Goal: Transaction & Acquisition: Purchase product/service

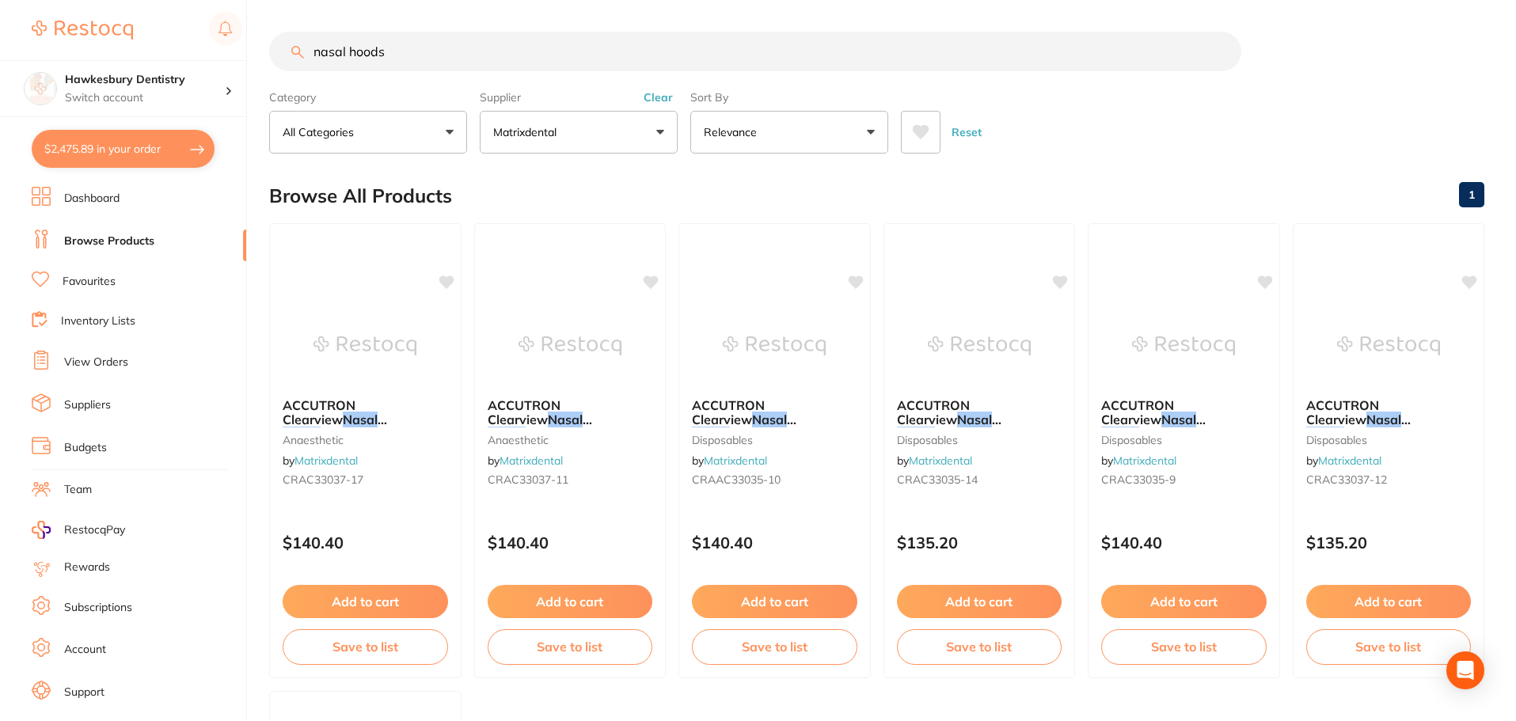
click at [167, 142] on button "$2,475.89 in your order" at bounding box center [123, 149] width 183 height 38
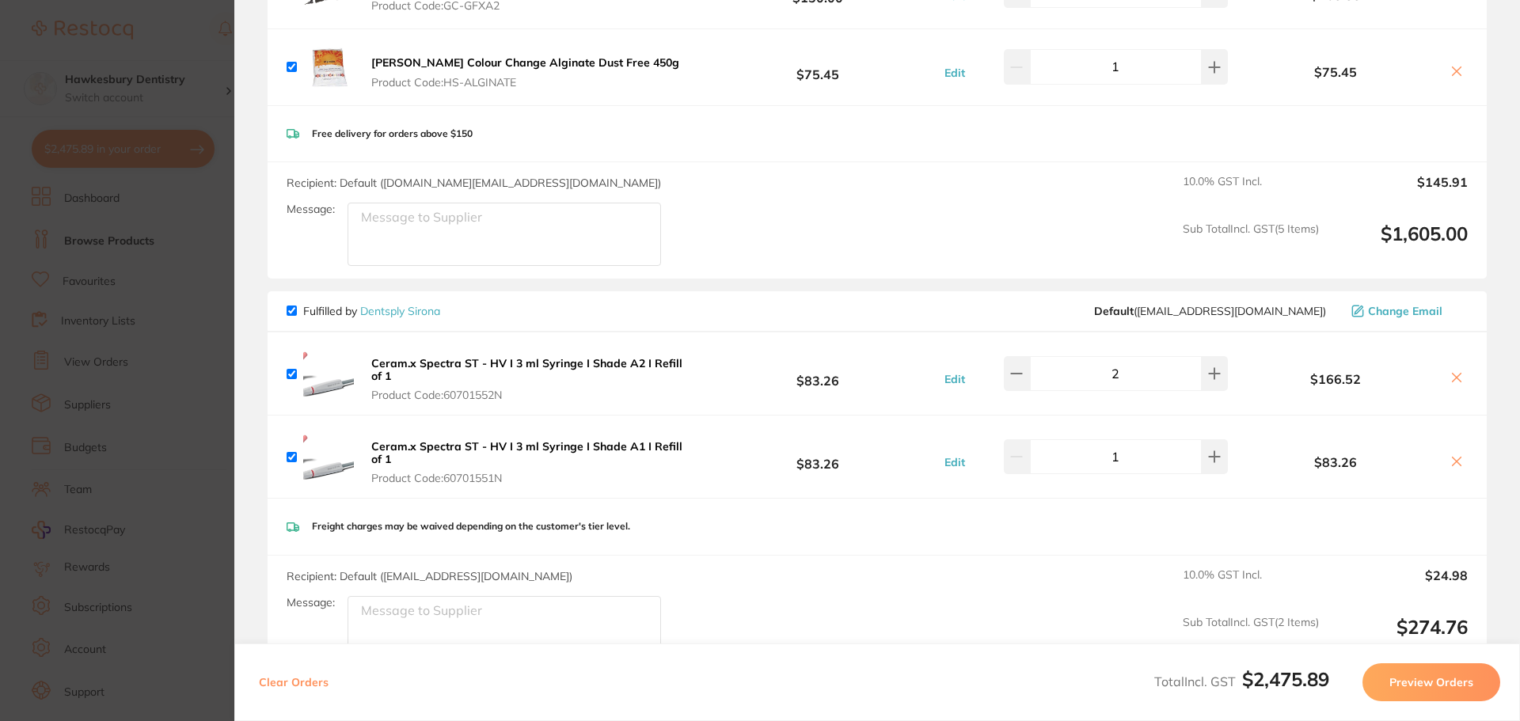
scroll to position [792, 0]
click at [1214, 374] on button at bounding box center [1215, 371] width 26 height 35
type input "3"
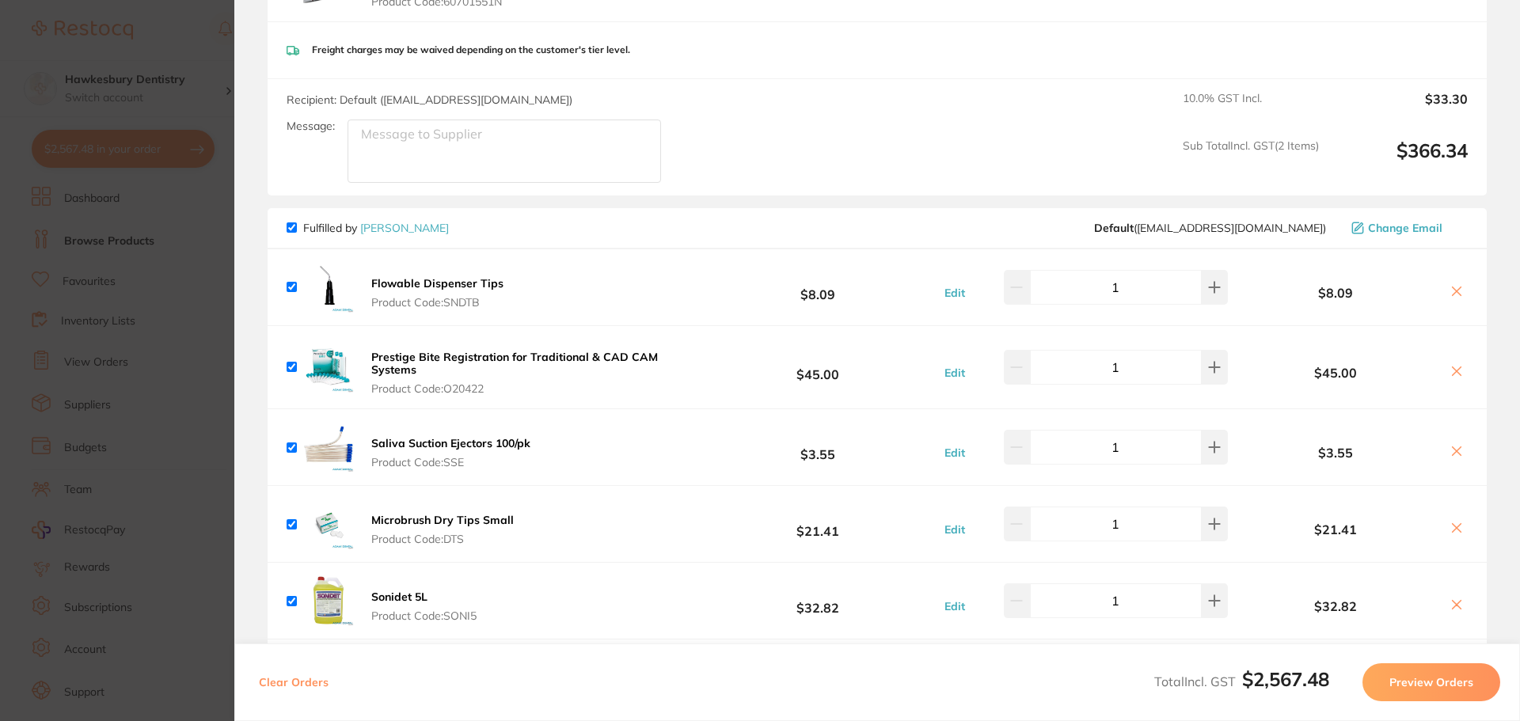
scroll to position [1267, 0]
click at [1203, 454] on button at bounding box center [1215, 446] width 26 height 35
type input "3"
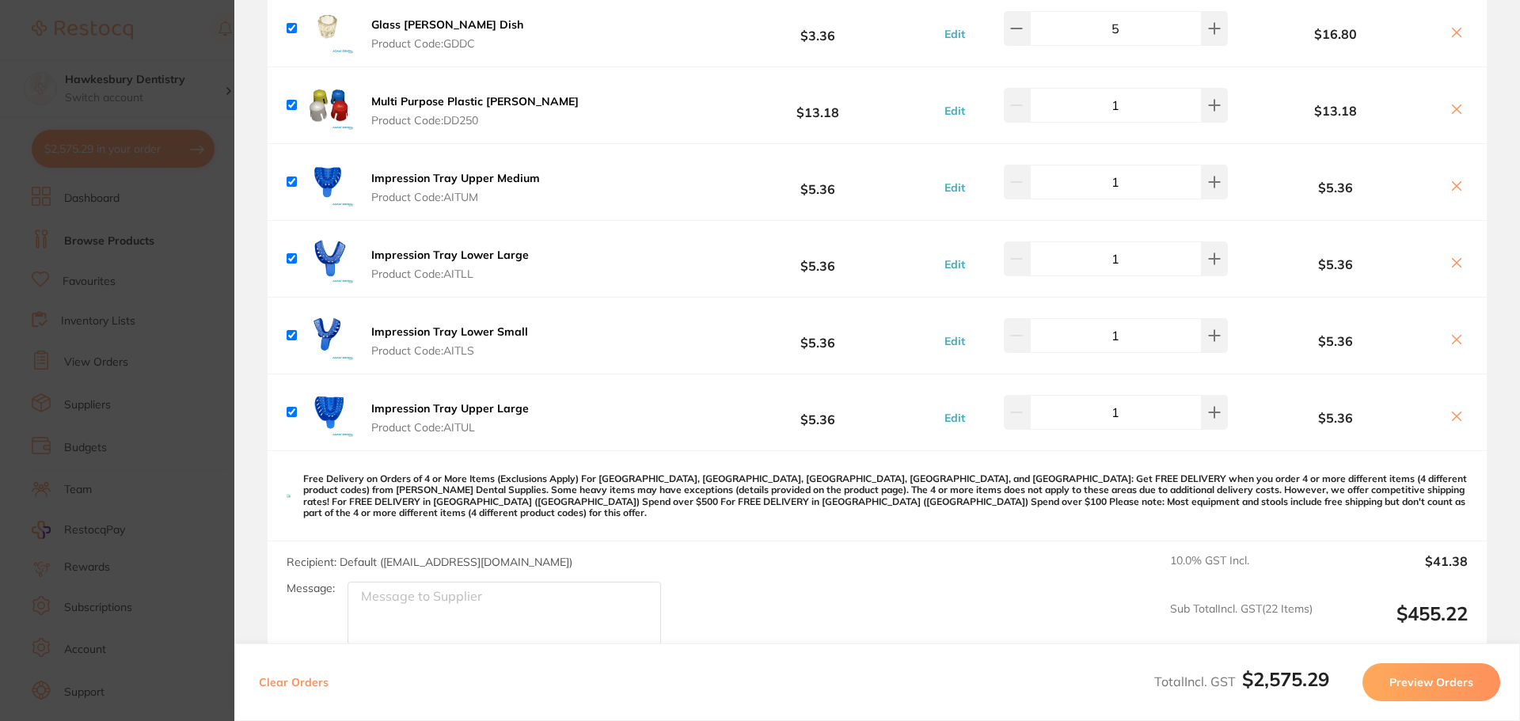
scroll to position [2981, 0]
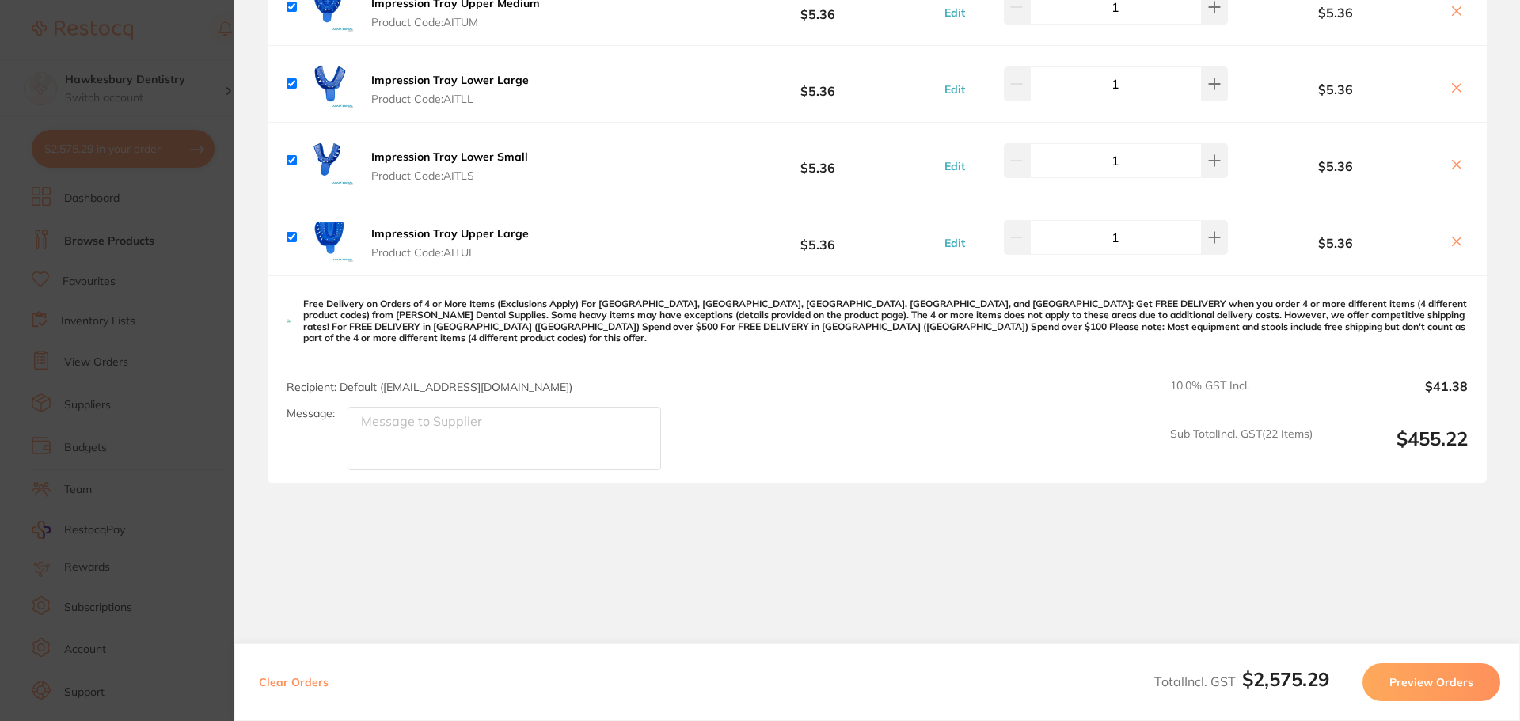
click at [161, 21] on section "Update RRP Set your pre negotiated price for this item. Item Agreed RRP (excl. …" at bounding box center [760, 360] width 1520 height 721
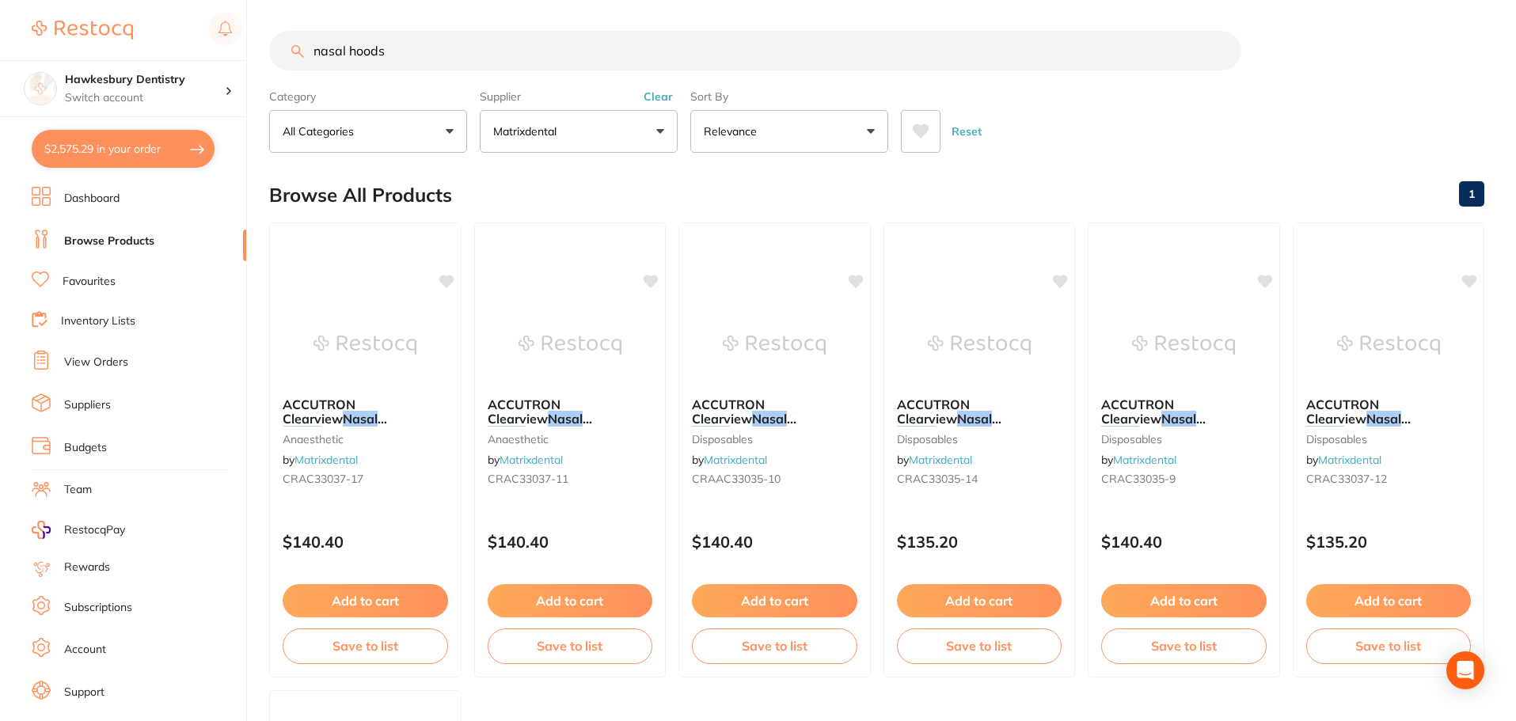
scroll to position [0, 0]
click at [193, 72] on div "$2,575.29 Hawkesbury Dentistry Switch account Hawkesbury Dentistry $2,575.29 in…" at bounding box center [758, 360] width 1516 height 721
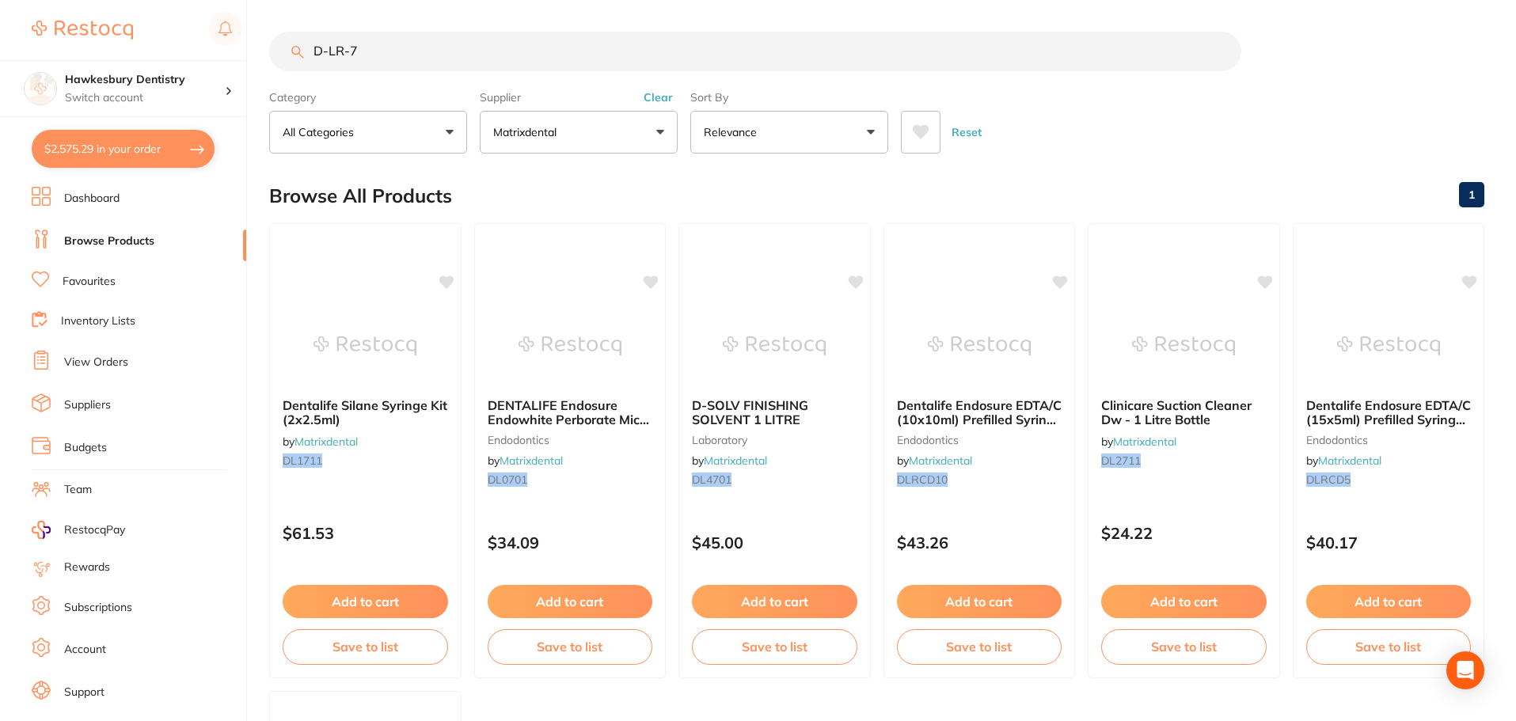
type input "D-LR-7"
drag, startPoint x: 614, startPoint y: 135, endPoint x: 594, endPoint y: 135, distance: 19.8
click at [614, 135] on button "Matrixdental" at bounding box center [579, 132] width 198 height 43
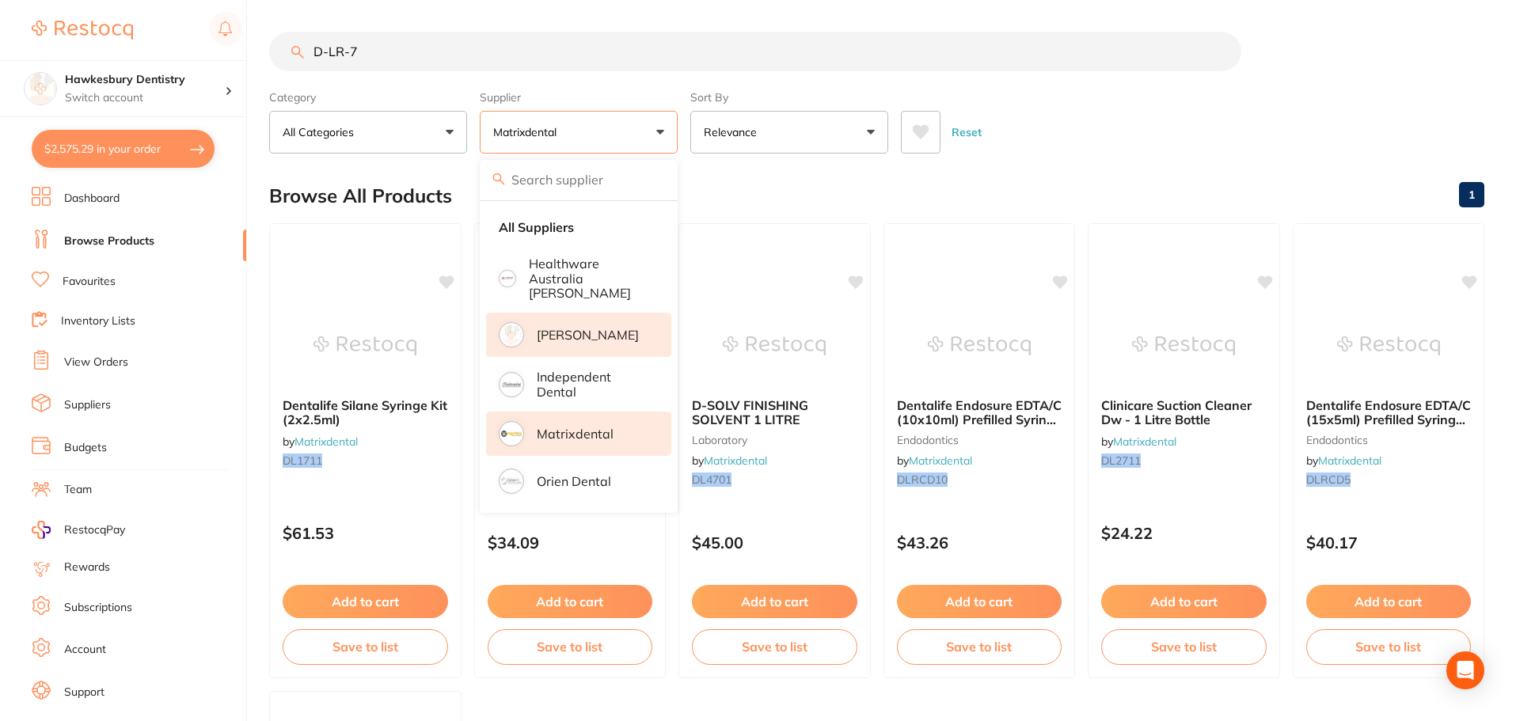
click at [578, 334] on p "[PERSON_NAME]" at bounding box center [588, 335] width 102 height 14
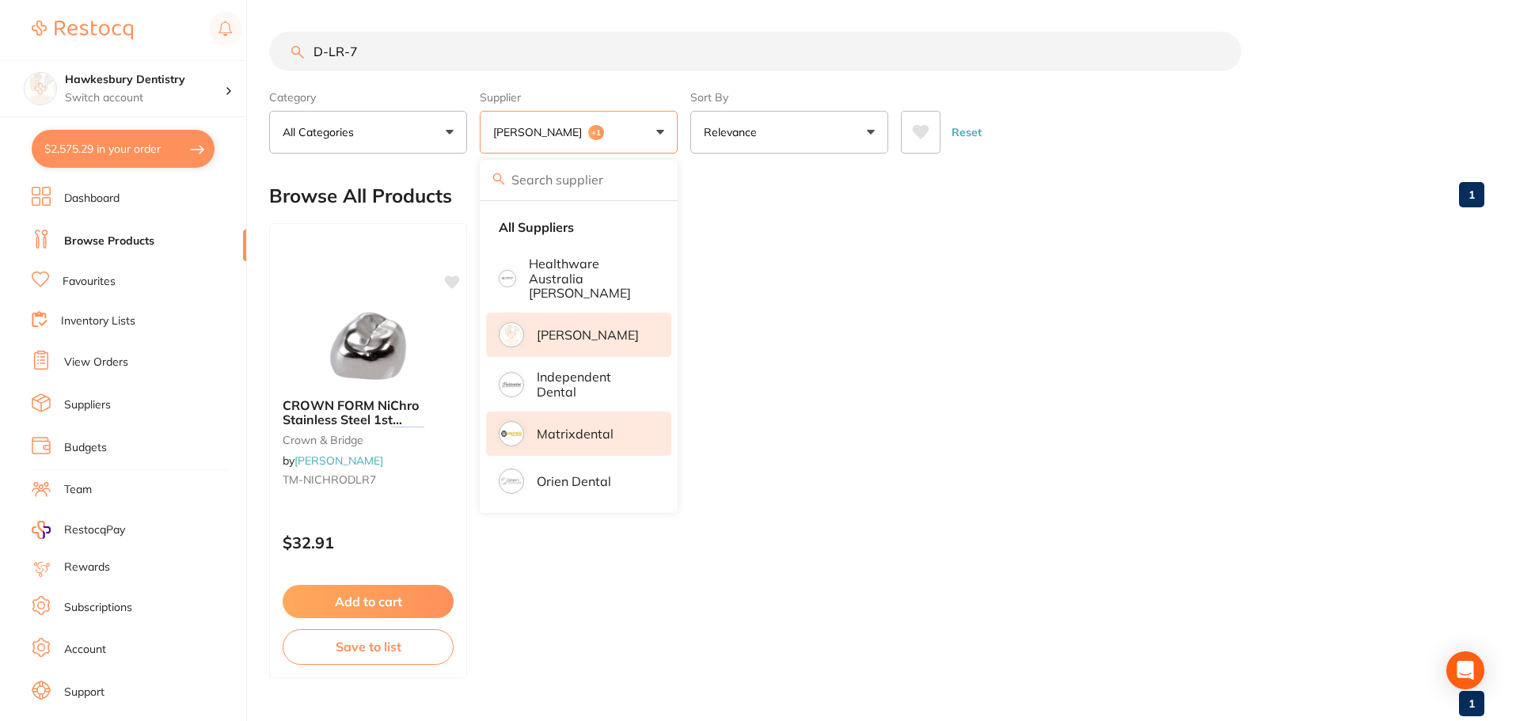
click at [619, 29] on main "D-LR-7 Category All Categories All Categories crown & bridge Clear Category fal…" at bounding box center [892, 380] width 1247 height 761
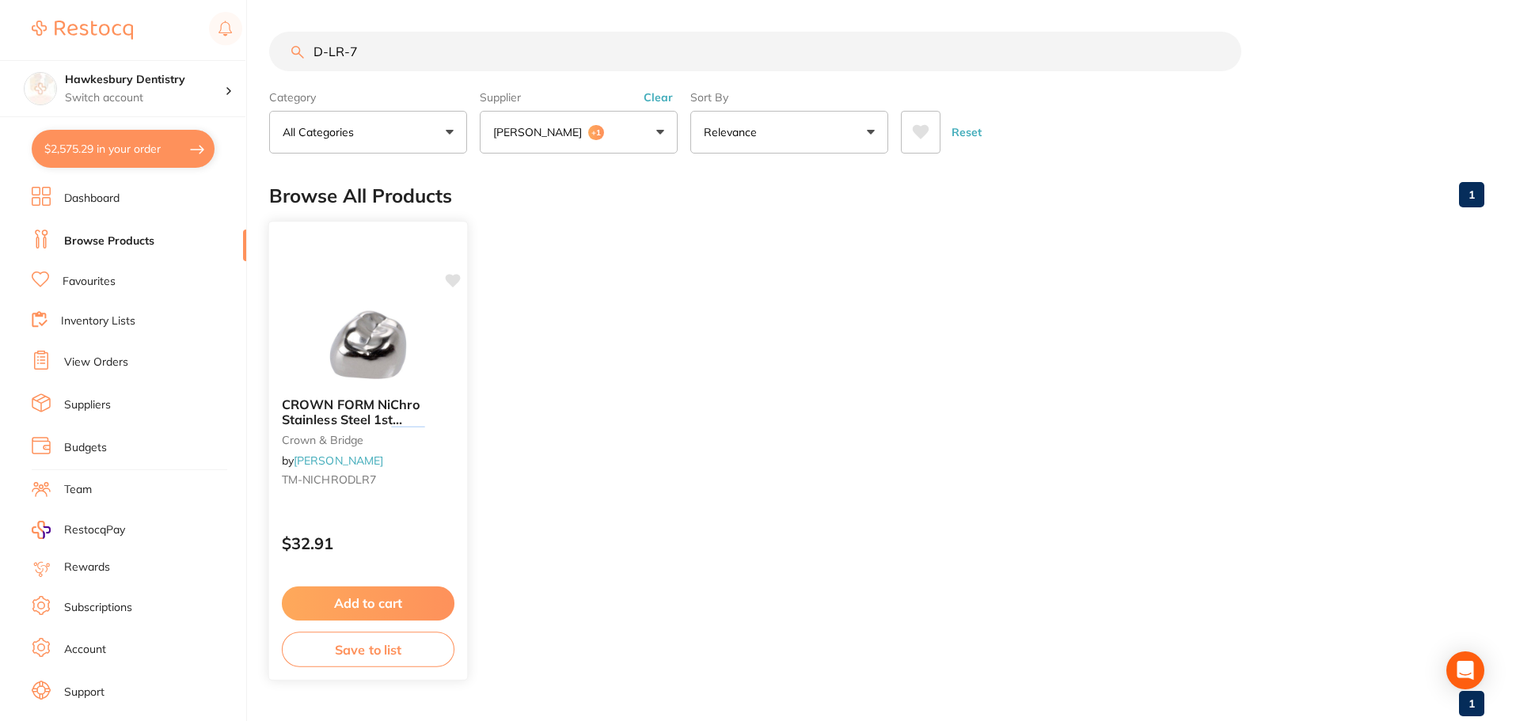
click at [405, 603] on button "Add to cart" at bounding box center [368, 604] width 173 height 34
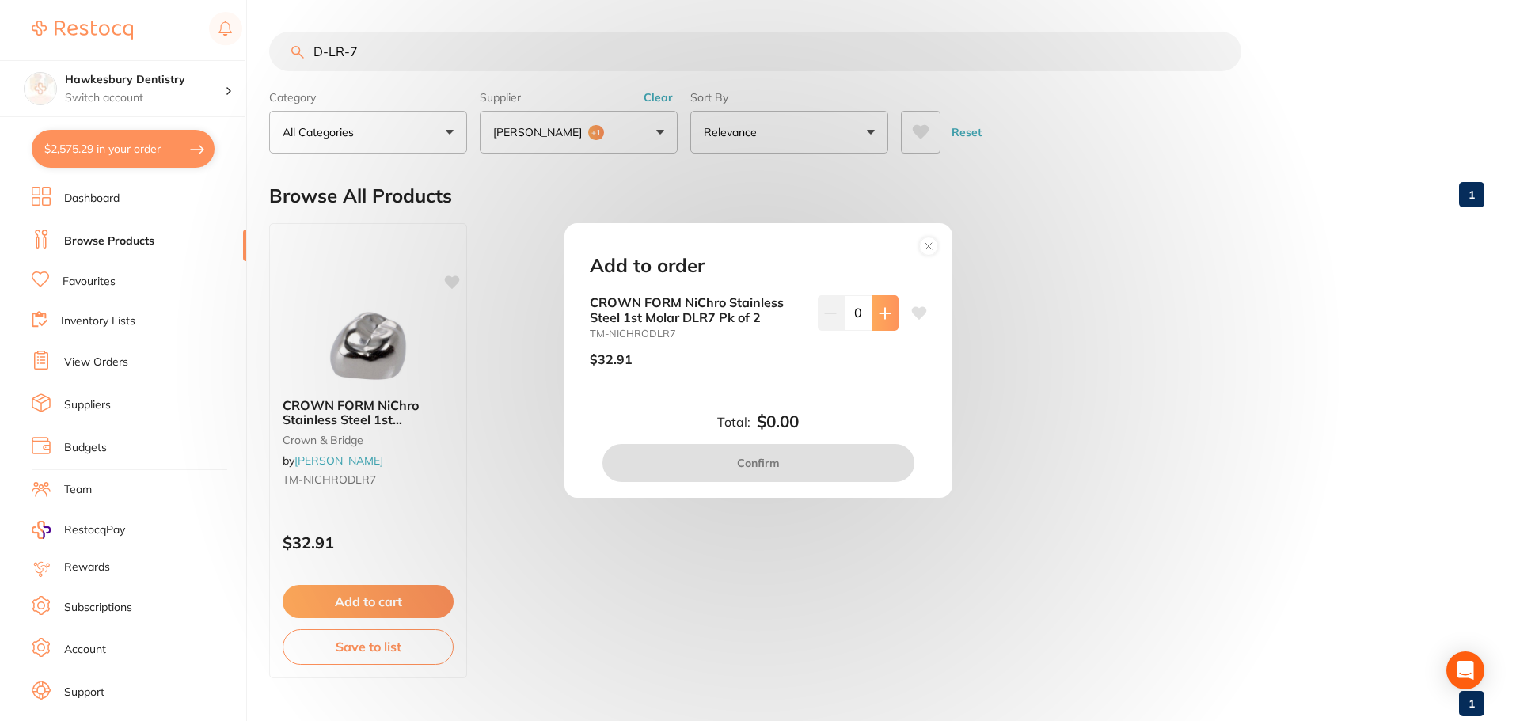
click at [880, 314] on icon at bounding box center [885, 313] width 10 height 10
type input "1"
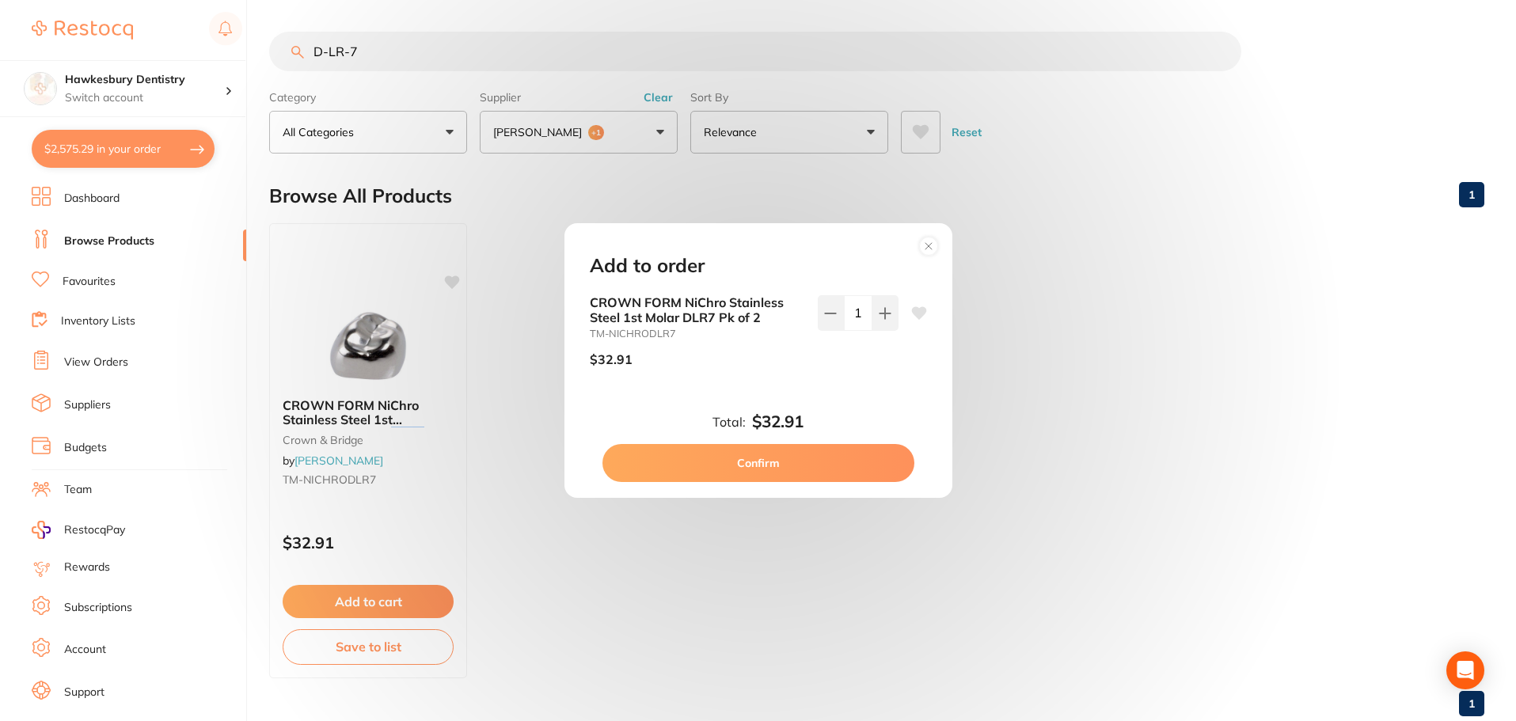
click at [823, 462] on button "Confirm" at bounding box center [758, 463] width 312 height 38
checkbox input "false"
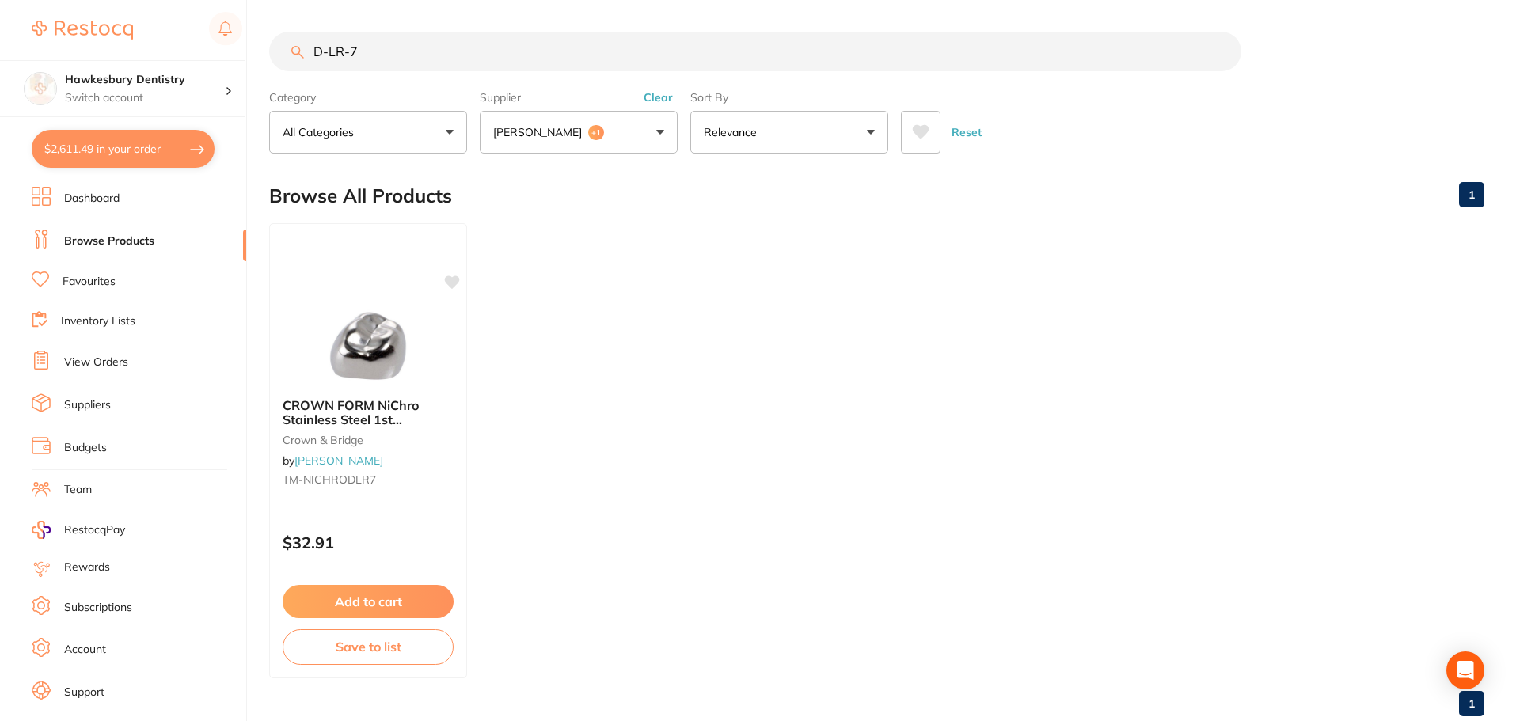
scroll to position [3065, 0]
drag, startPoint x: 429, startPoint y: 62, endPoint x: 351, endPoint y: 52, distance: 78.9
click at [351, 52] on input "D-LR-7" at bounding box center [755, 52] width 972 height 40
drag, startPoint x: 383, startPoint y: 50, endPoint x: 298, endPoint y: 55, distance: 84.9
click at [298, 55] on div "7D-LR-" at bounding box center [876, 52] width 1215 height 40
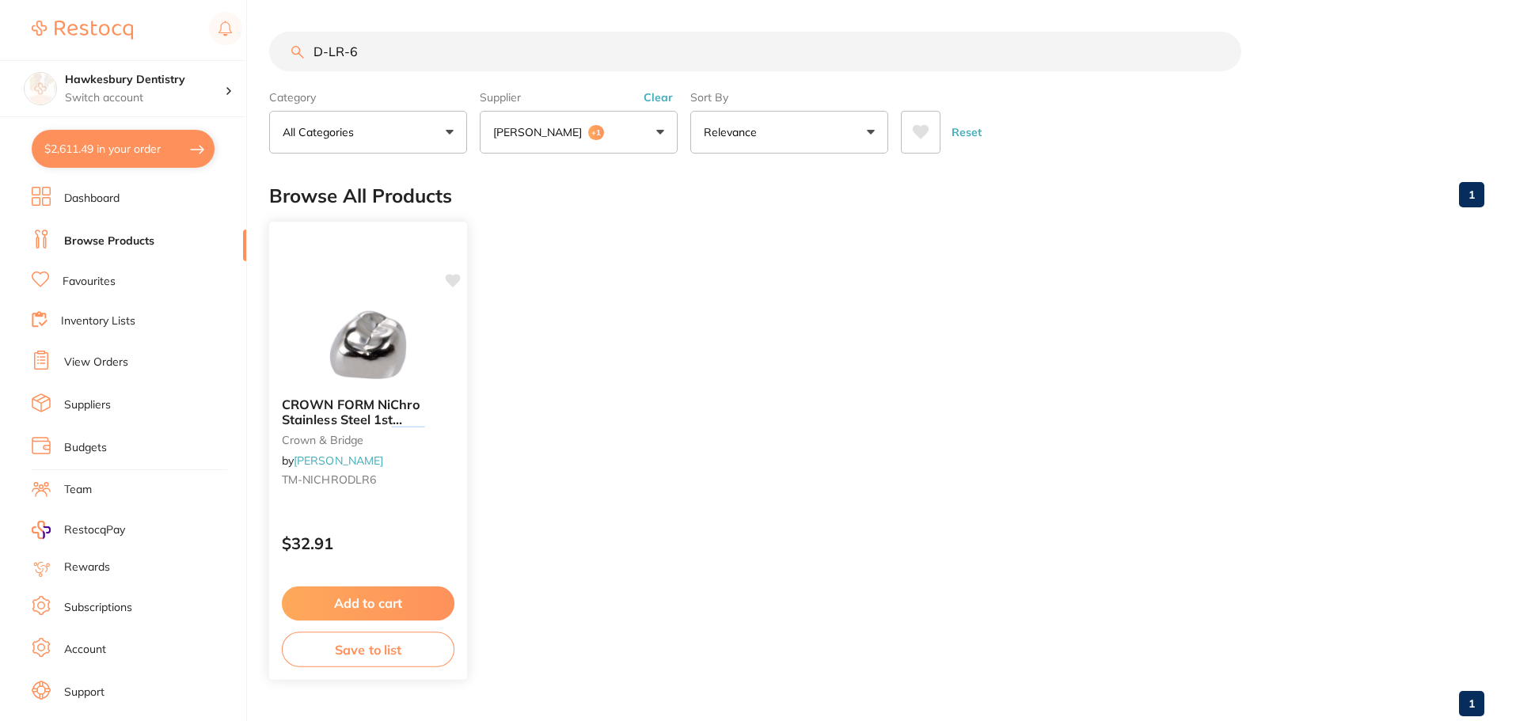
type input "D-LR-6"
click at [411, 600] on button "Add to cart" at bounding box center [368, 604] width 173 height 34
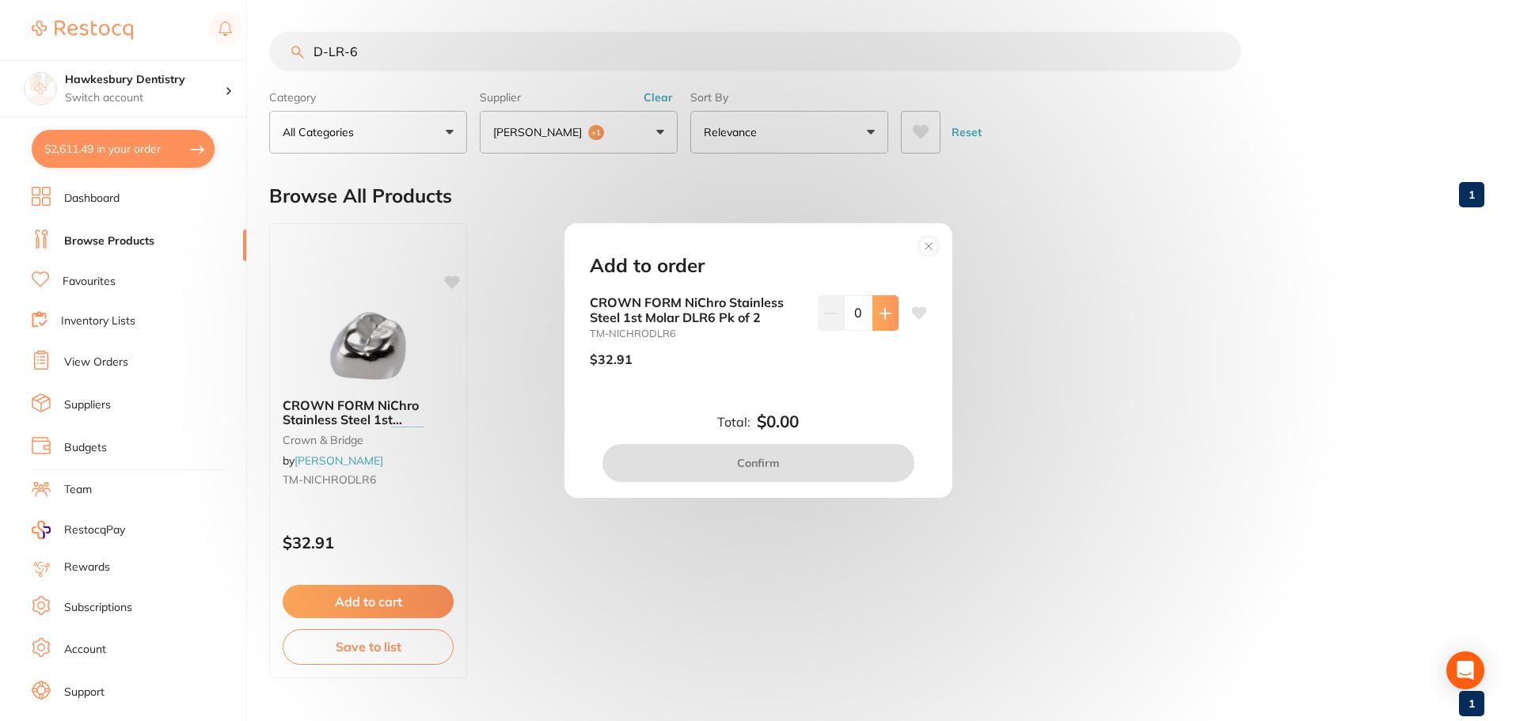
click at [882, 313] on icon at bounding box center [885, 313] width 10 height 10
type input "1"
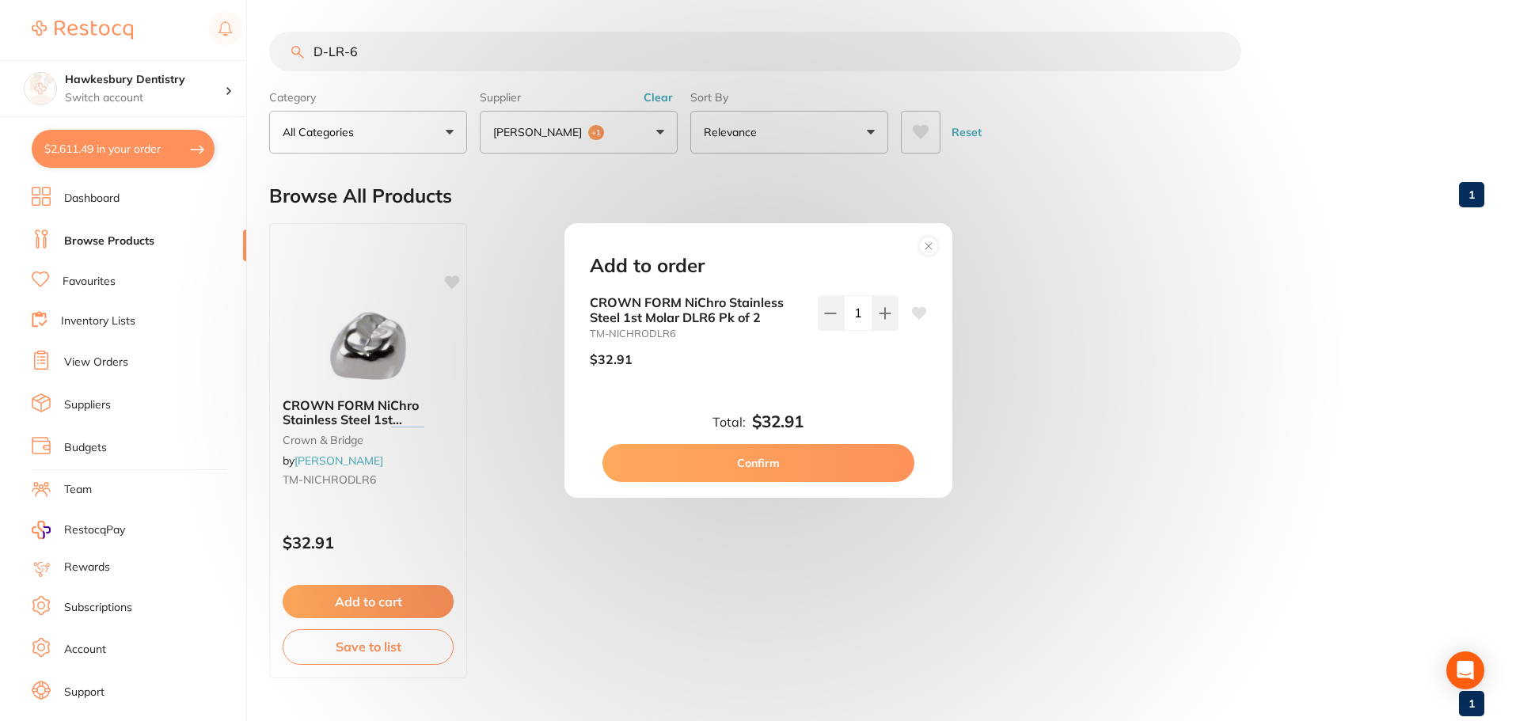
click at [800, 454] on button "Confirm" at bounding box center [758, 463] width 312 height 38
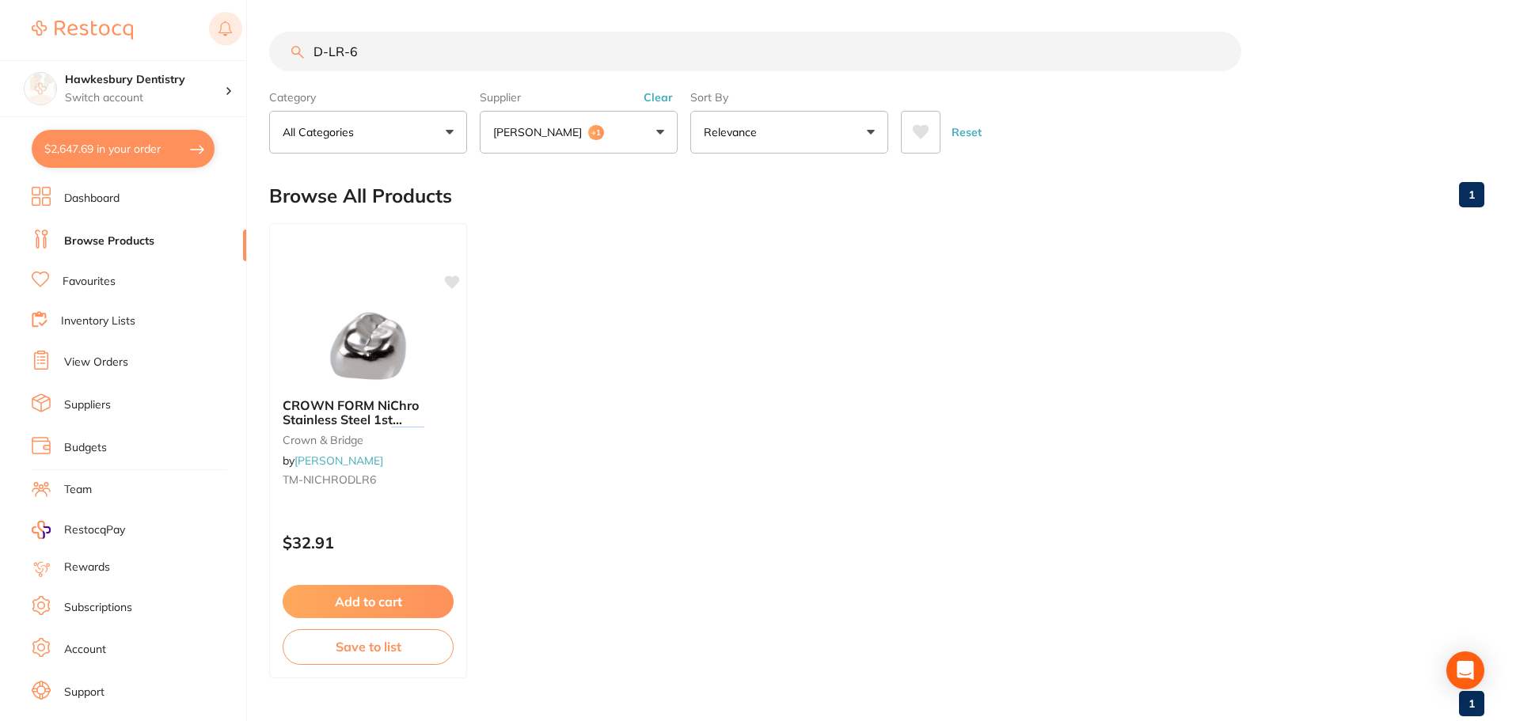
drag, startPoint x: 404, startPoint y: 54, endPoint x: 217, endPoint y: 40, distance: 187.3
click at [217, 40] on div "$2,647.69 Hawkesbury Dentistry Switch account Hawkesbury Dentistry $2,647.69 in…" at bounding box center [758, 360] width 1516 height 721
type input "E-LR-6"
drag, startPoint x: 391, startPoint y: 424, endPoint x: 377, endPoint y: 339, distance: 85.9
click at [377, 339] on img at bounding box center [368, 345] width 104 height 80
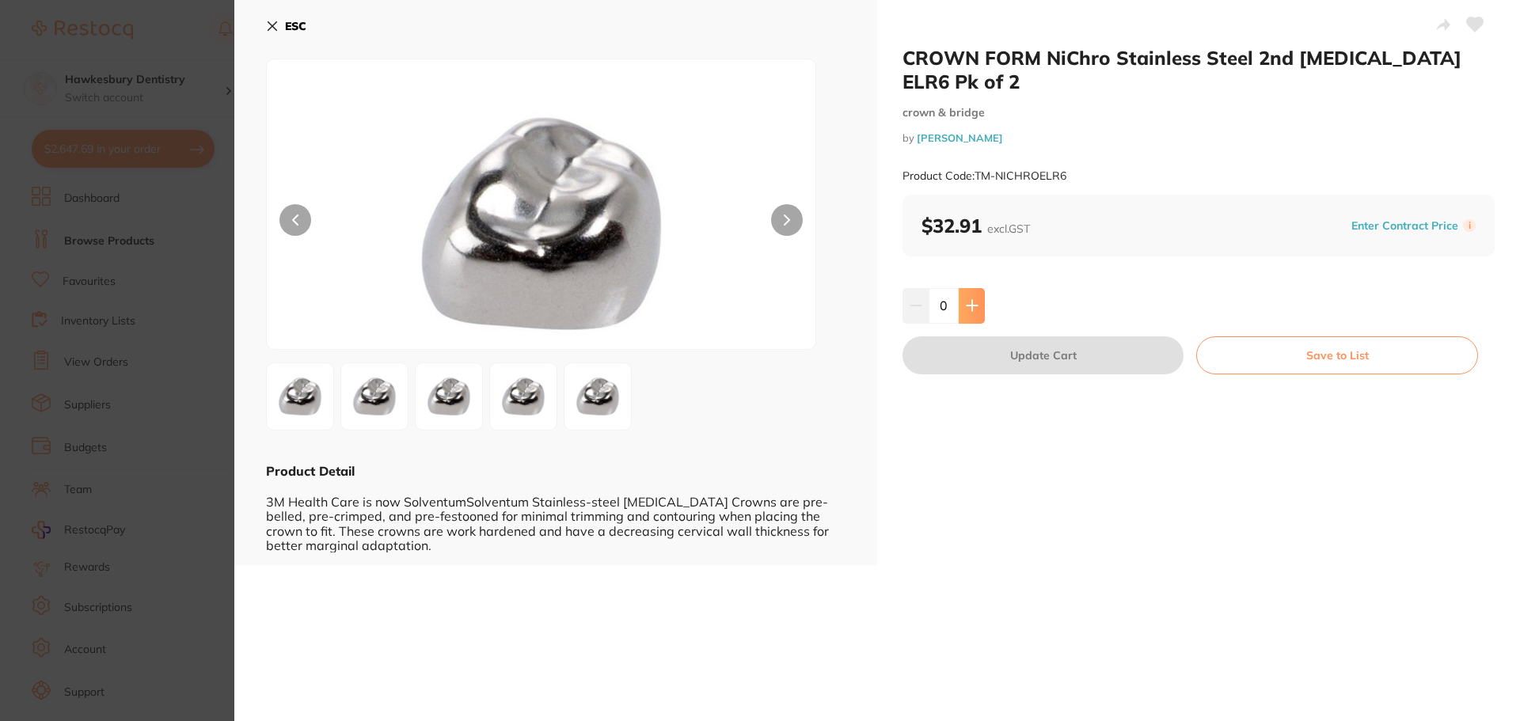
click at [970, 289] on button at bounding box center [972, 305] width 26 height 35
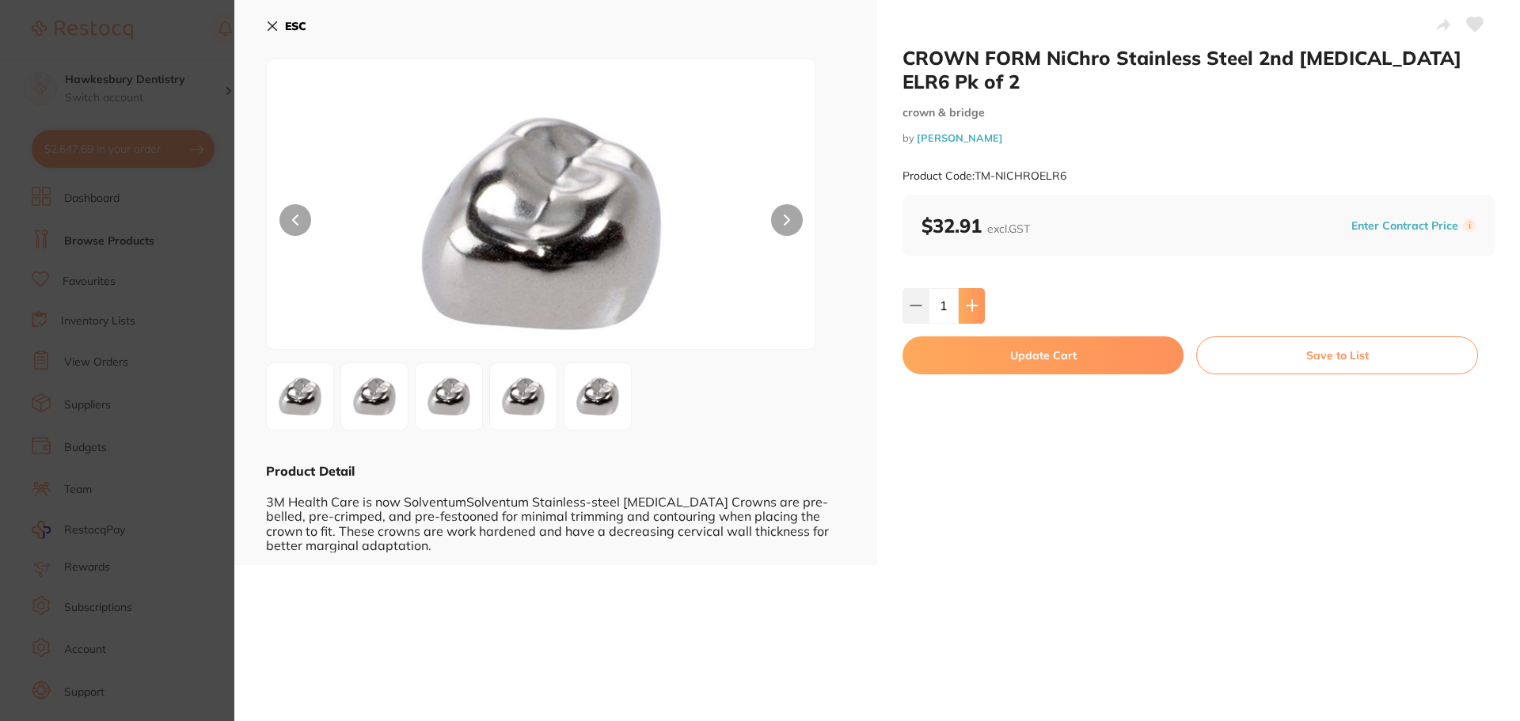
type input "1"
click at [1014, 343] on button "Update Cart" at bounding box center [1042, 355] width 281 height 38
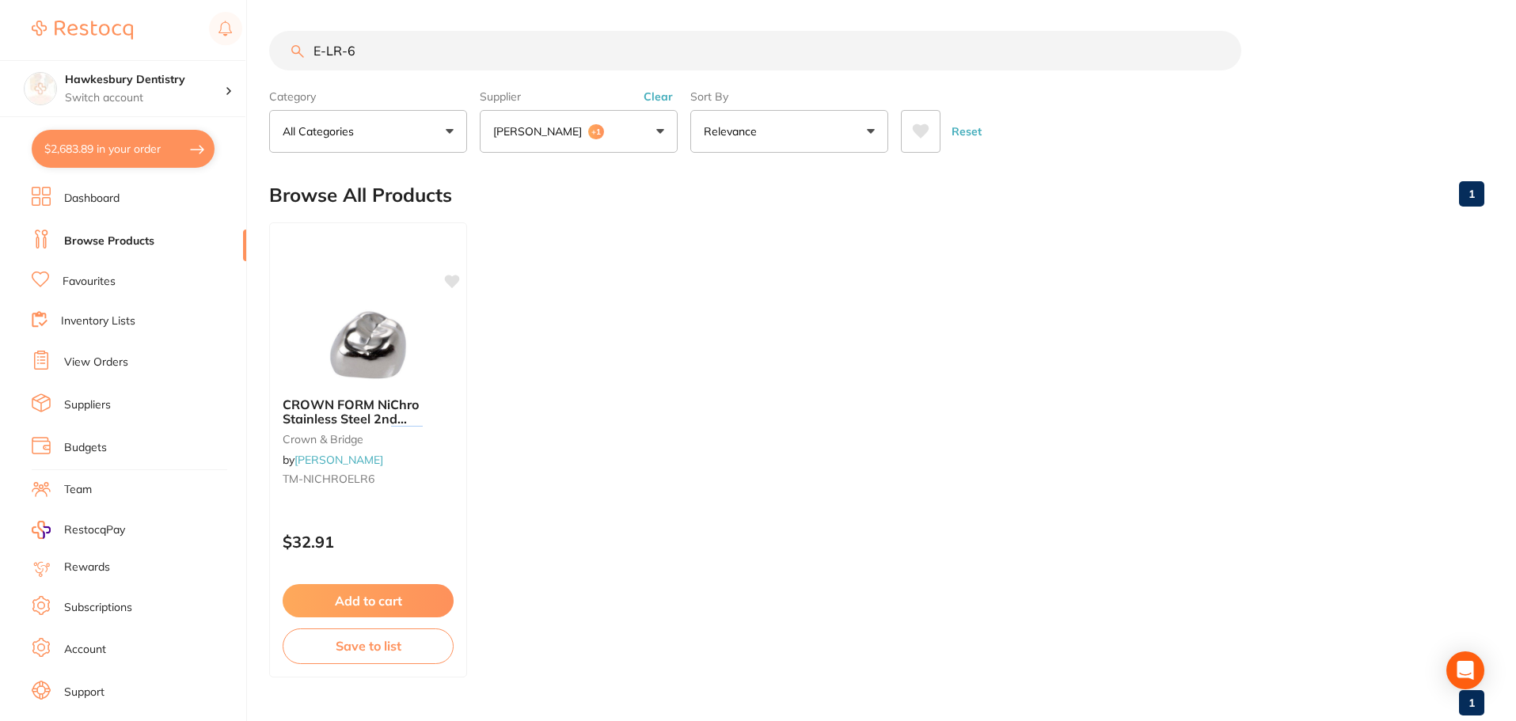
scroll to position [3232, 0]
click at [149, 149] on button "$2,683.89 in your order" at bounding box center [123, 149] width 183 height 38
checkbox input "true"
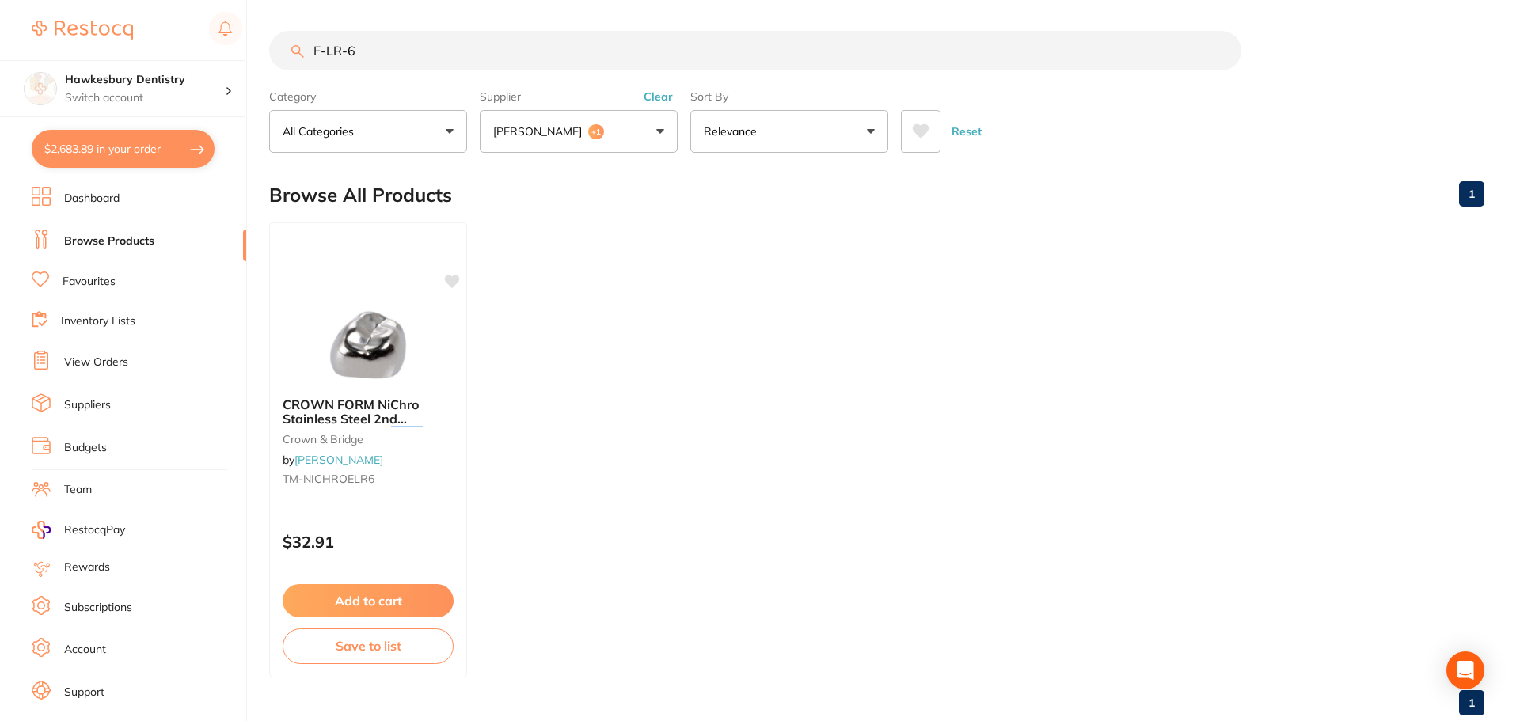
checkbox input "true"
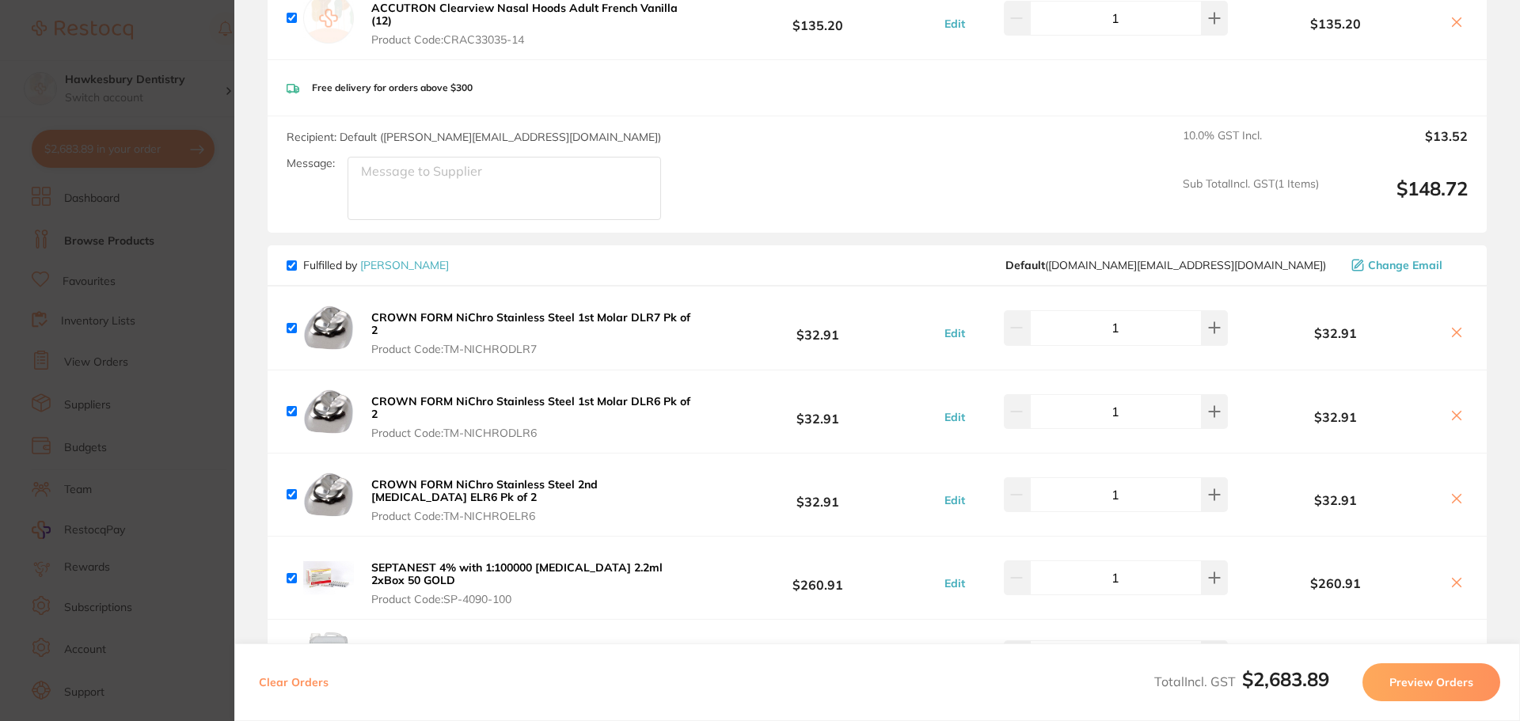
scroll to position [317, 0]
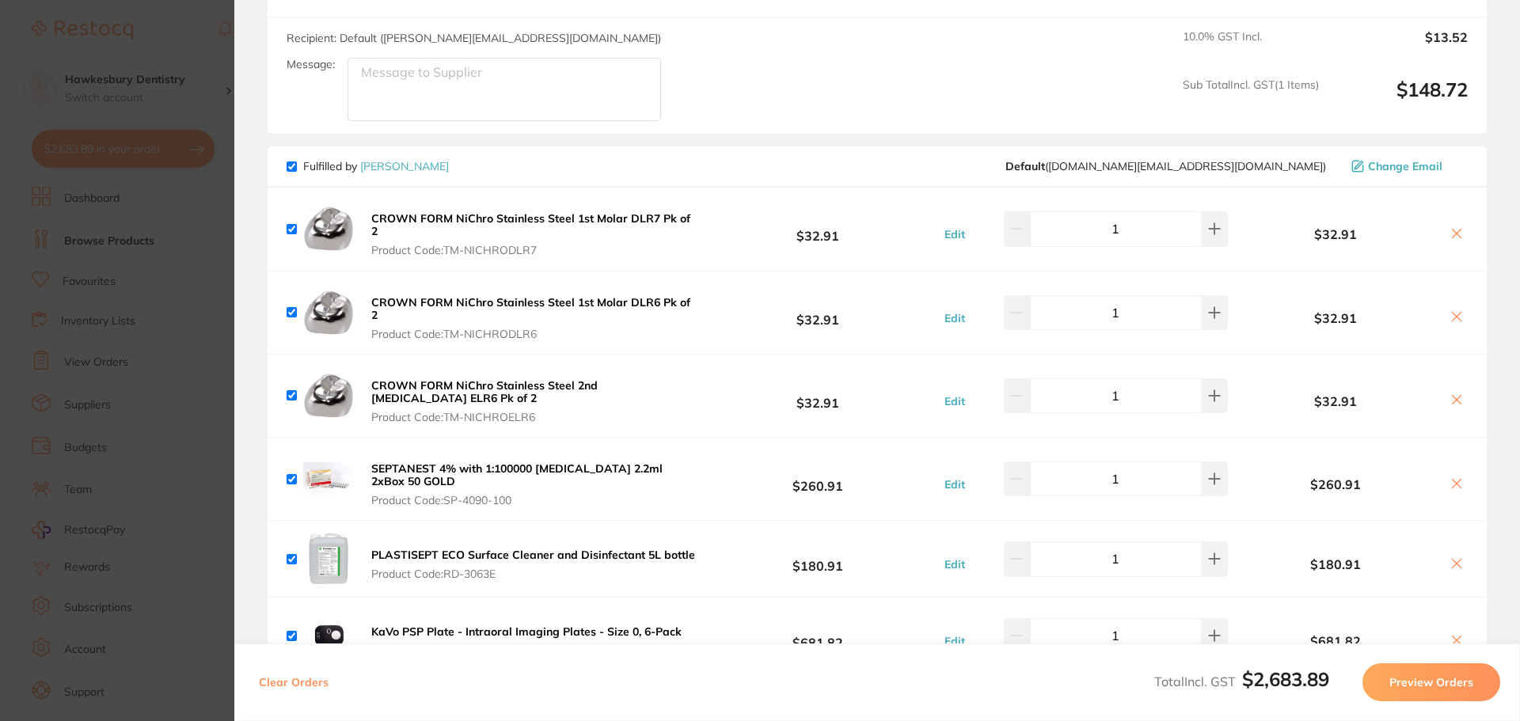
click at [159, 50] on section "Update RRP Set your pre negotiated price for this item. Item Agreed RRP (excl. …" at bounding box center [760, 360] width 1520 height 721
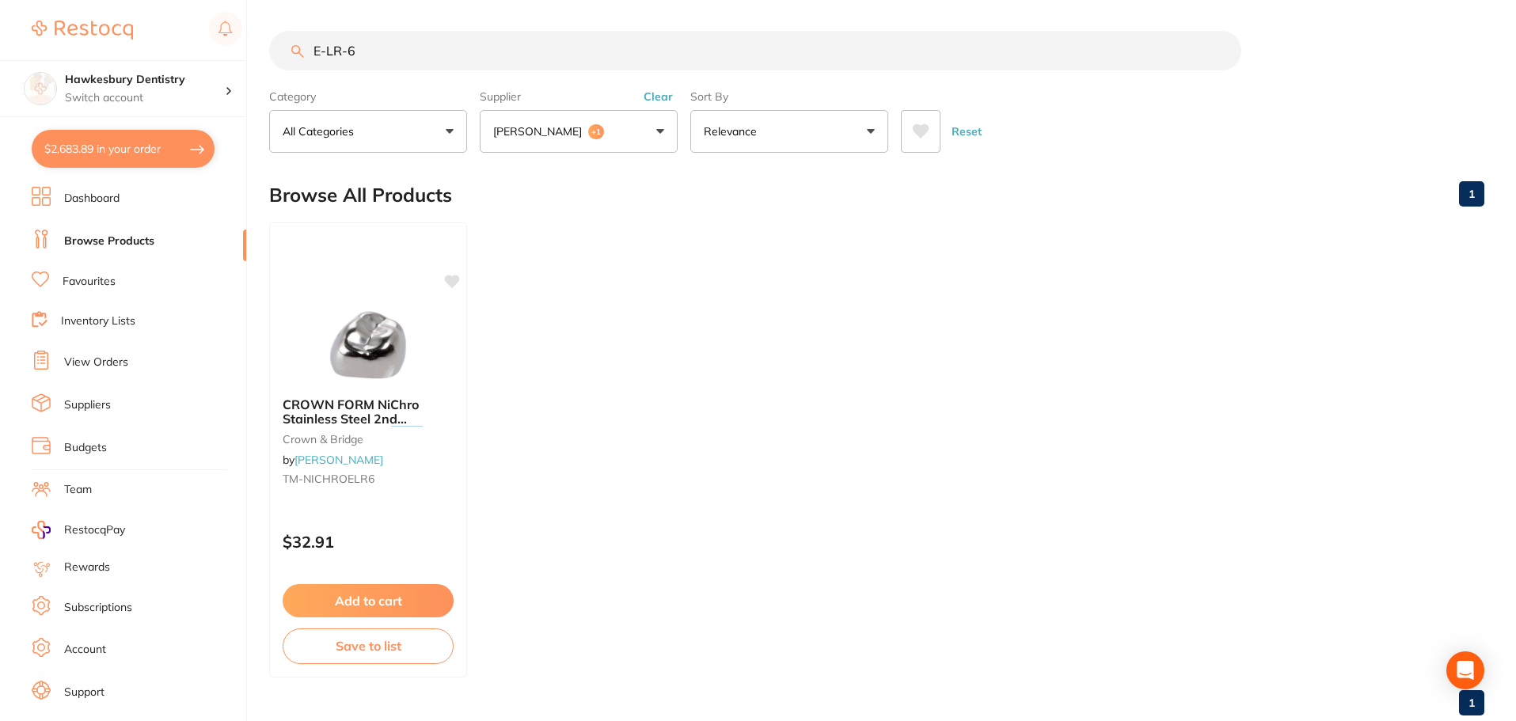
scroll to position [0, 0]
click at [552, 125] on p "[PERSON_NAME]" at bounding box center [540, 132] width 95 height 16
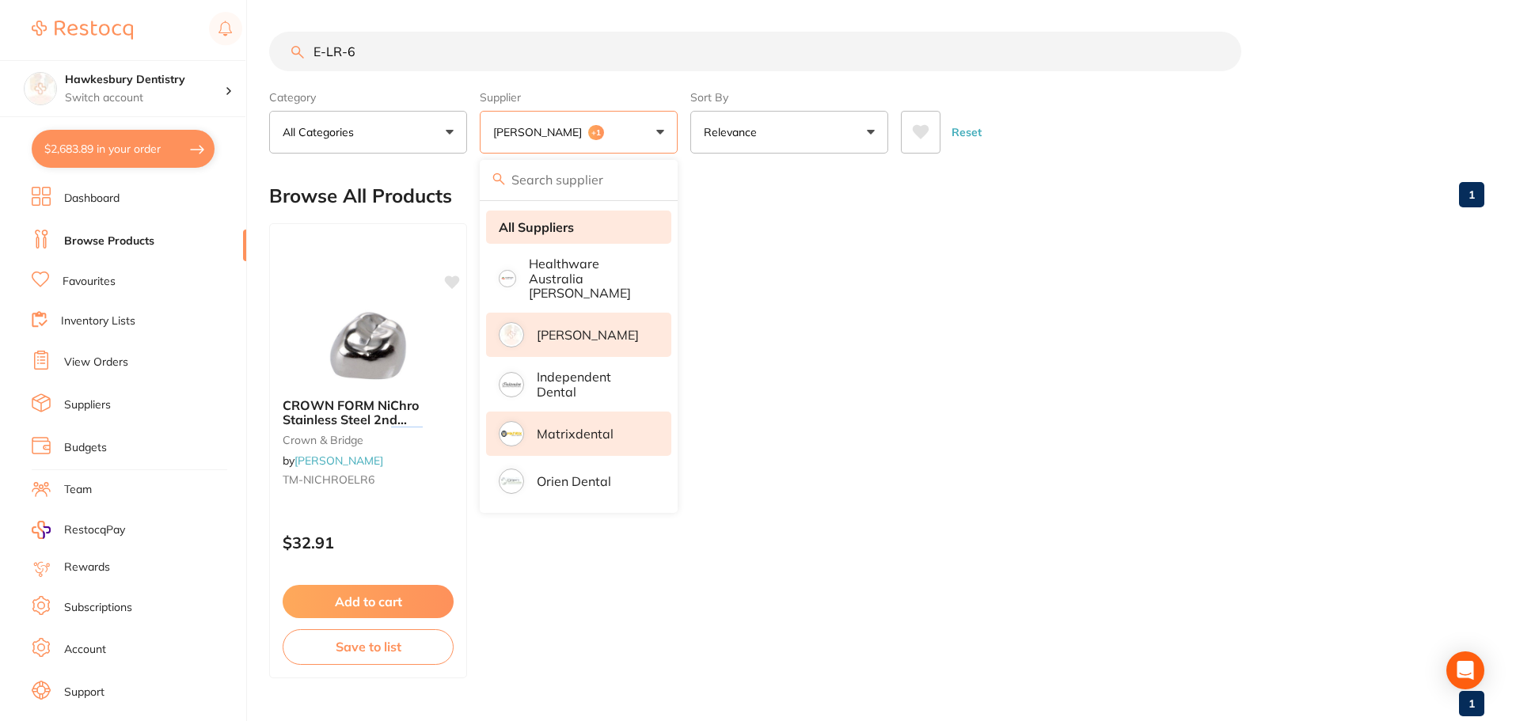
click at [568, 237] on li "All Suppliers" at bounding box center [578, 227] width 185 height 33
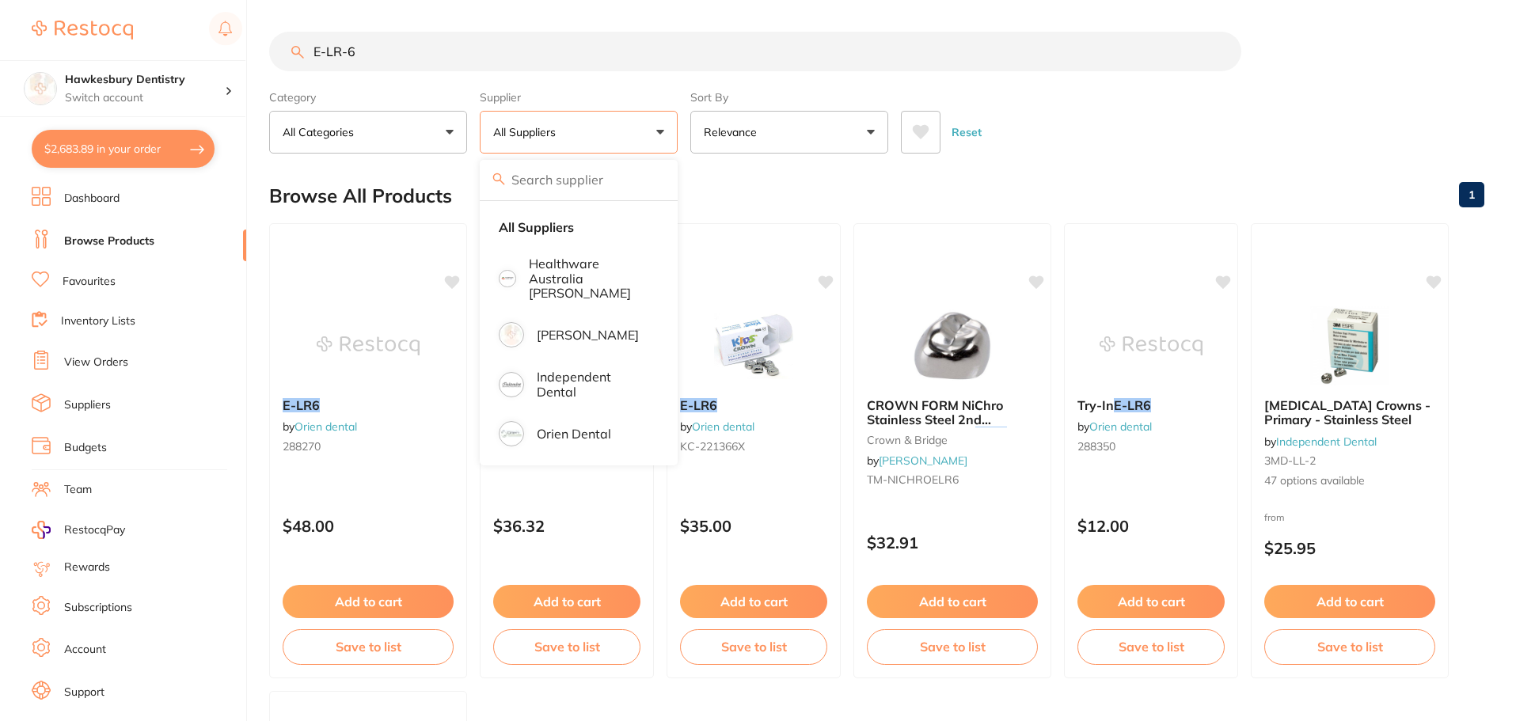
drag, startPoint x: 379, startPoint y: 47, endPoint x: 199, endPoint y: 40, distance: 180.6
click at [202, 42] on div "$2,683.89 Hawkesbury Dentistry Switch account Hawkesbury Dentistry $2,683.89 in…" at bounding box center [758, 360] width 1516 height 721
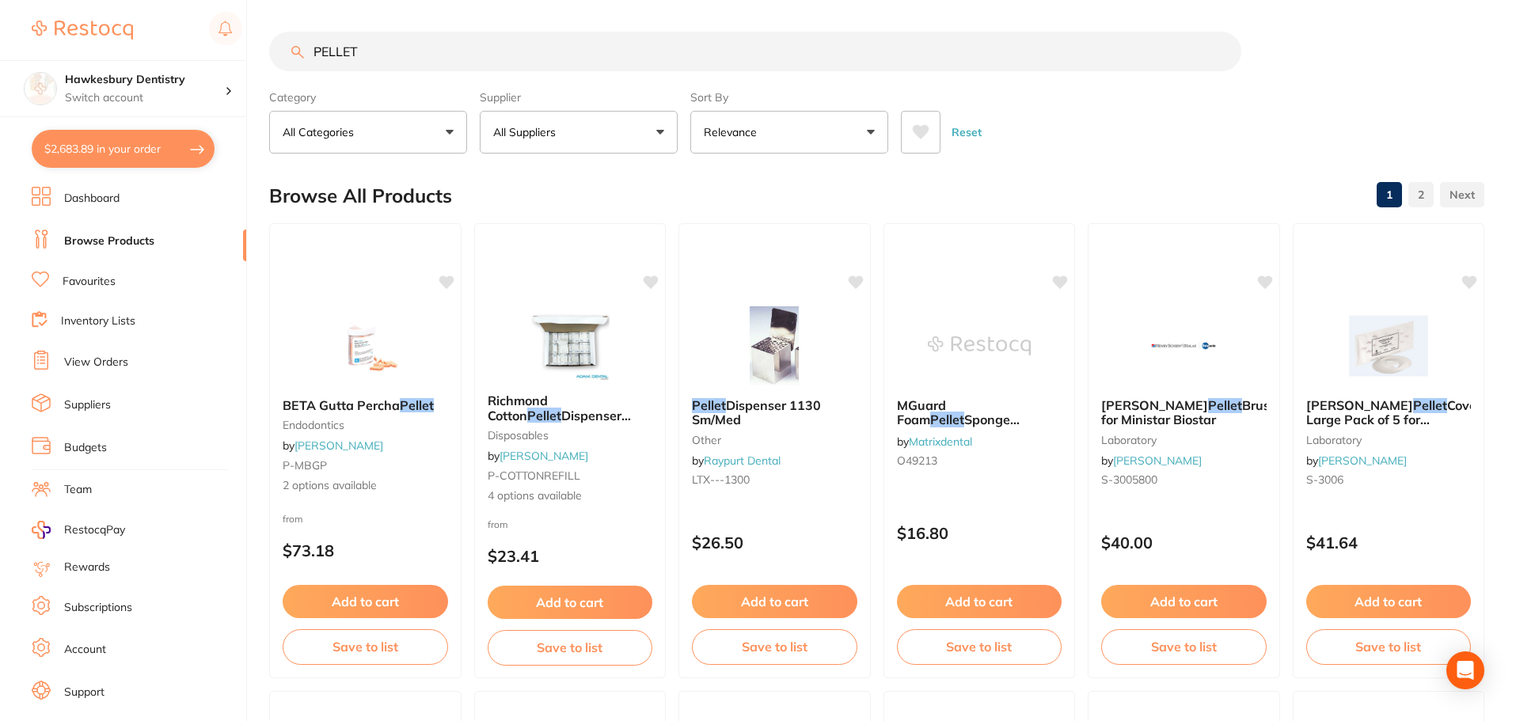
drag, startPoint x: 406, startPoint y: 60, endPoint x: 0, endPoint y: 43, distance: 406.5
click at [0, 43] on div "$2,683.89 Hawkesbury Dentistry Switch account Hawkesbury Dentistry $2,683.89 in…" at bounding box center [758, 360] width 1516 height 721
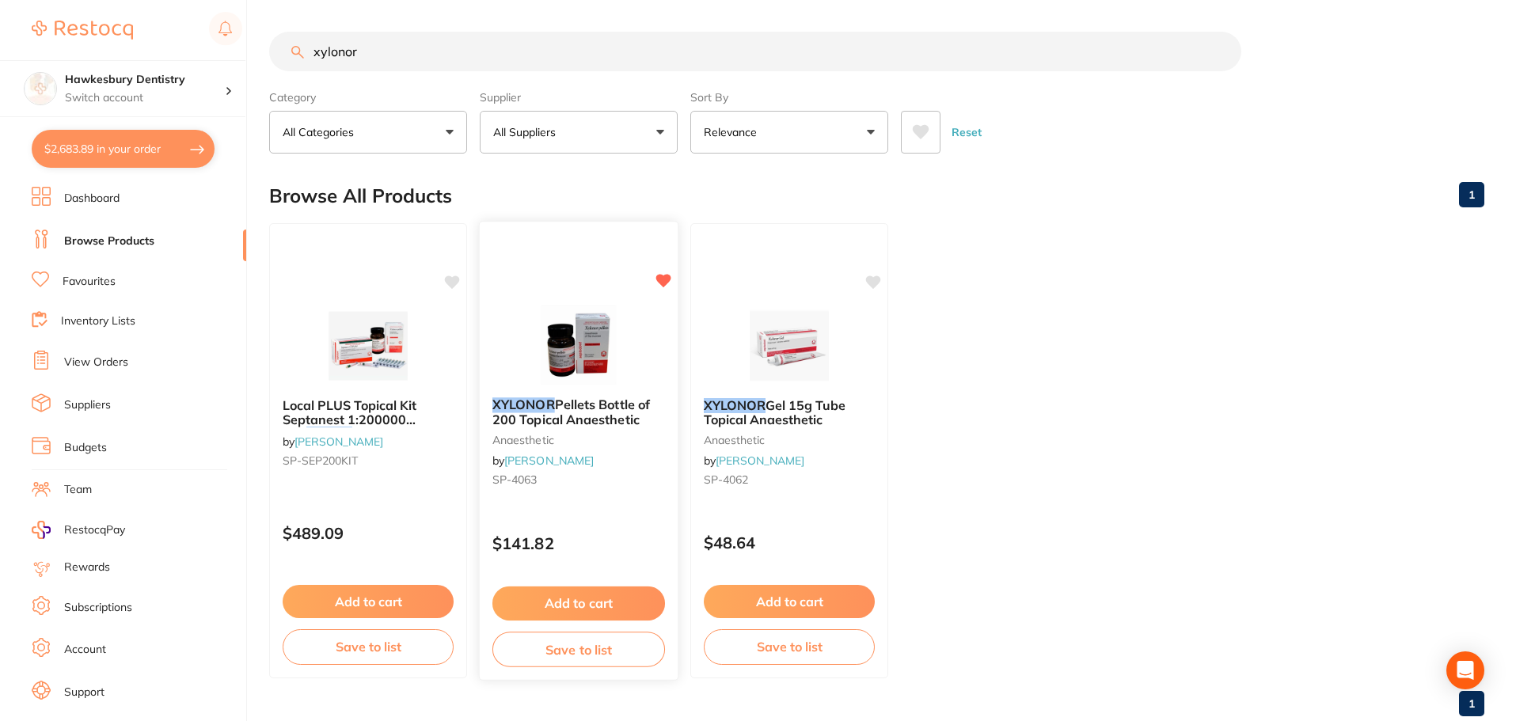
type input "xylonor"
click at [560, 598] on button "Add to cart" at bounding box center [578, 604] width 173 height 34
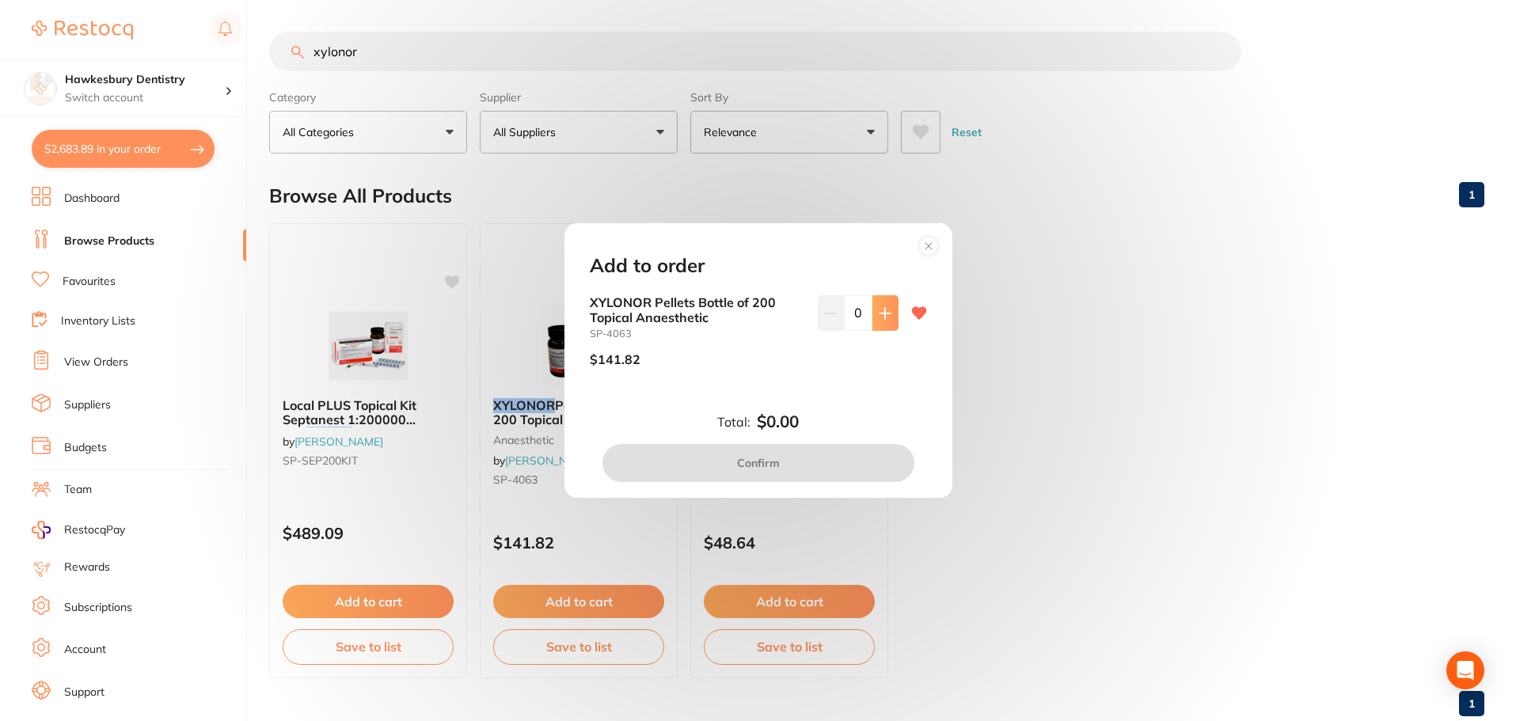
click at [888, 313] on button at bounding box center [885, 312] width 26 height 35
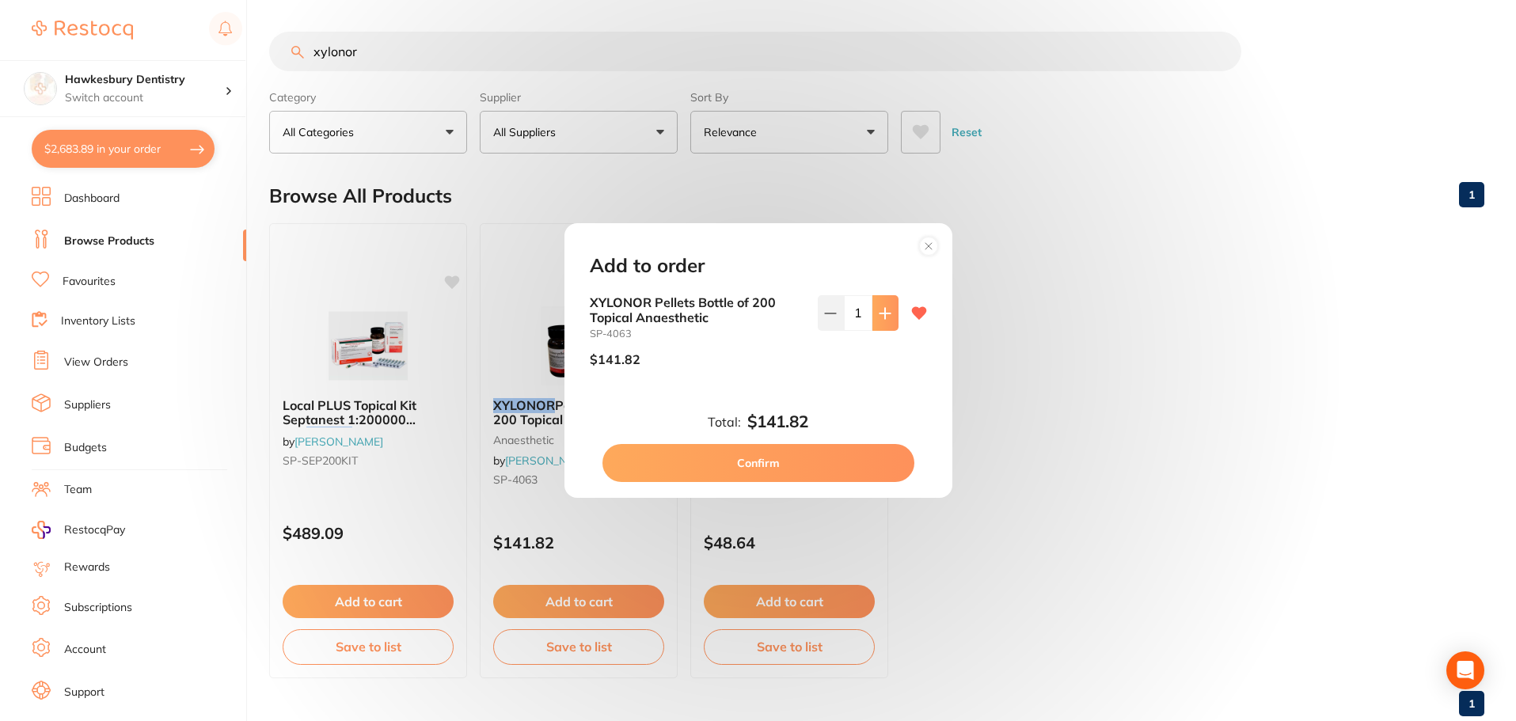
click at [888, 313] on button at bounding box center [885, 312] width 26 height 35
type input "2"
click at [816, 468] on button "Confirm" at bounding box center [758, 463] width 312 height 38
checkbox input "false"
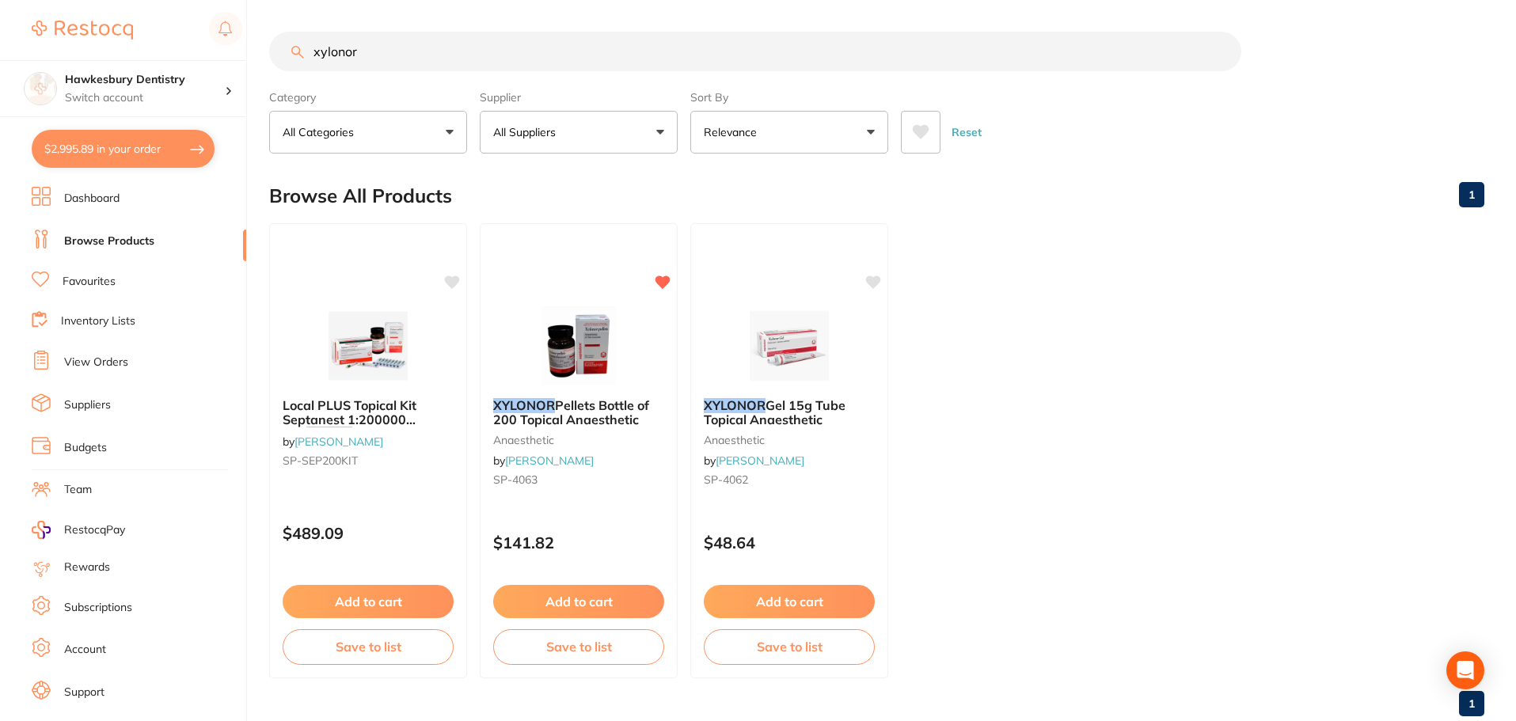
drag, startPoint x: 385, startPoint y: 52, endPoint x: 252, endPoint y: 55, distance: 133.0
click at [252, 55] on div "$2,995.89 Hawkesbury Dentistry Switch account Hawkesbury Dentistry $2,995.89 in…" at bounding box center [758, 360] width 1516 height 721
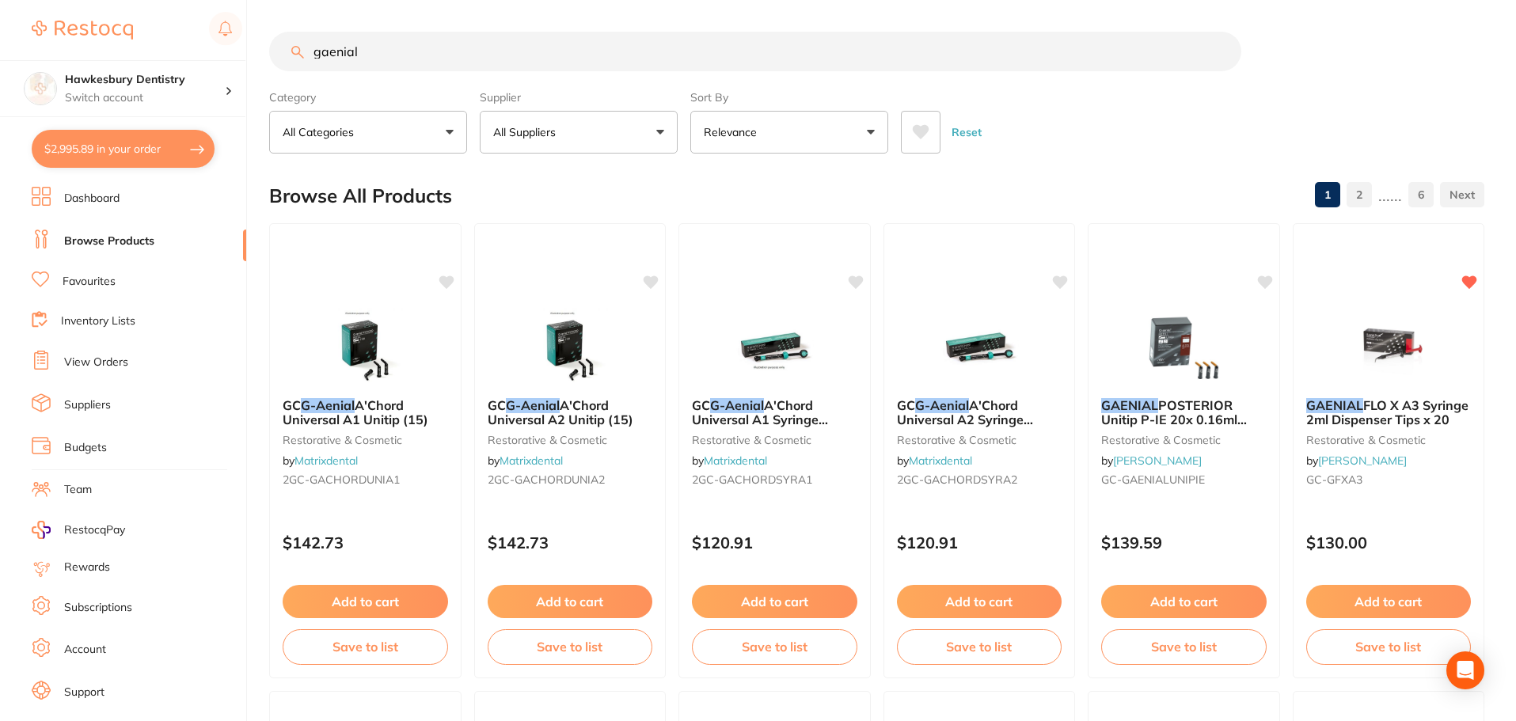
click at [340, 69] on input "gaenial" at bounding box center [755, 52] width 972 height 40
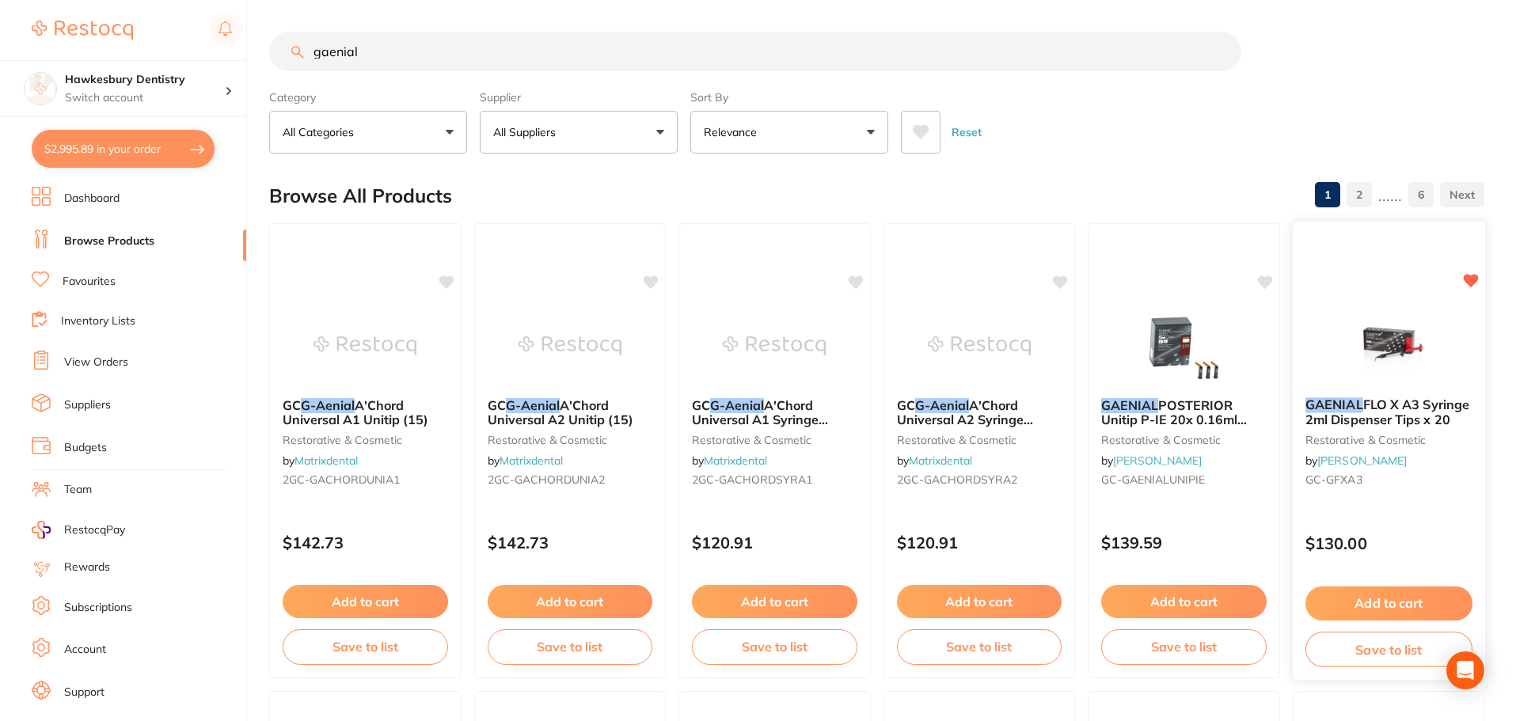
click at [1381, 610] on button "Add to cart" at bounding box center [1388, 604] width 167 height 34
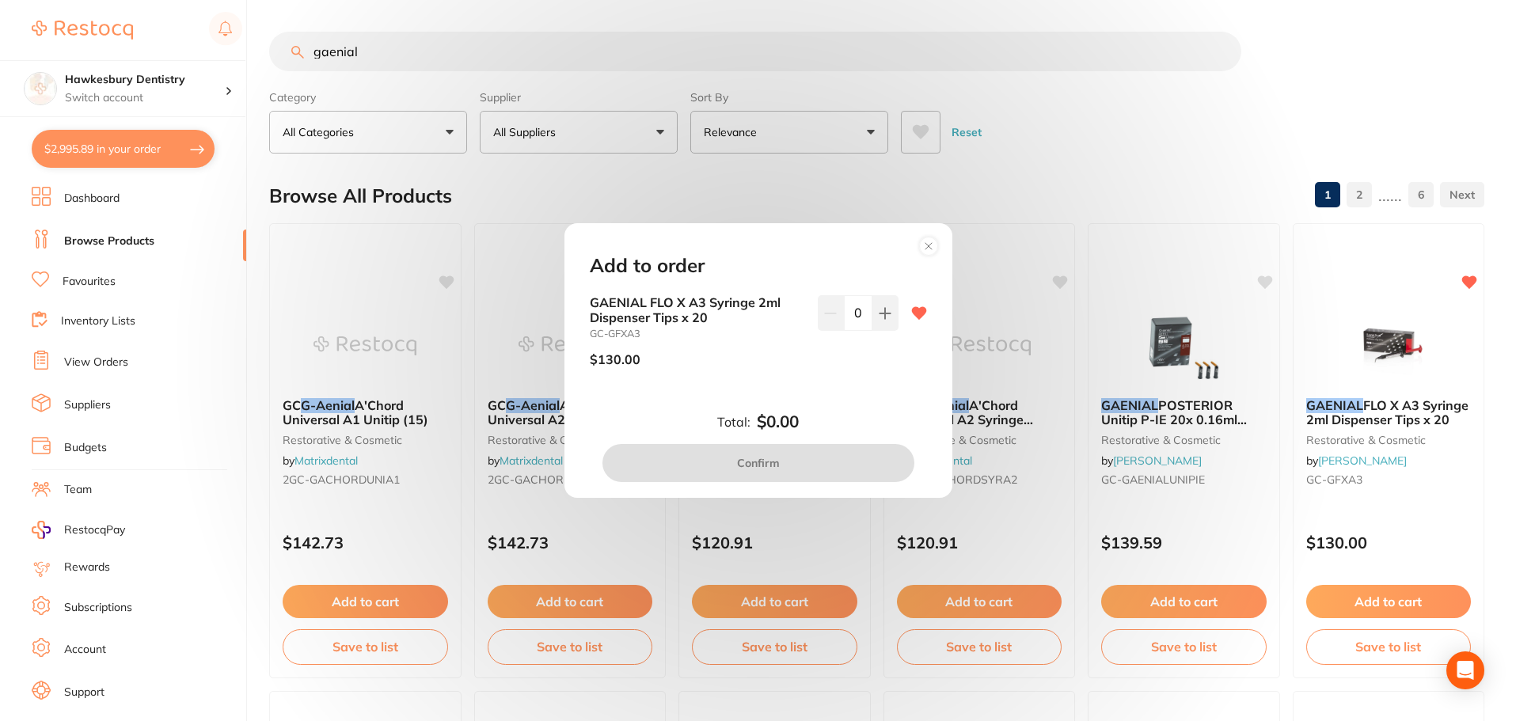
click at [933, 249] on circle at bounding box center [928, 246] width 18 height 18
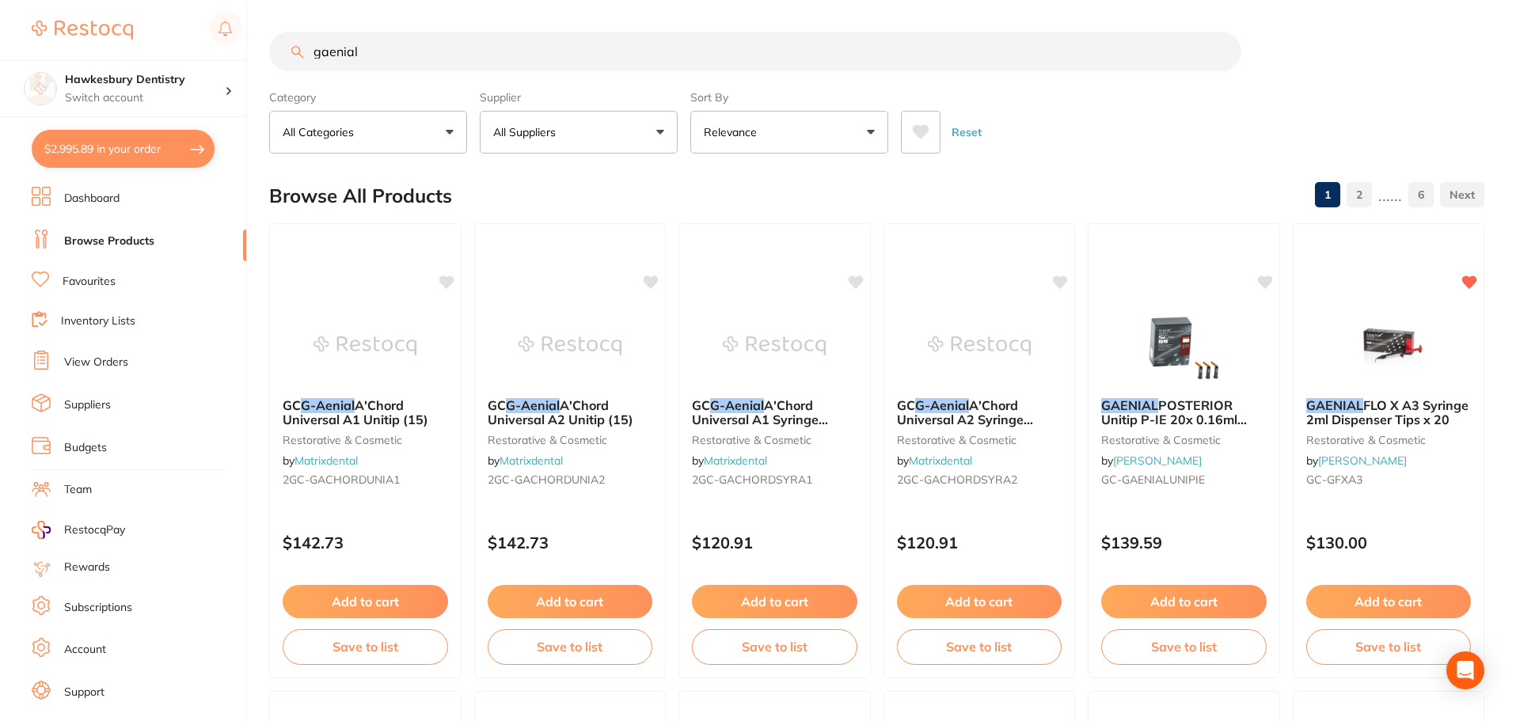
click at [447, 37] on input "gaenial" at bounding box center [755, 52] width 972 height 40
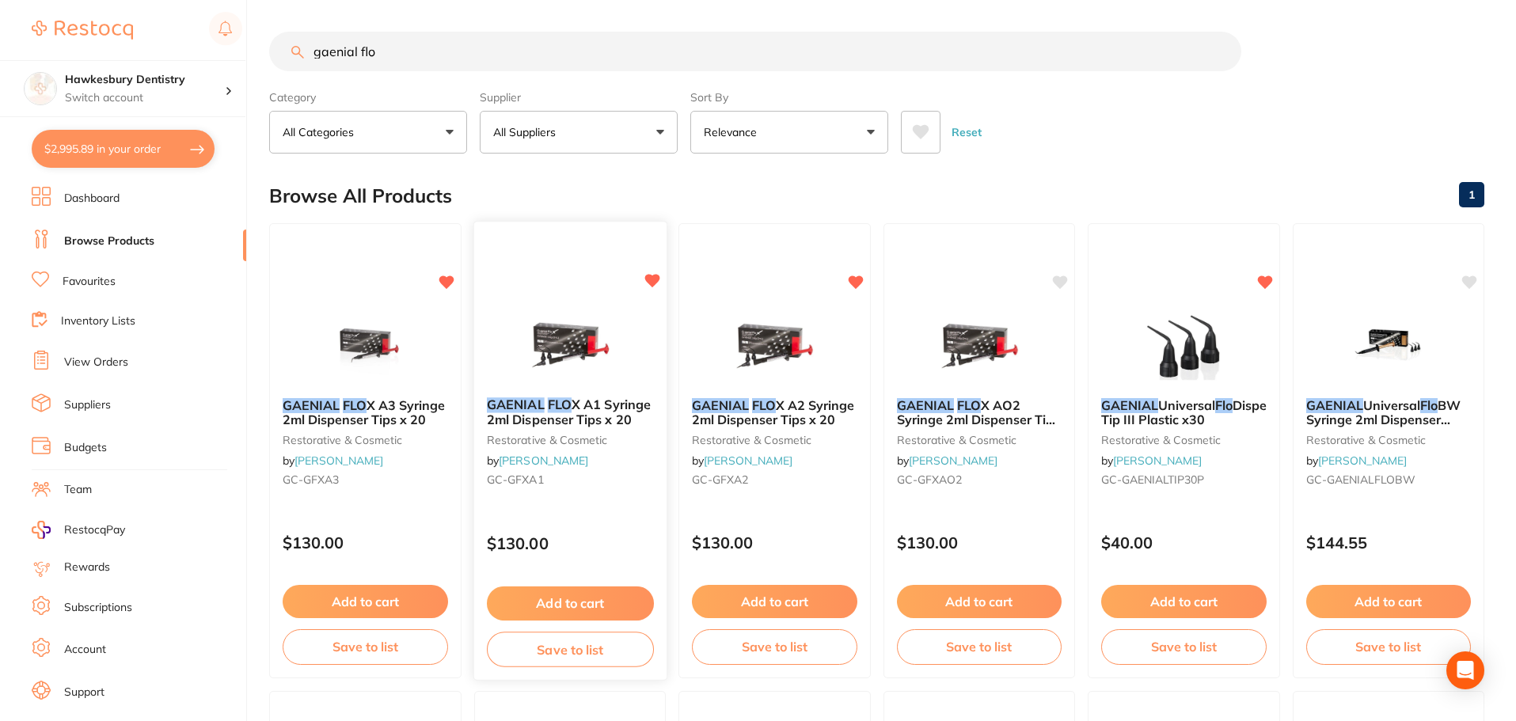
type input "gaenial flo"
click at [587, 595] on button "Add to cart" at bounding box center [569, 604] width 167 height 34
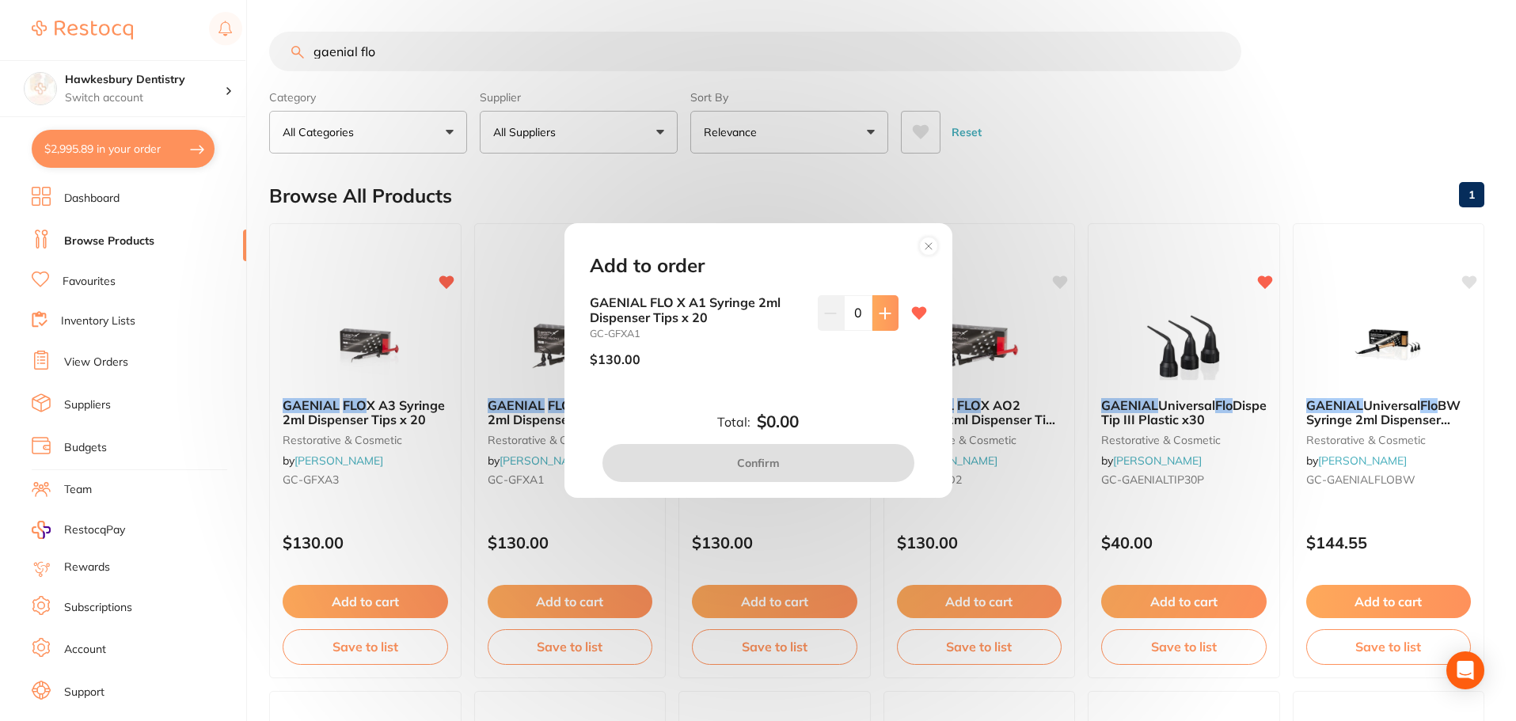
click at [881, 324] on button at bounding box center [885, 312] width 26 height 35
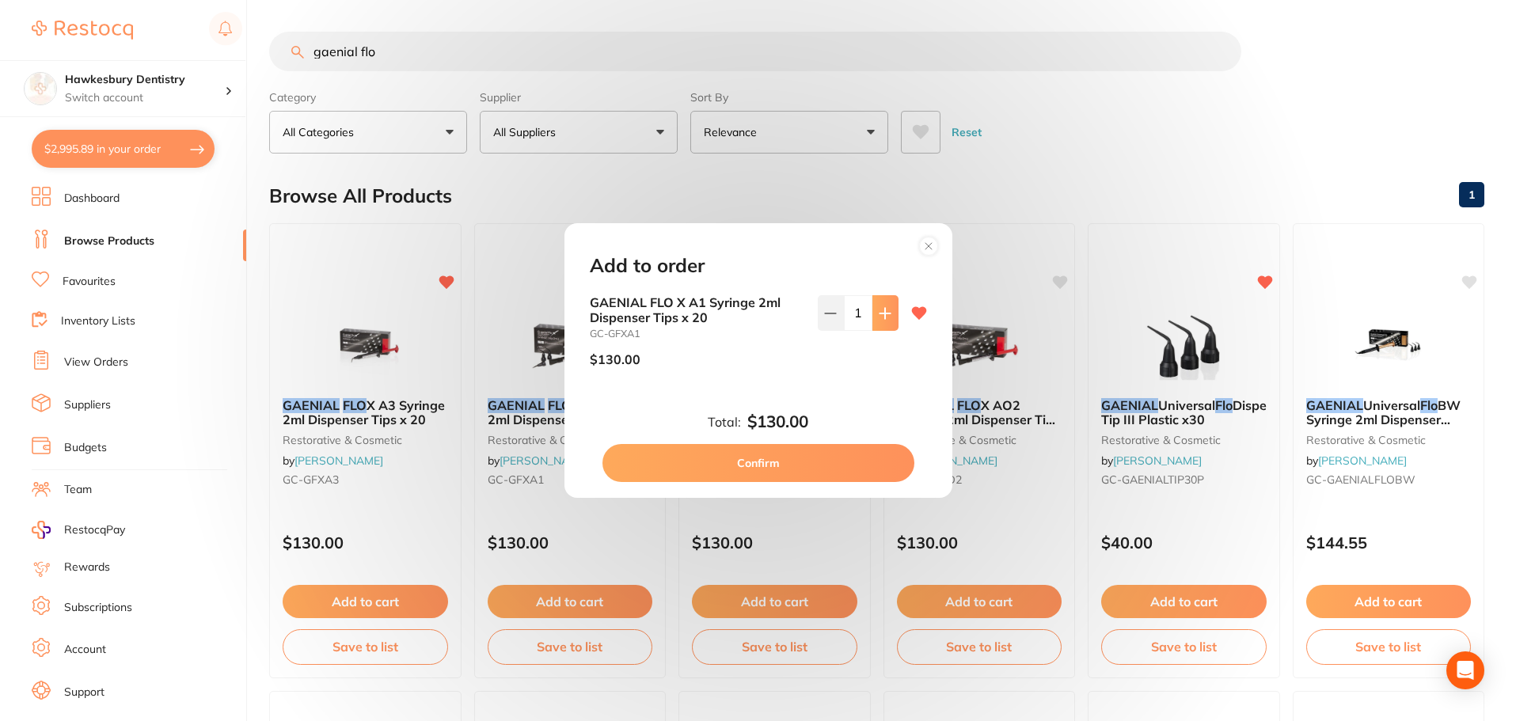
click at [883, 323] on button at bounding box center [885, 312] width 26 height 35
click at [886, 321] on button at bounding box center [885, 312] width 26 height 35
type input "3"
click at [790, 466] on button "Confirm" at bounding box center [758, 463] width 312 height 38
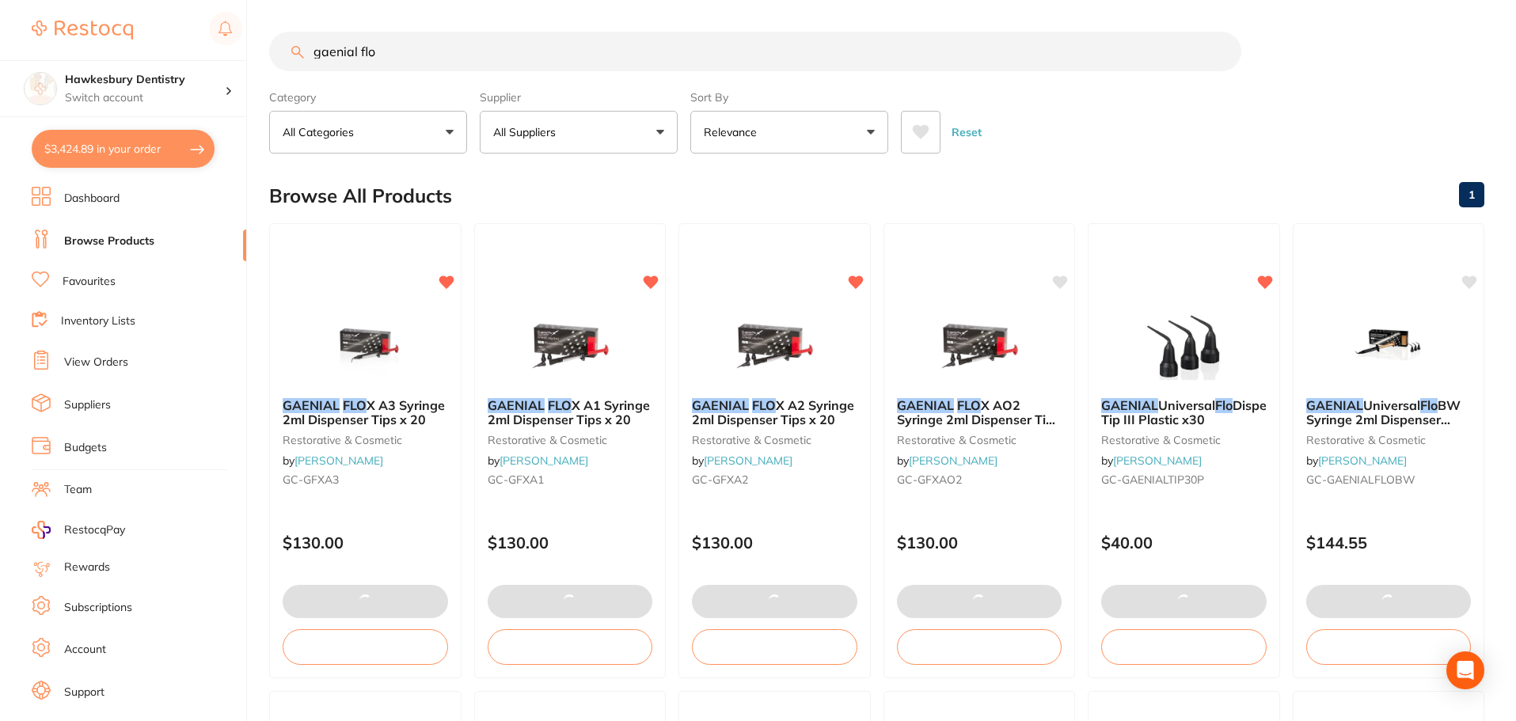
click at [133, 152] on button "$3,424.89 in your order" at bounding box center [123, 149] width 183 height 38
checkbox input "true"
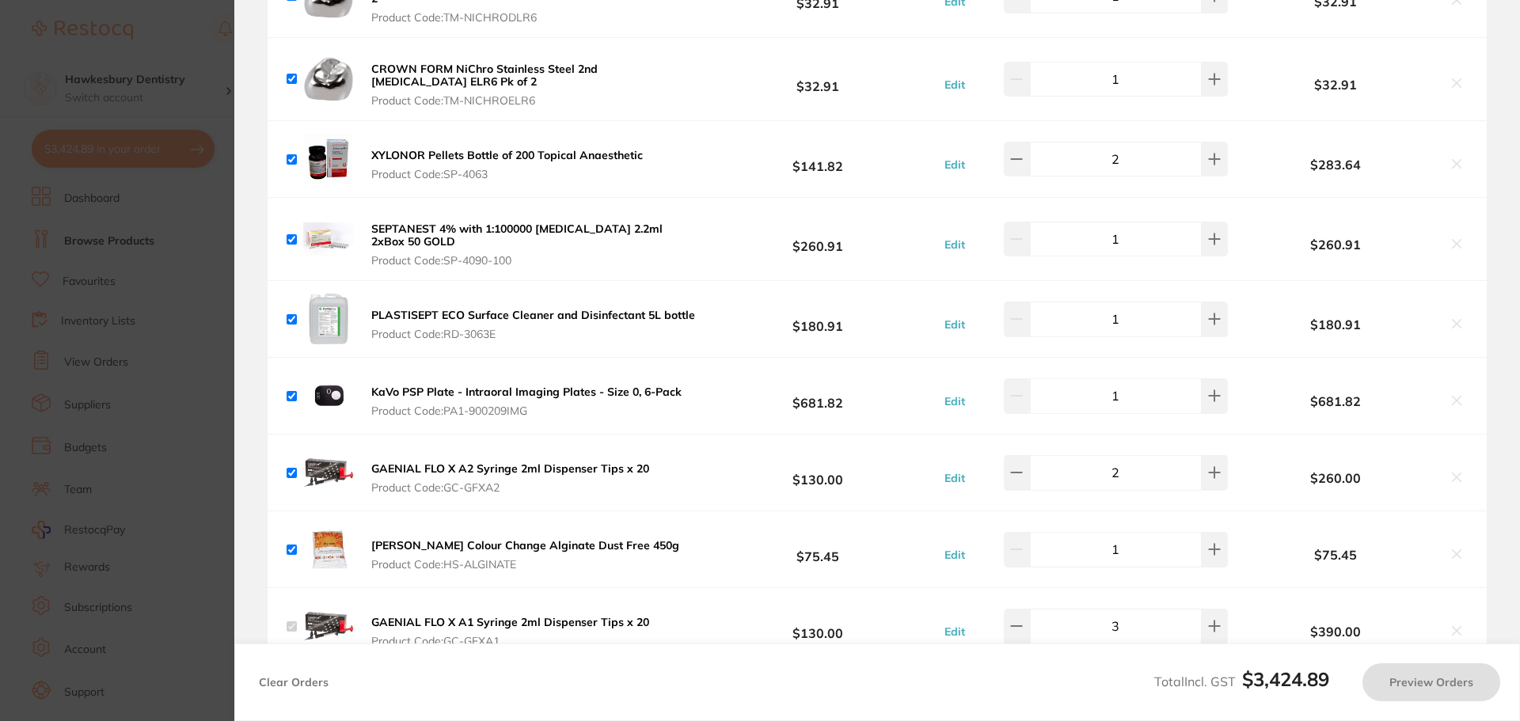
checkbox input "true"
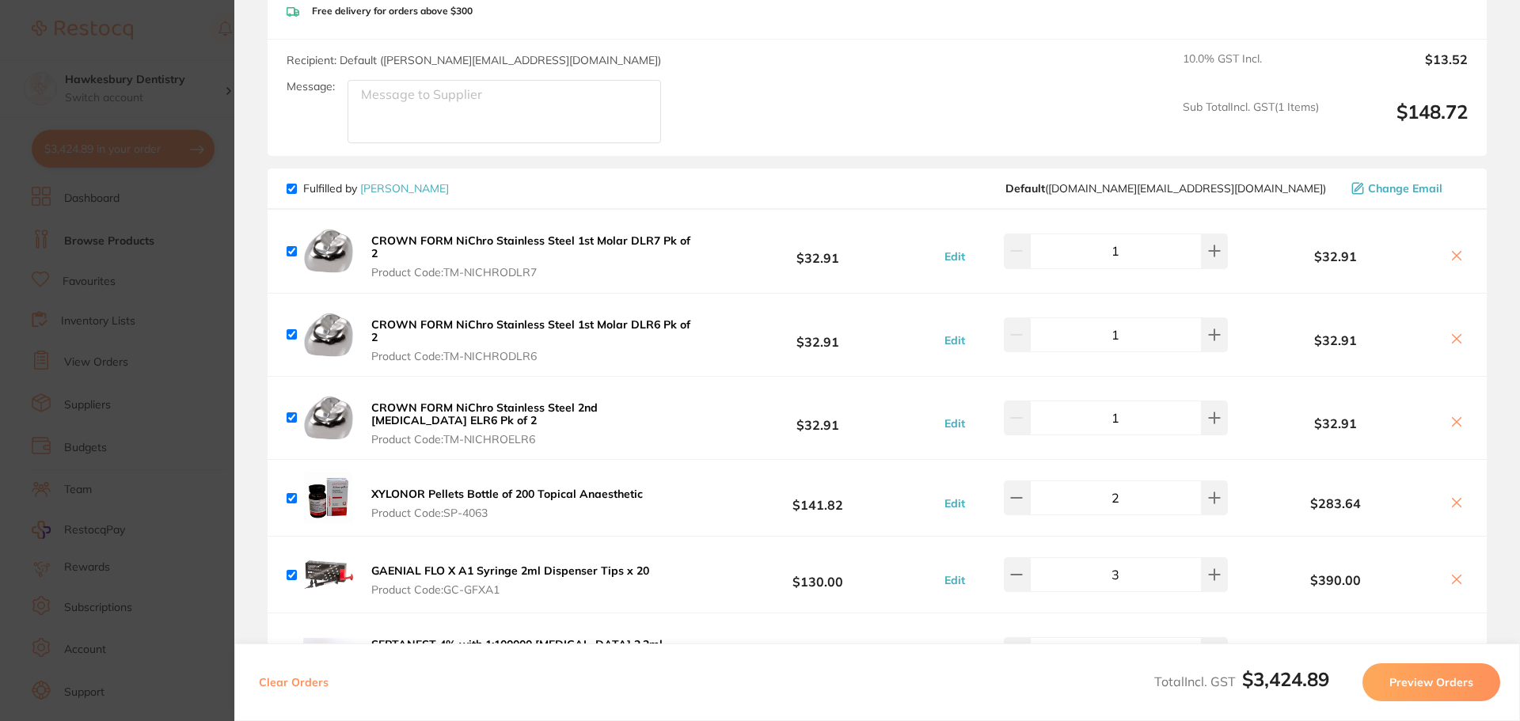
scroll to position [237, 0]
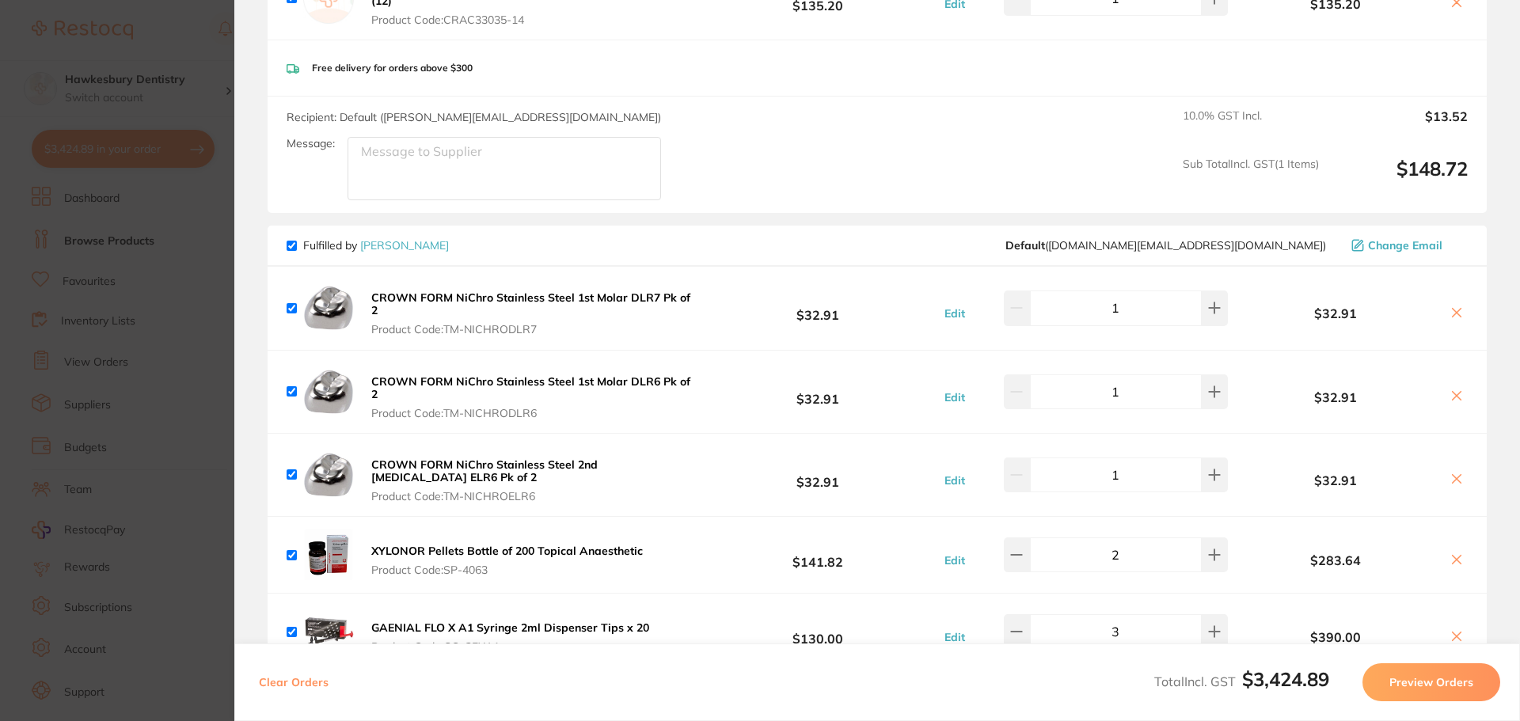
click at [169, 49] on section "Update RRP Set your pre negotiated price for this item. Item Agreed RRP (excl. …" at bounding box center [760, 360] width 1520 height 721
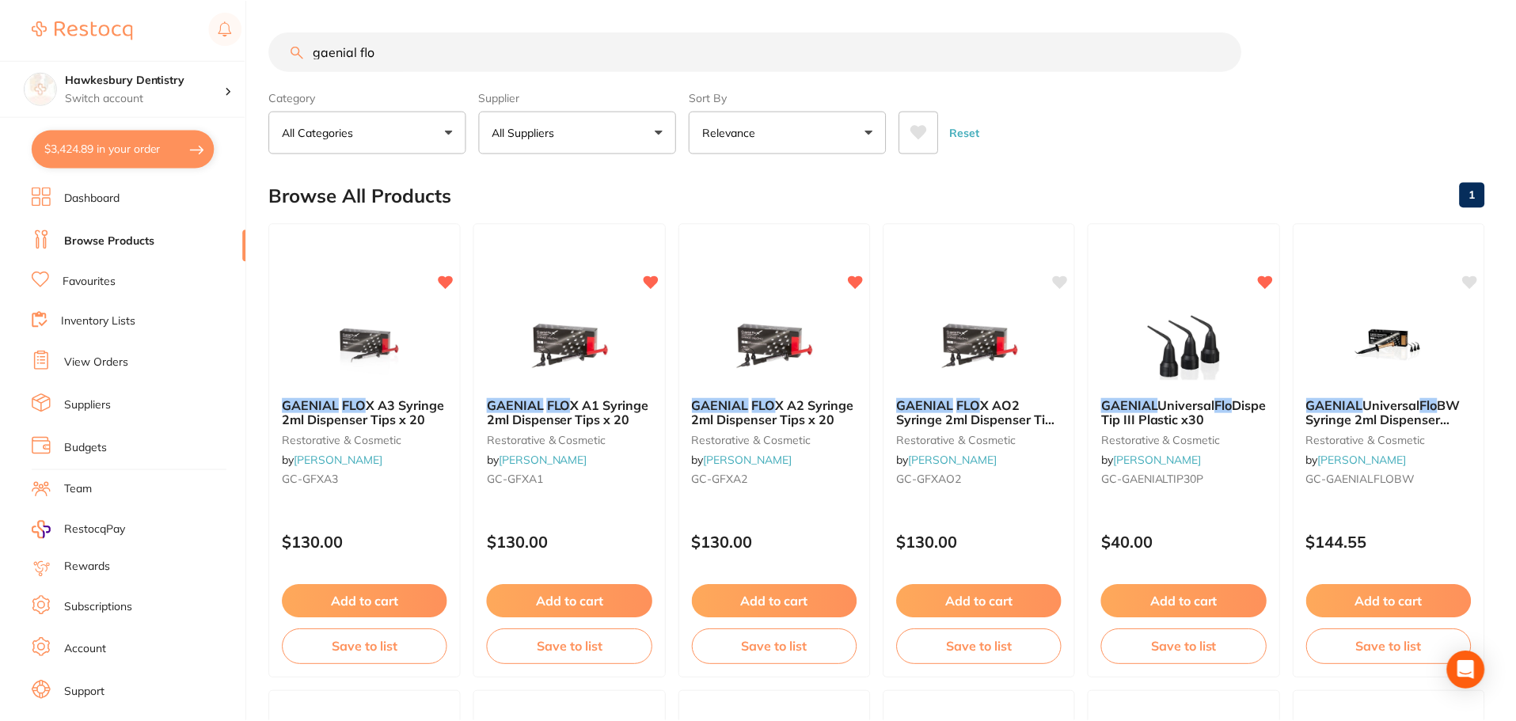
scroll to position [2, 0]
click at [97, 354] on li "View Orders" at bounding box center [139, 363] width 215 height 24
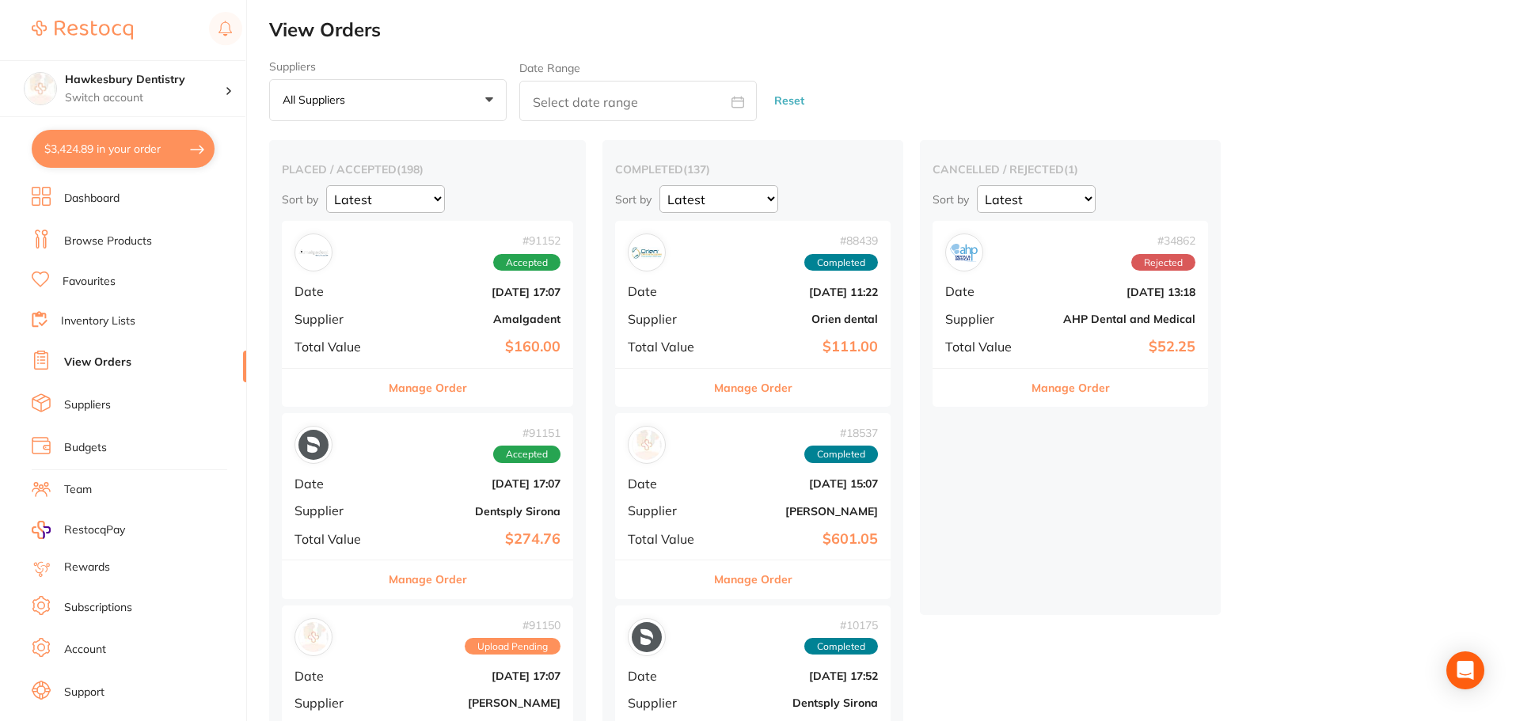
click at [420, 343] on b "$160.00" at bounding box center [476, 347] width 169 height 17
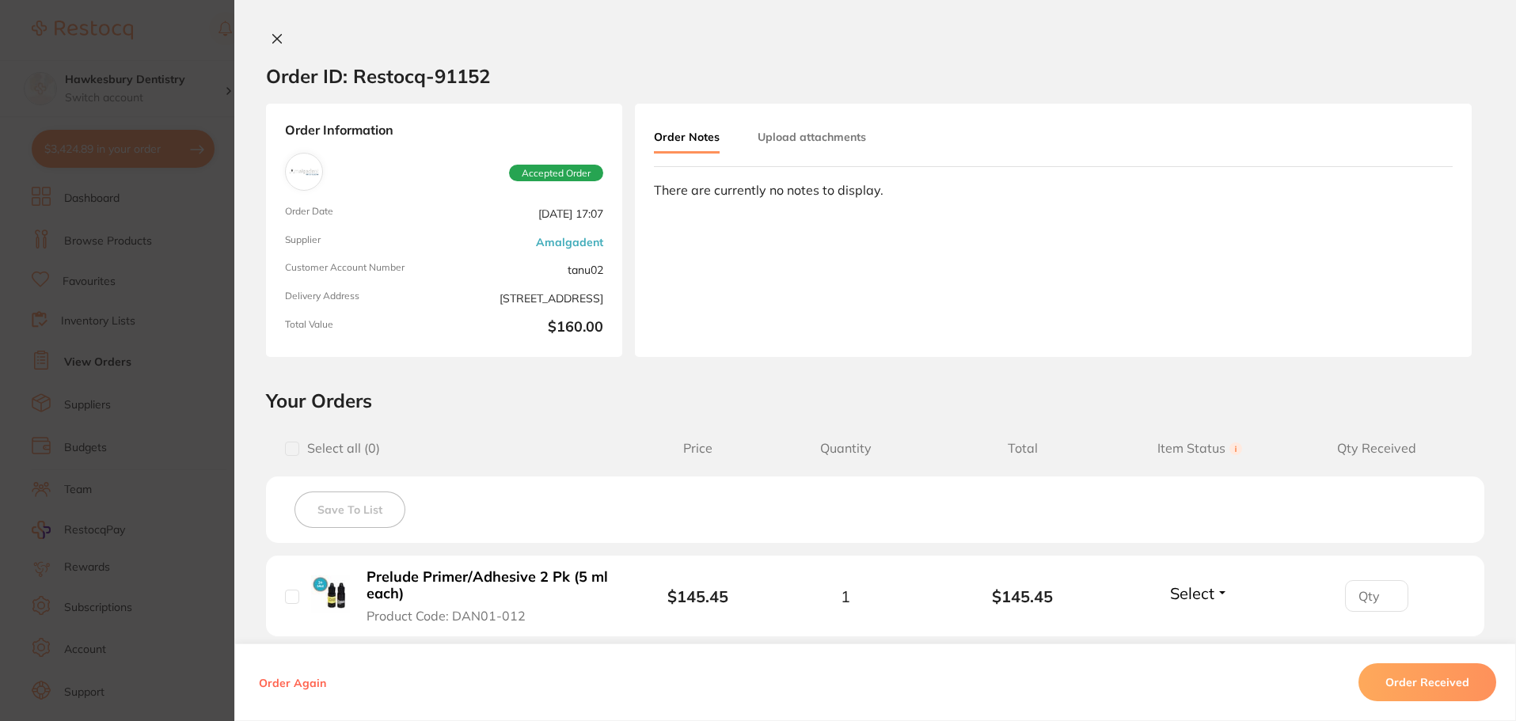
click at [271, 36] on icon at bounding box center [277, 38] width 13 height 13
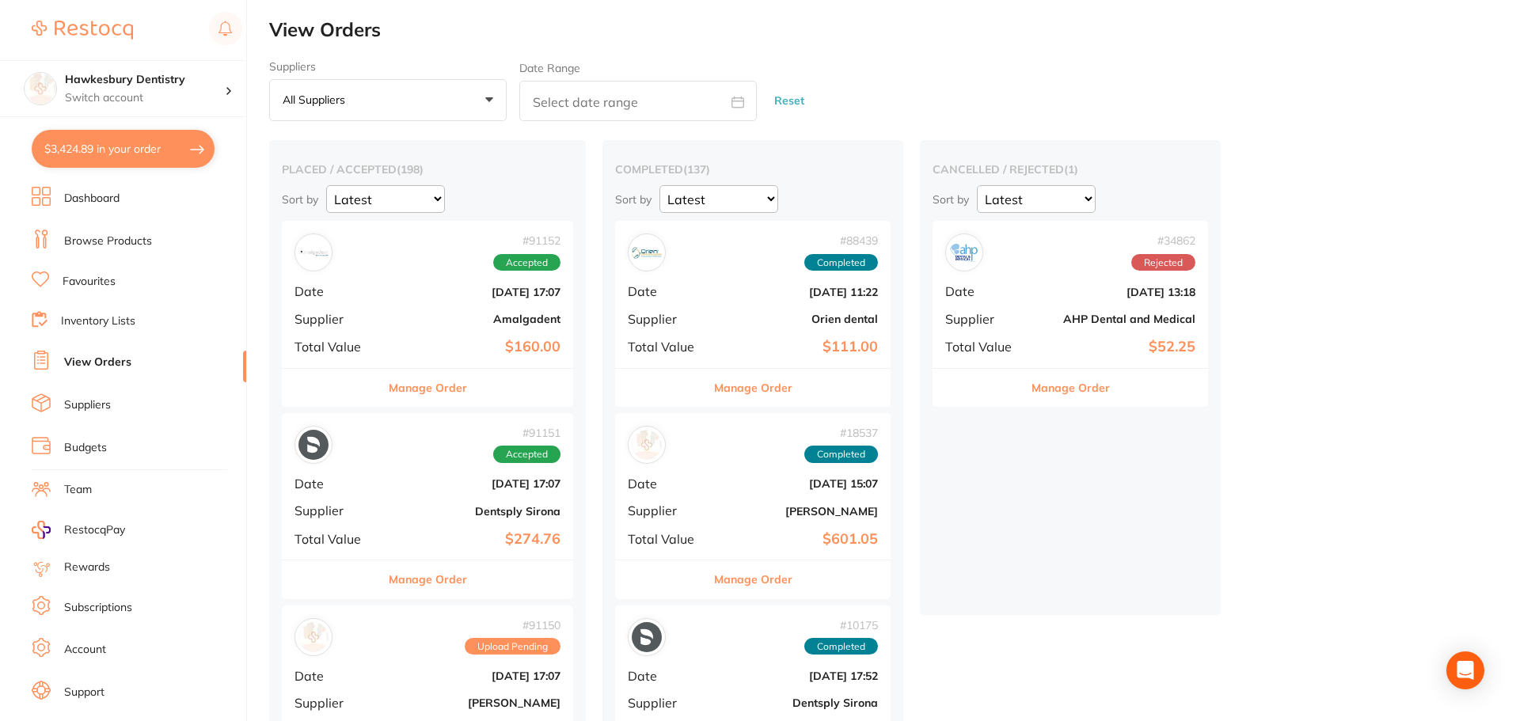
scroll to position [237, 0]
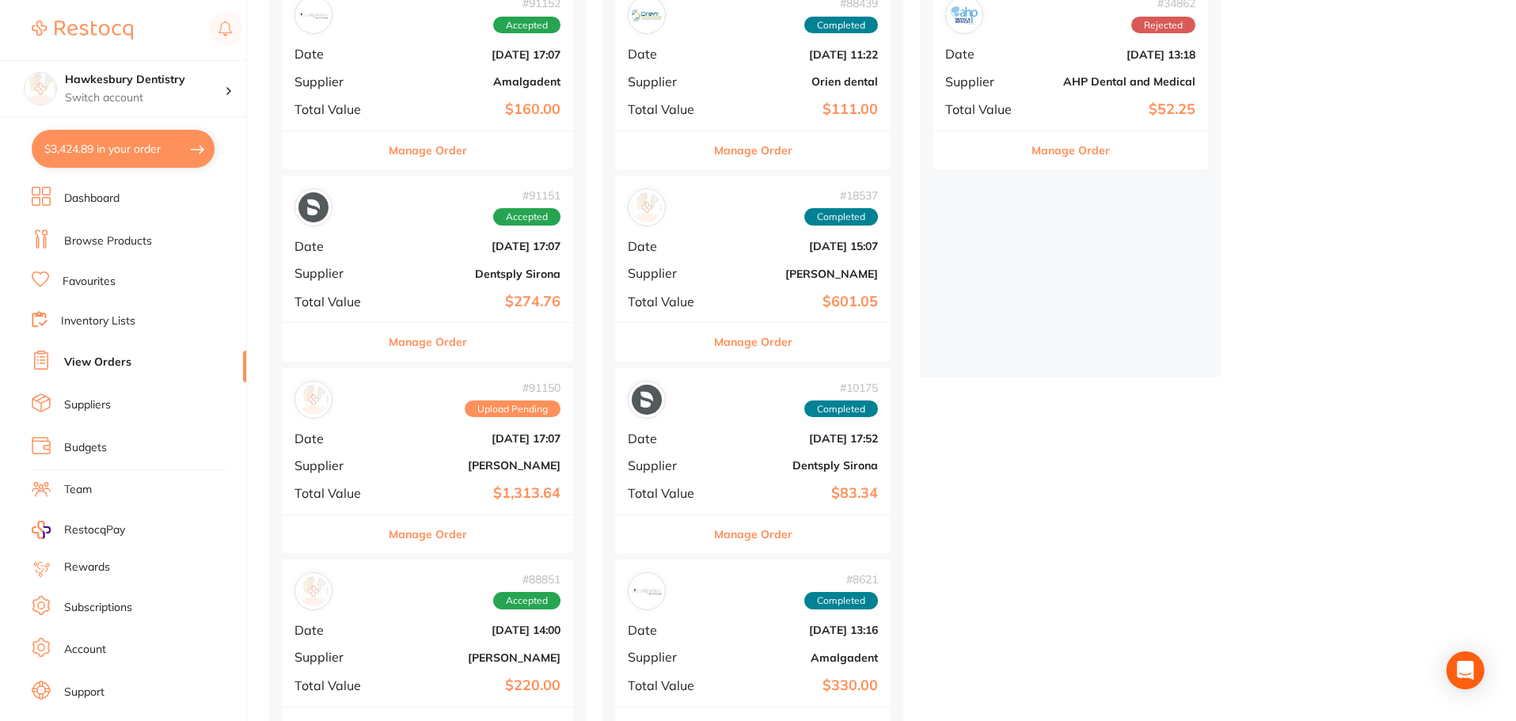
click at [458, 457] on div "# 91150 Upload Pending Date Aug 22 2025, 17:07 Supplier Adam Dental Total Value…" at bounding box center [427, 441] width 291 height 146
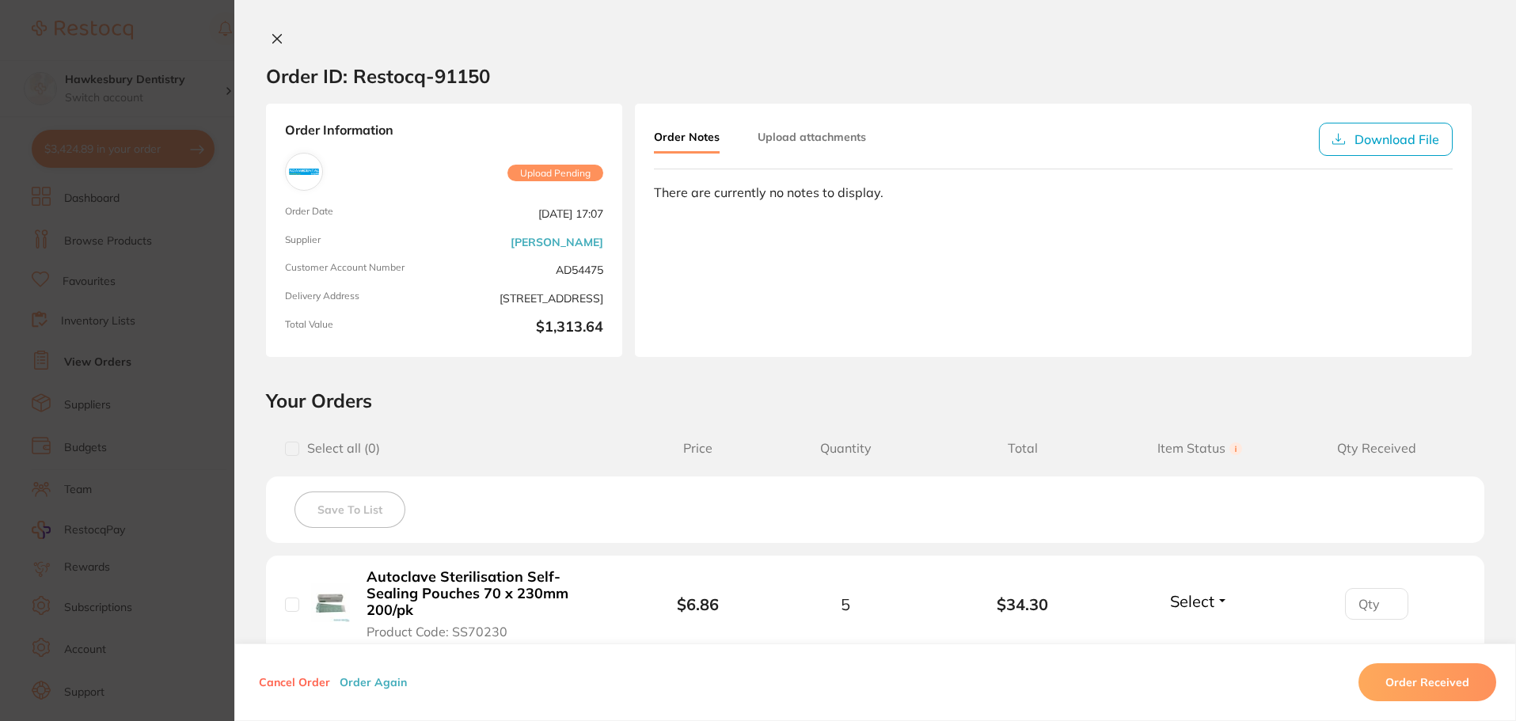
click at [211, 236] on section "Order ID: Restocq- 91150 Order Information Upload Pending Order Date Aug 22 202…" at bounding box center [758, 360] width 1516 height 721
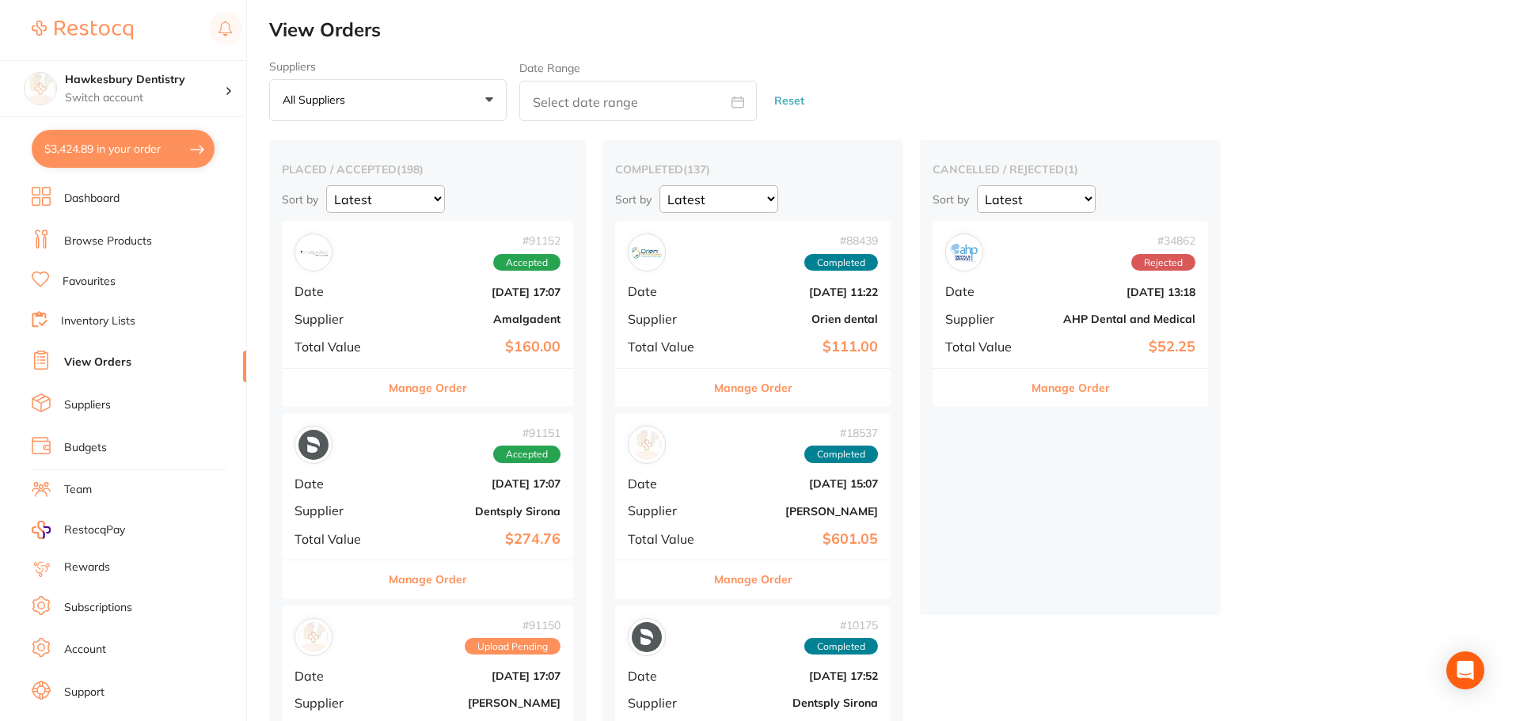
click at [118, 241] on link "Browse Products" at bounding box center [108, 242] width 88 height 16
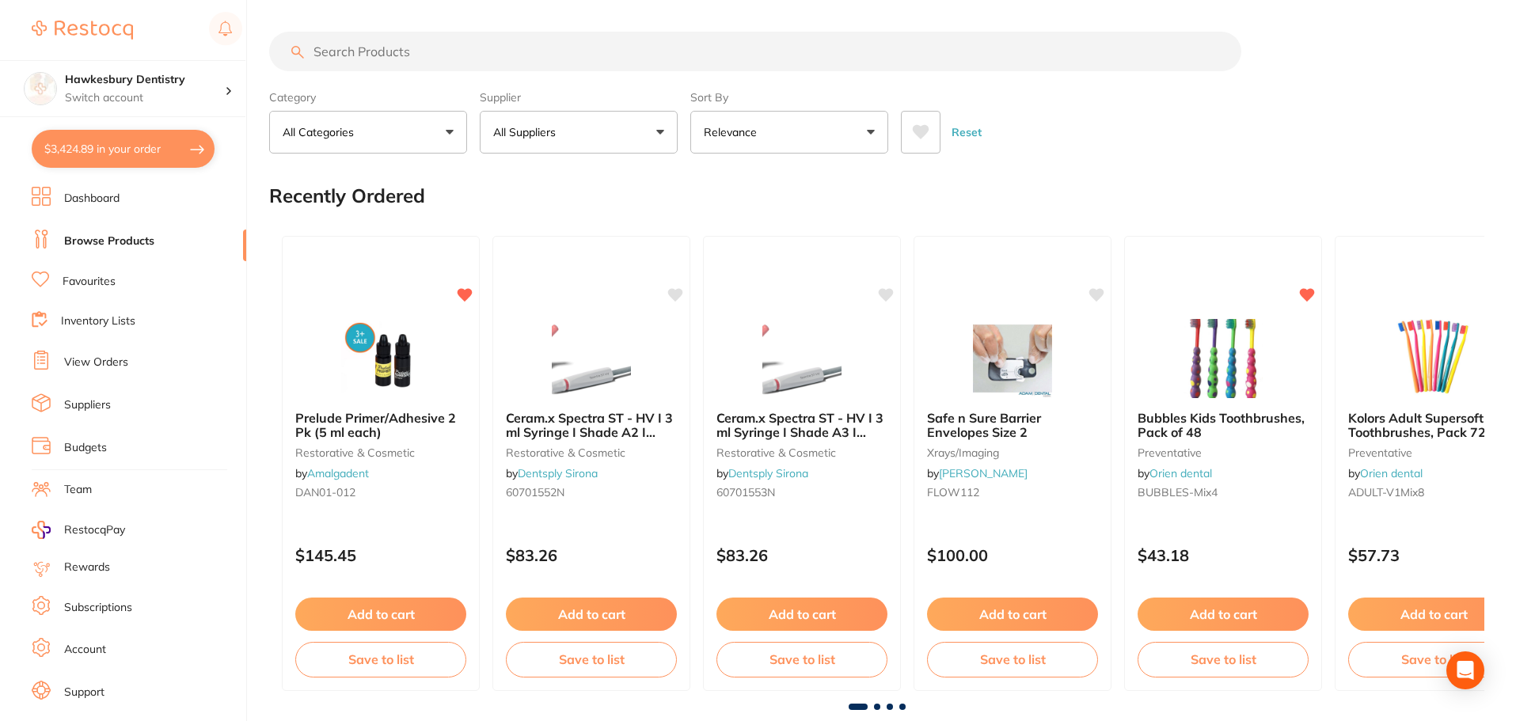
click at [437, 47] on input "search" at bounding box center [755, 52] width 972 height 40
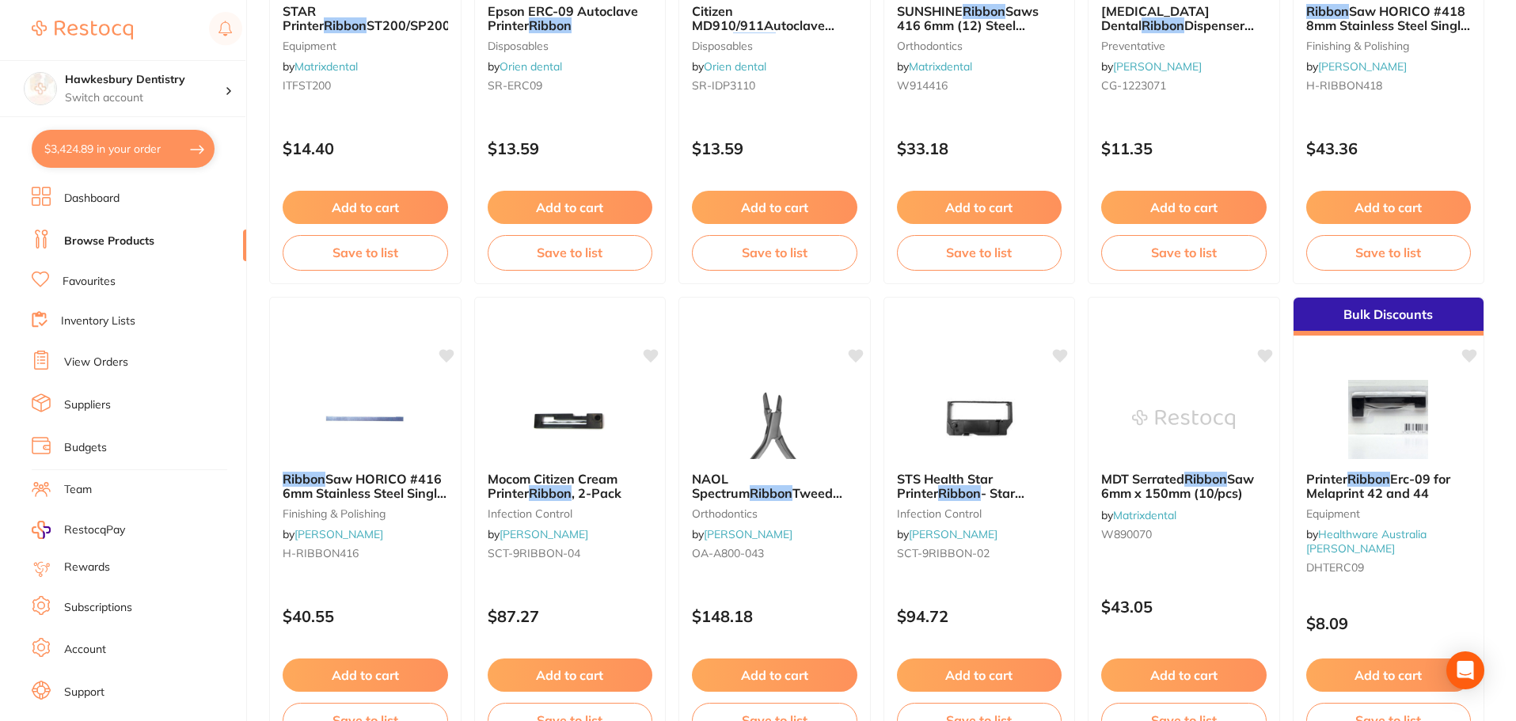
scroll to position [871, 0]
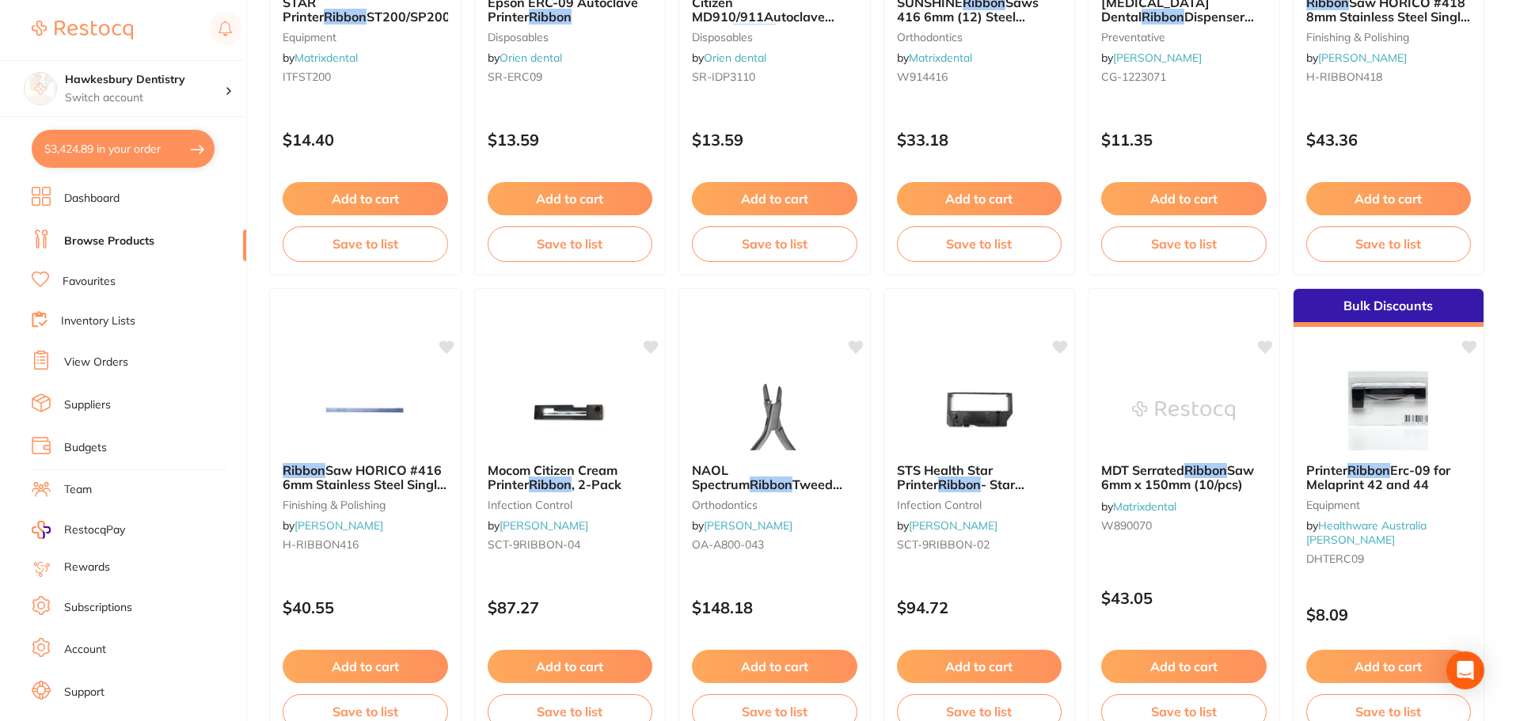
click at [84, 139] on button "$3,424.89 in your order" at bounding box center [123, 149] width 183 height 38
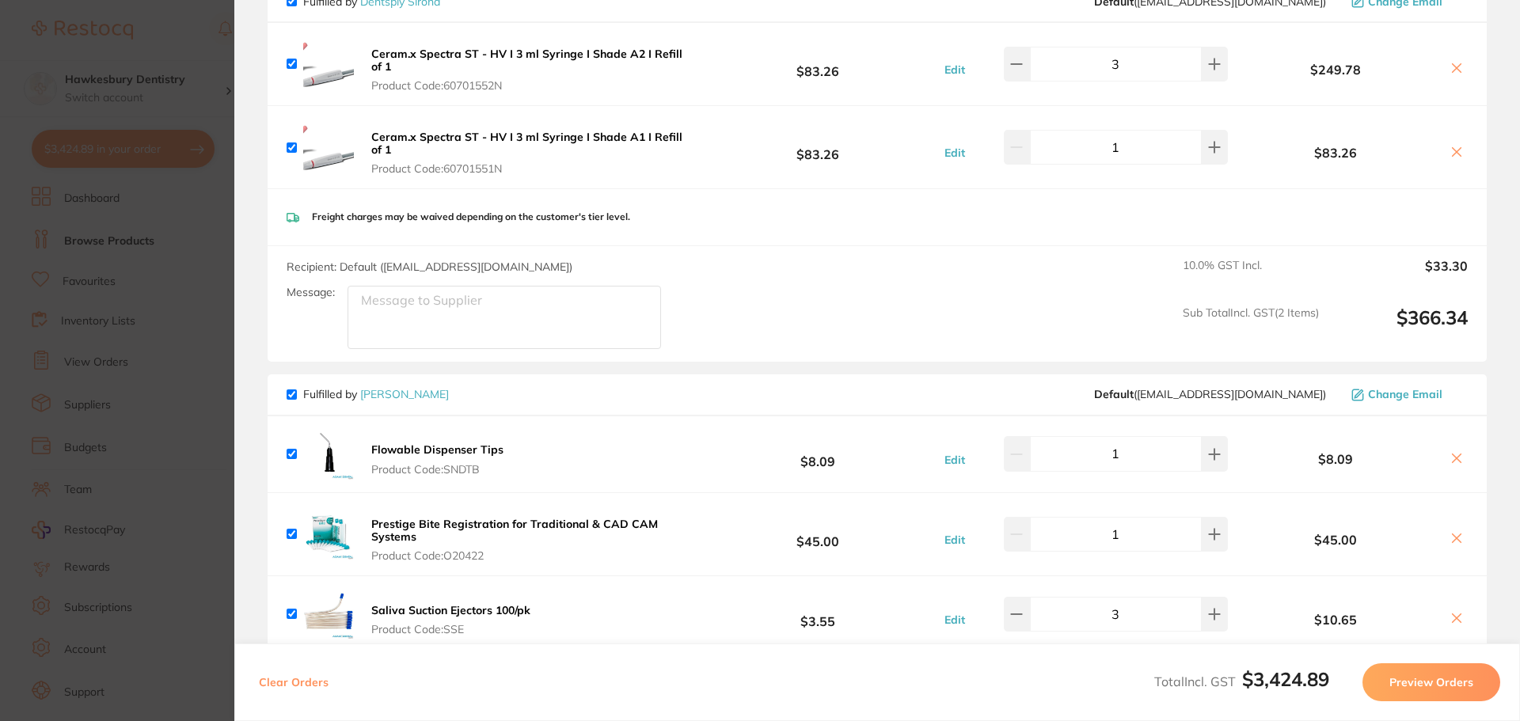
scroll to position [1504, 0]
click at [1412, 684] on button "Preview Orders" at bounding box center [1431, 682] width 138 height 38
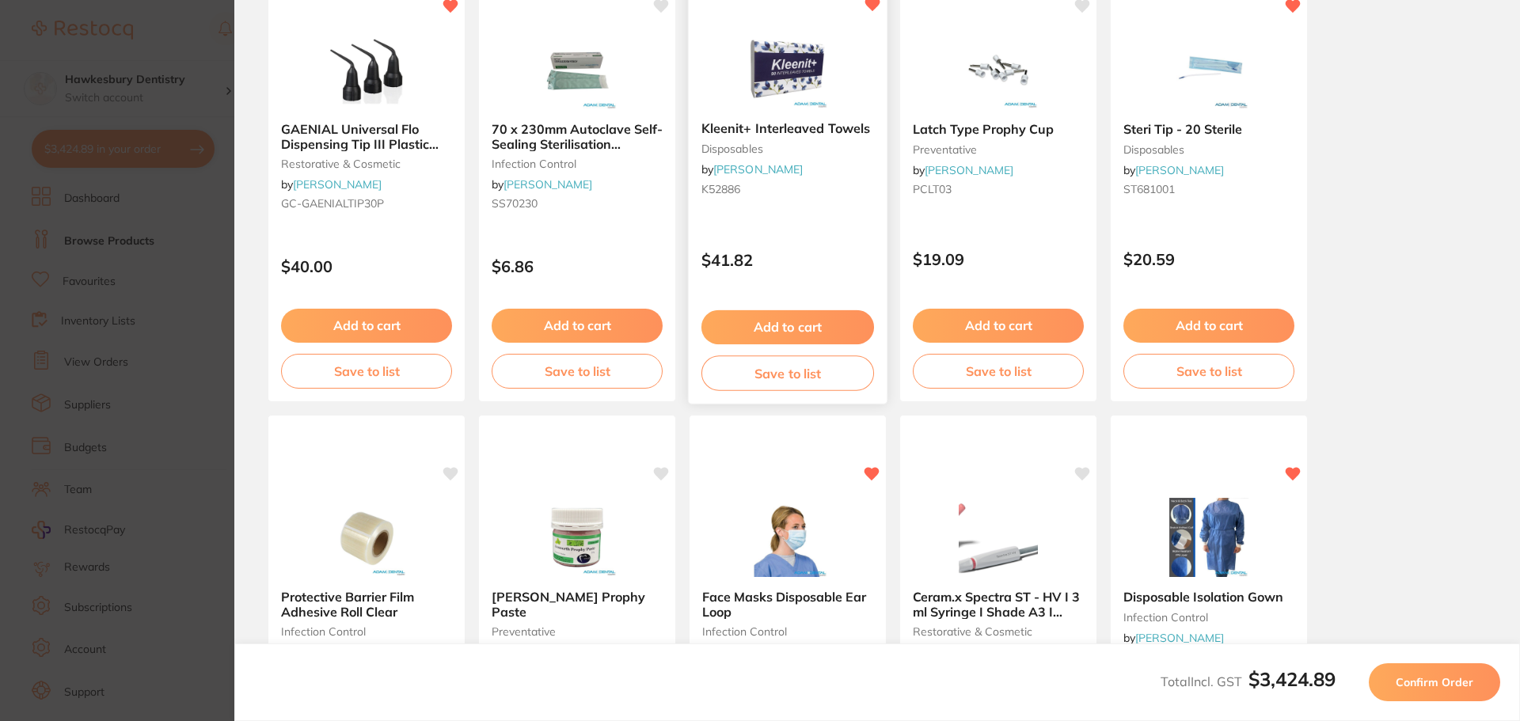
scroll to position [0, 0]
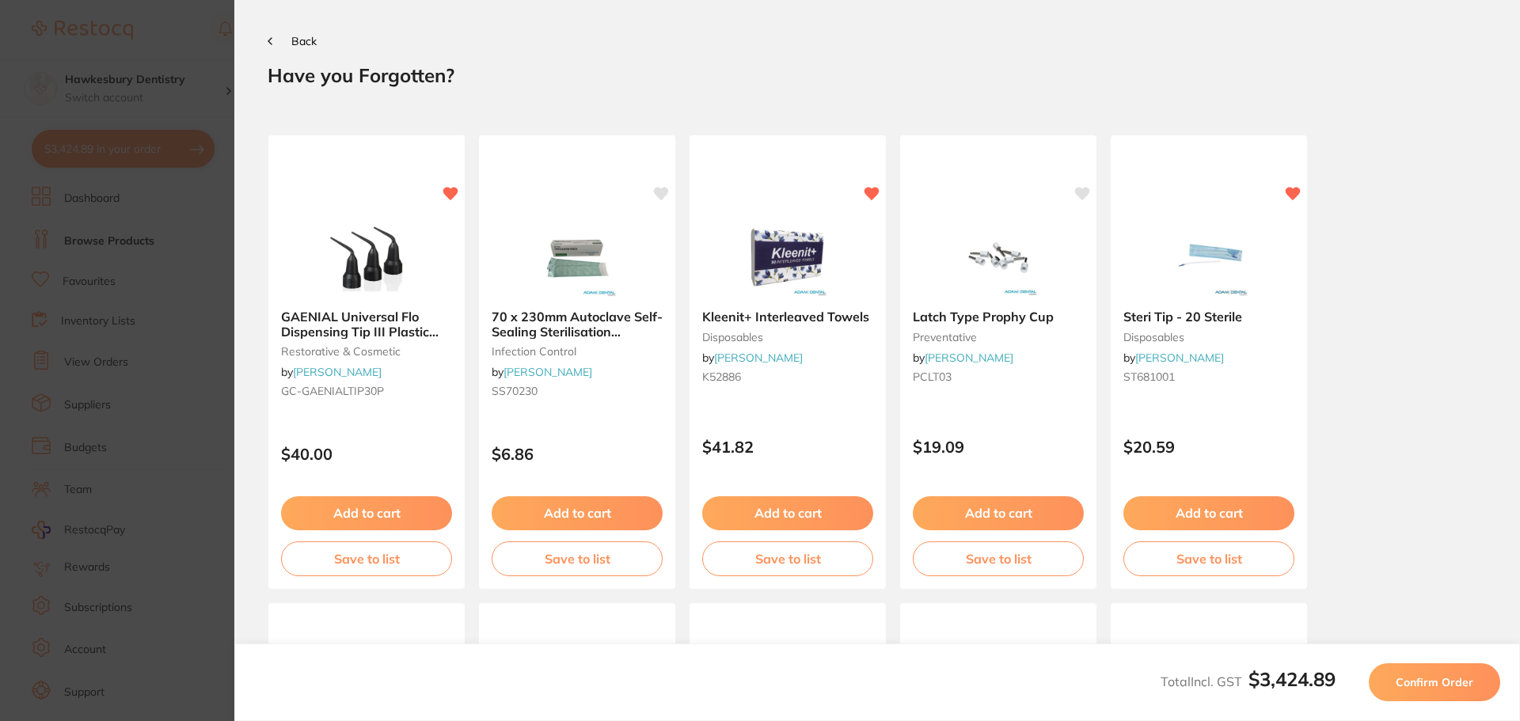
click at [281, 40] on button "Back" at bounding box center [292, 41] width 49 height 13
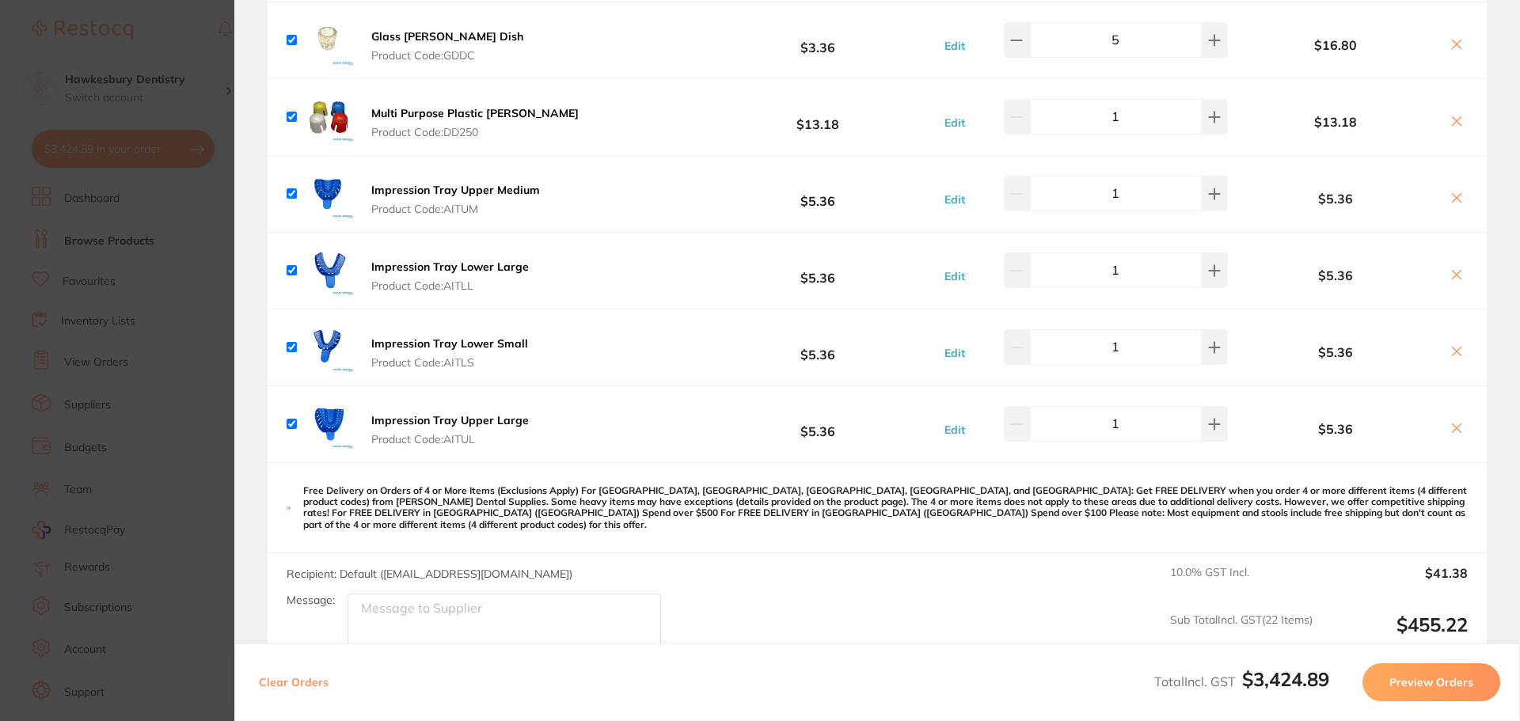
scroll to position [3385, 0]
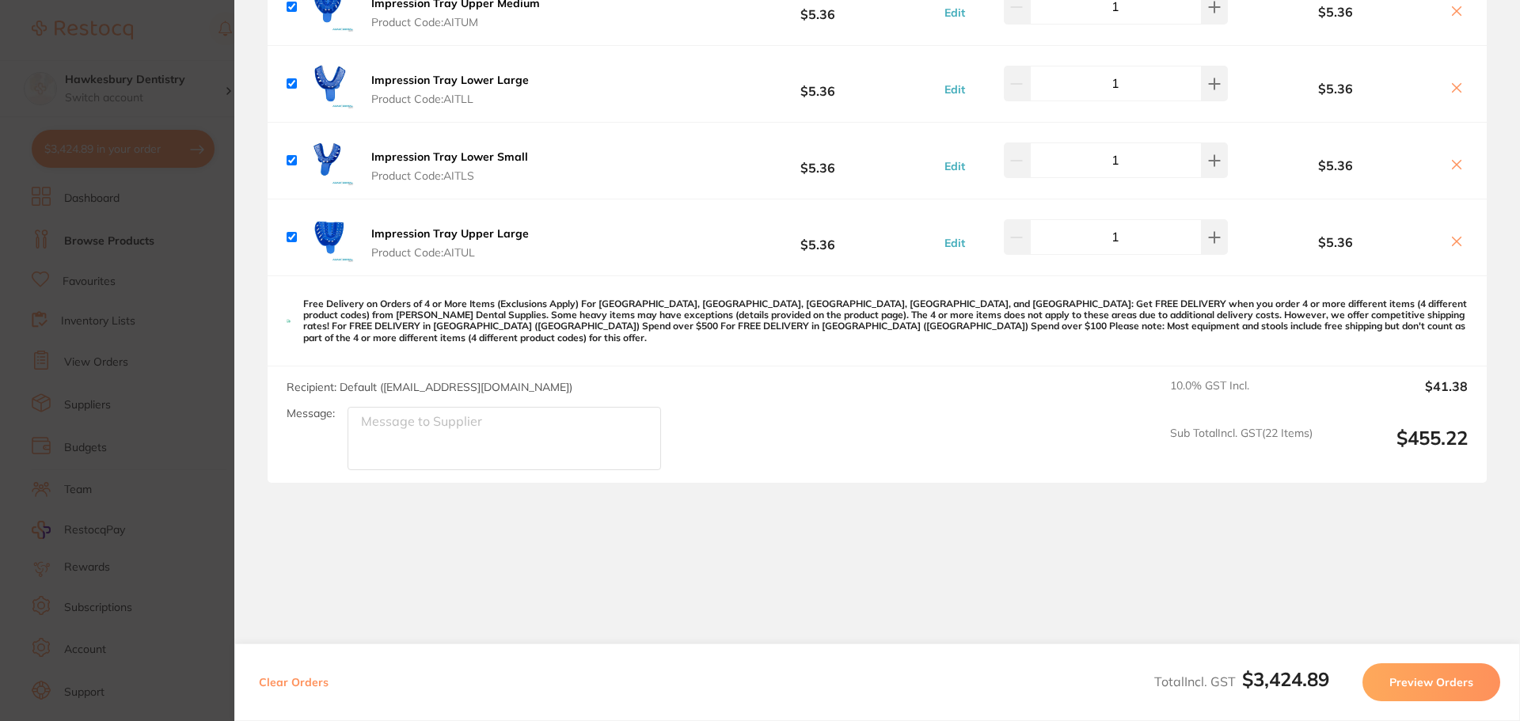
click at [1415, 681] on button "Preview Orders" at bounding box center [1431, 682] width 138 height 38
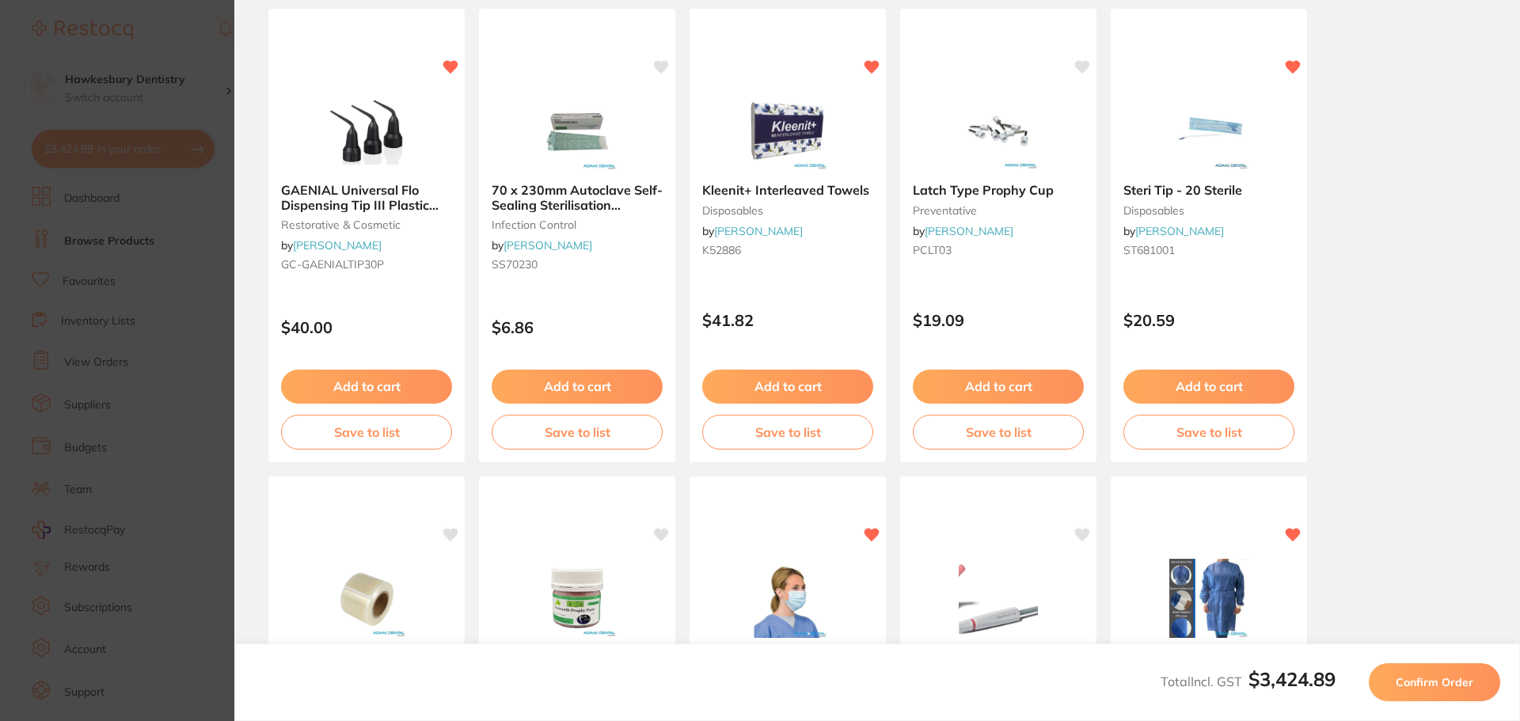
scroll to position [0, 0]
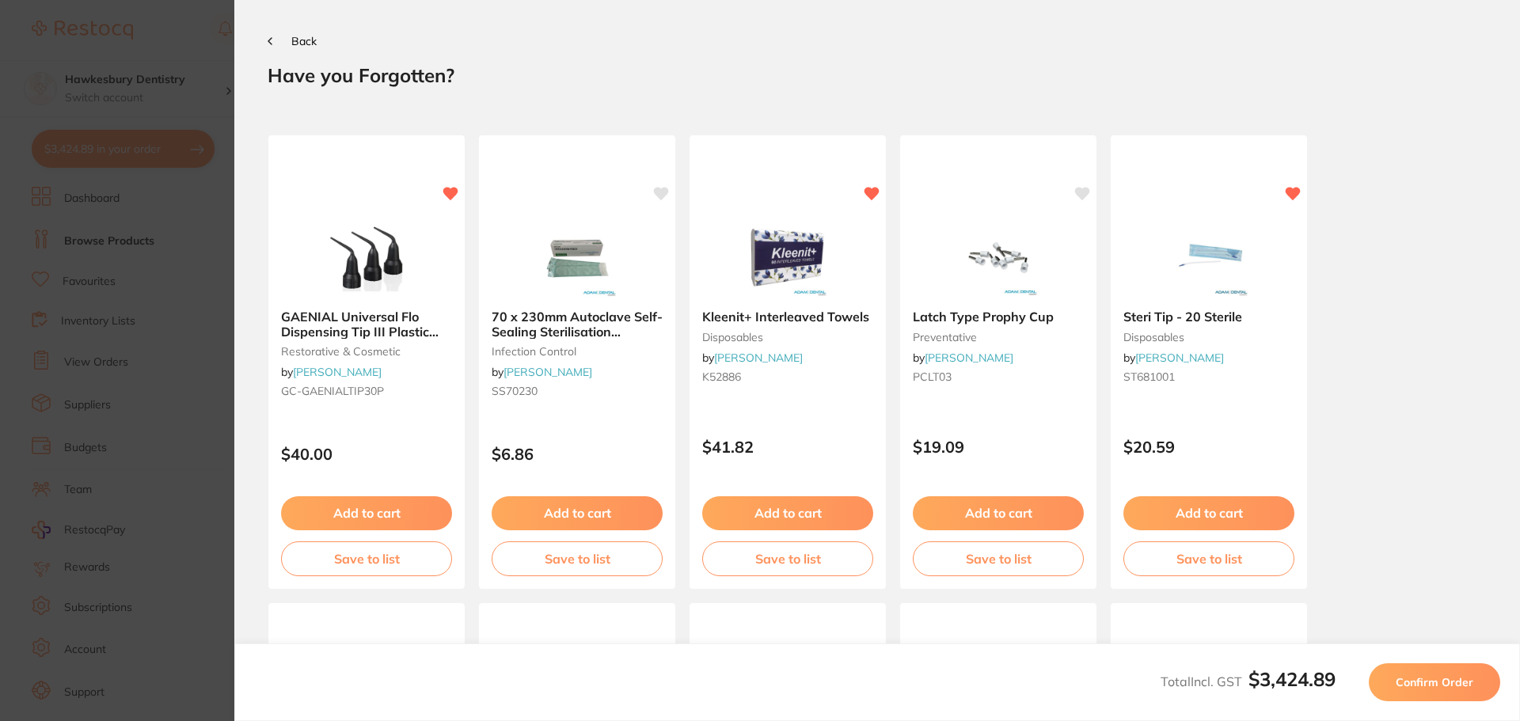
click at [284, 44] on button "Back" at bounding box center [292, 41] width 49 height 13
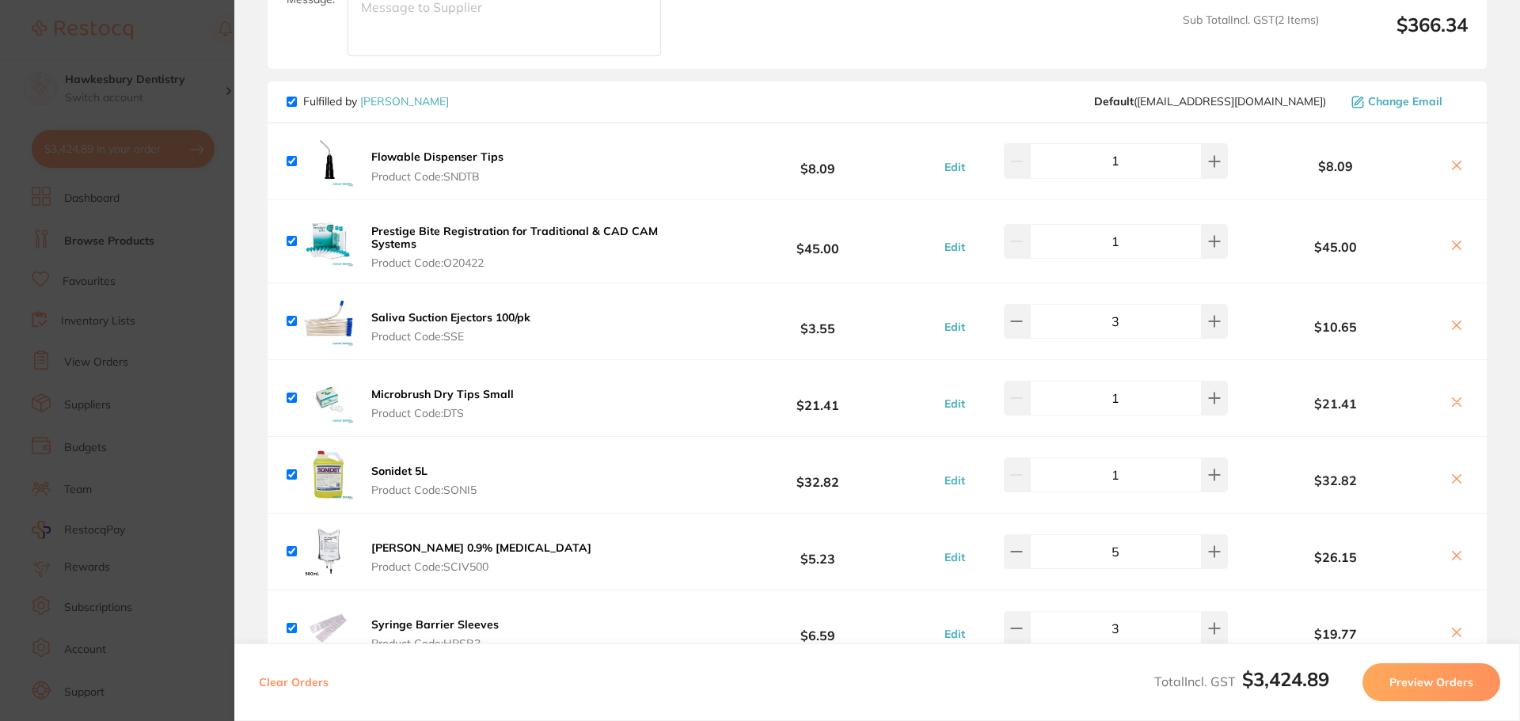
scroll to position [1821, 0]
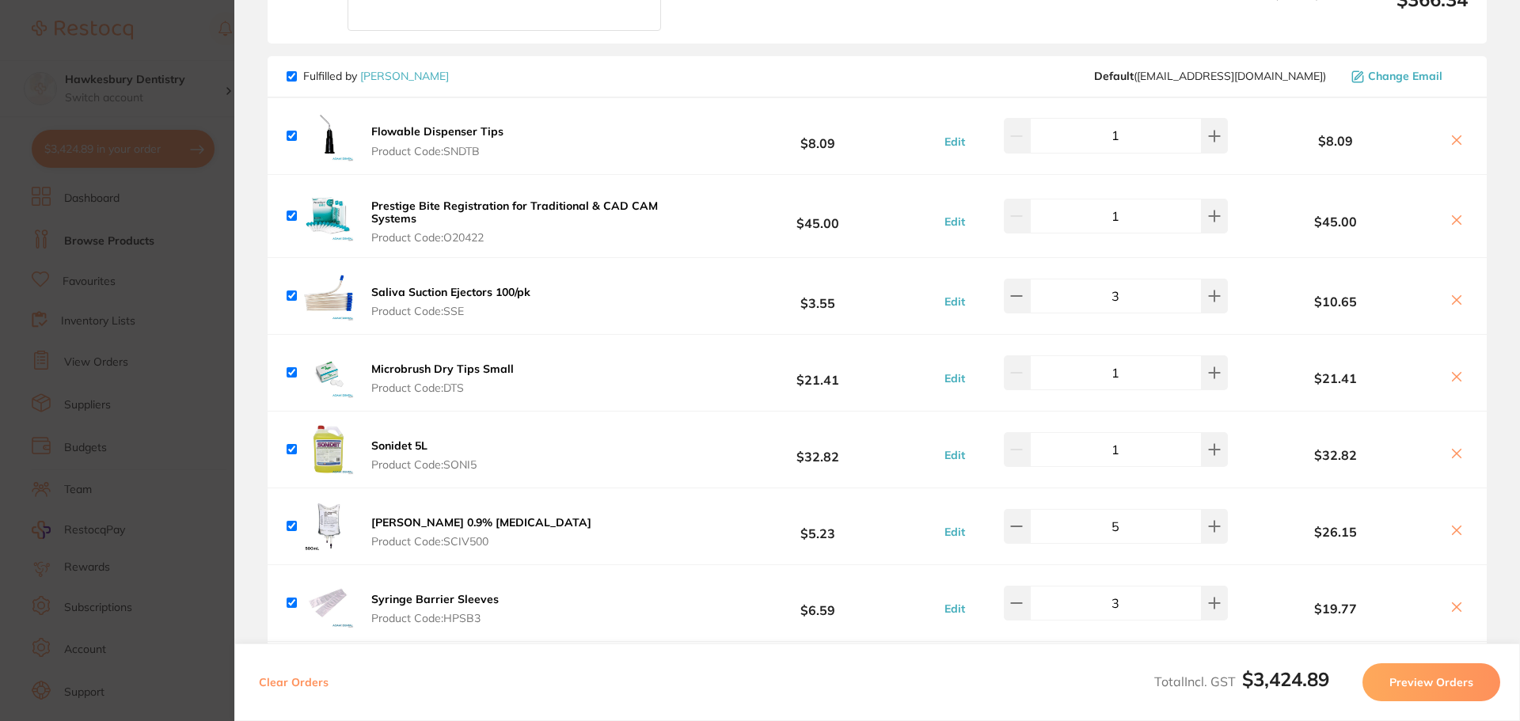
drag, startPoint x: 414, startPoint y: 150, endPoint x: 382, endPoint y: 159, distance: 32.8
drag, startPoint x: 382, startPoint y: 159, endPoint x: 526, endPoint y: 9, distance: 207.7
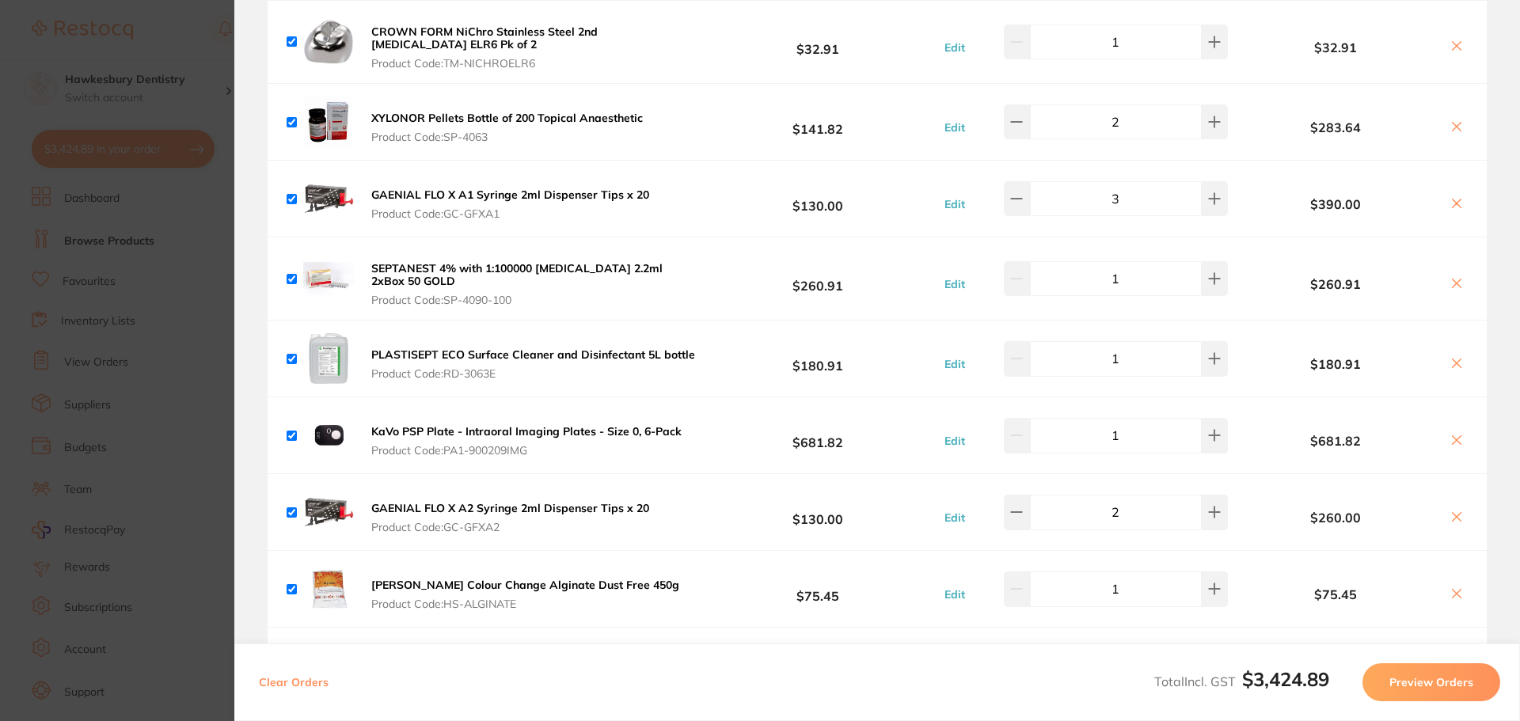
scroll to position [633, 0]
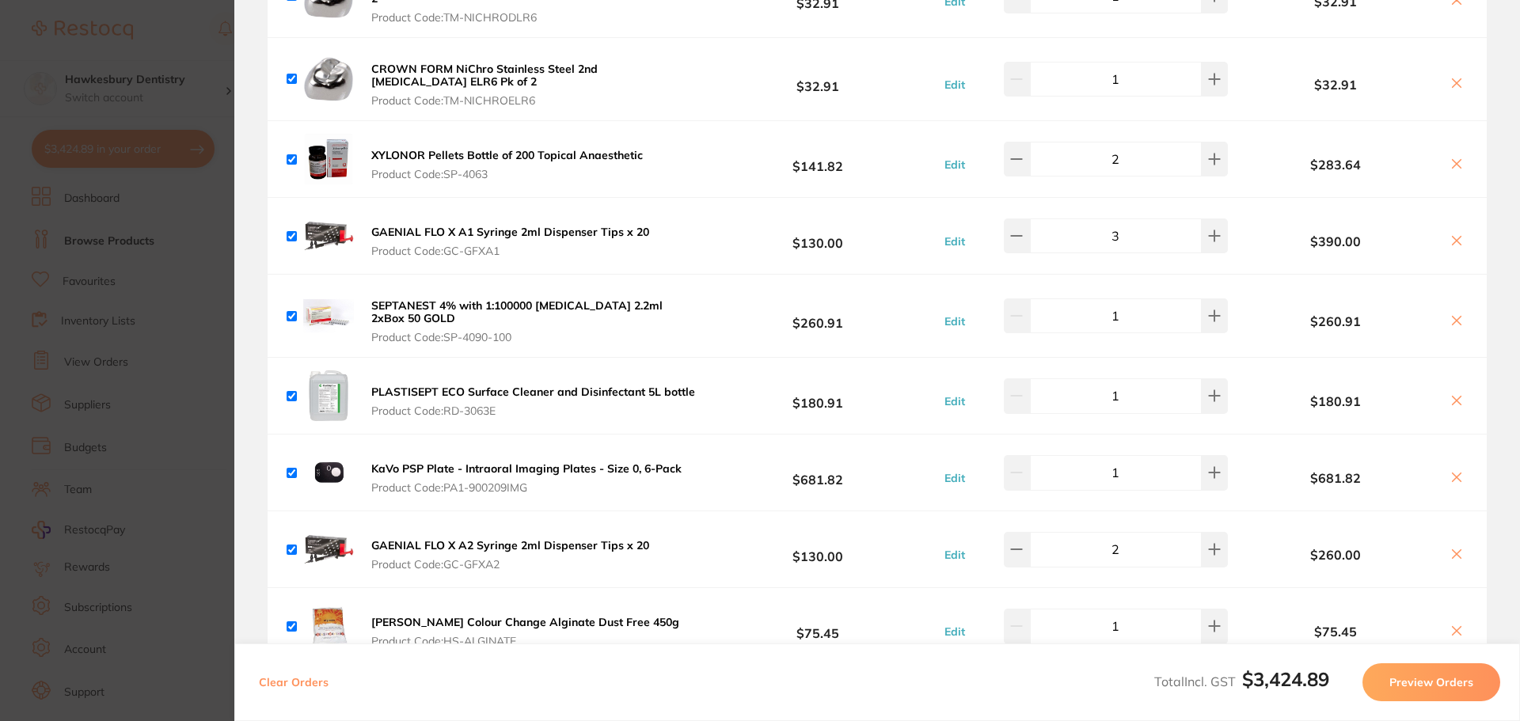
click at [173, 38] on section "Update RRP Set your pre negotiated price for this item. Item Agreed RRP (excl. …" at bounding box center [760, 360] width 1520 height 721
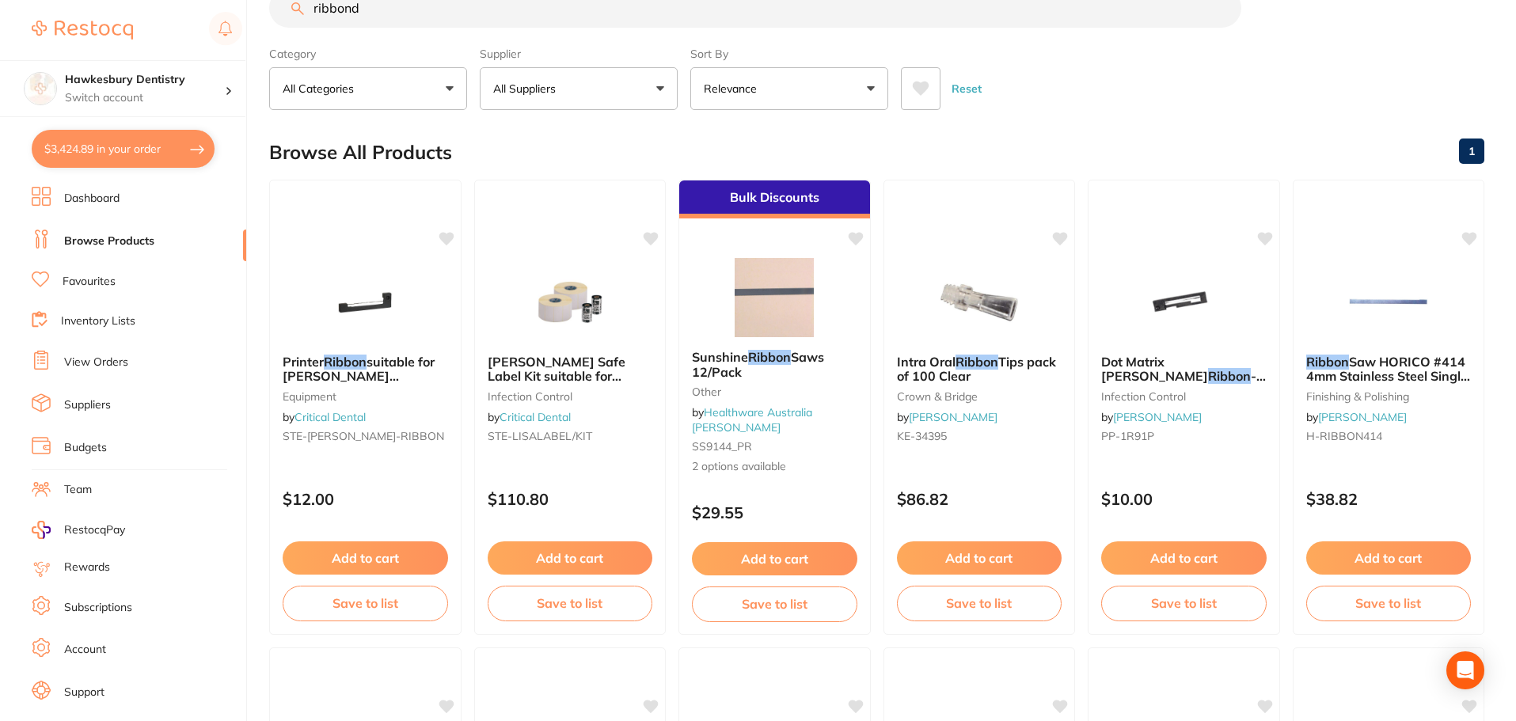
scroll to position [0, 0]
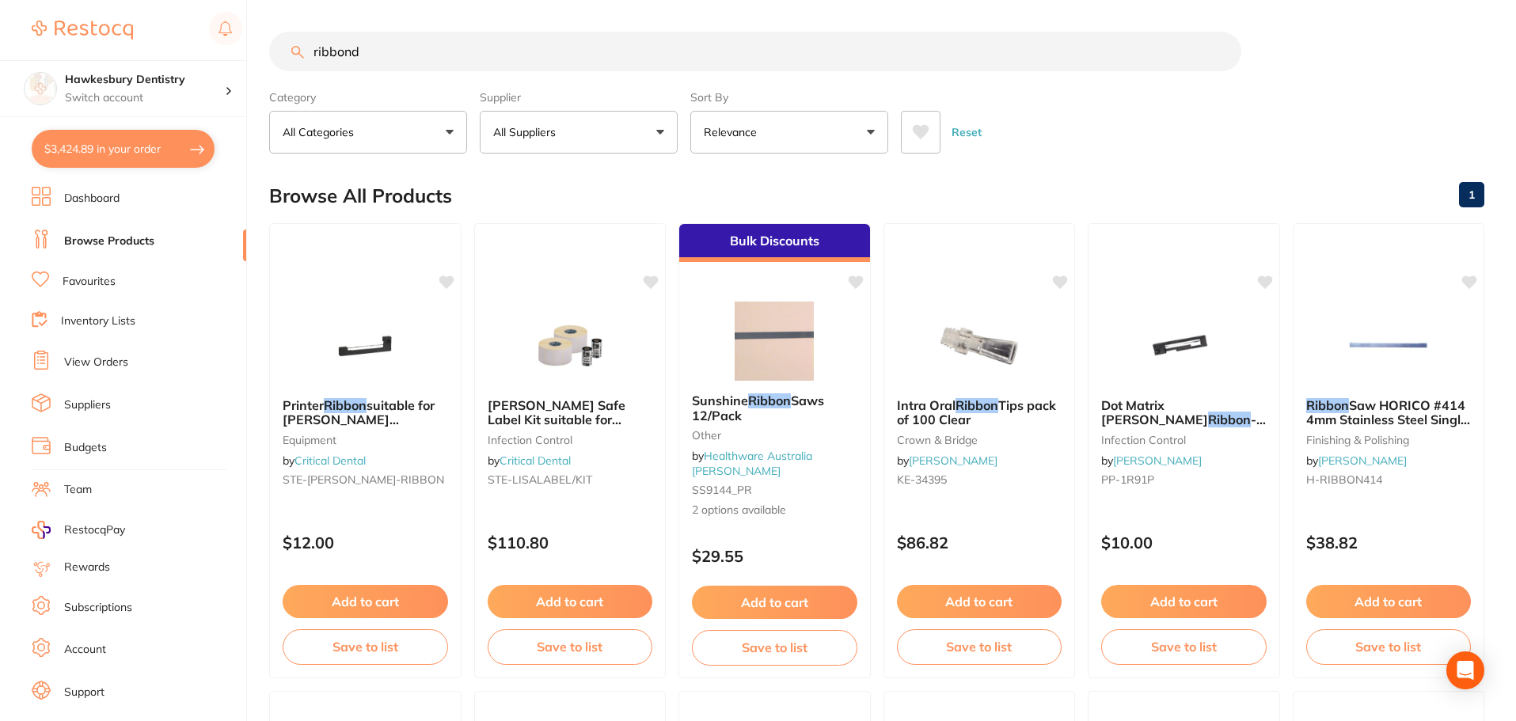
drag, startPoint x: 389, startPoint y: 55, endPoint x: 195, endPoint y: 45, distance: 194.2
click at [195, 45] on div "$3,424.89 Hawkesbury Dentistry Switch account Hawkesbury Dentistry $3,424.89 in…" at bounding box center [758, 360] width 1516 height 721
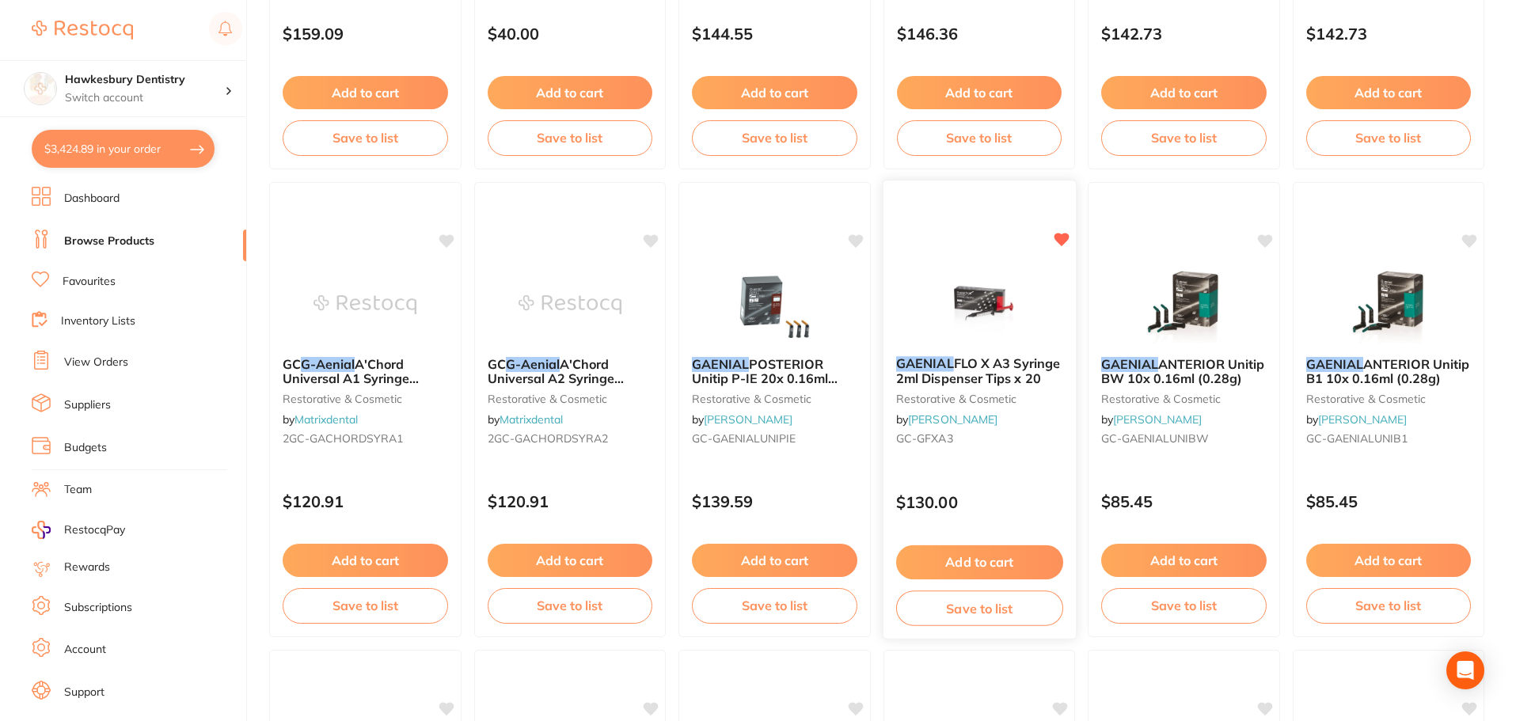
scroll to position [633, 0]
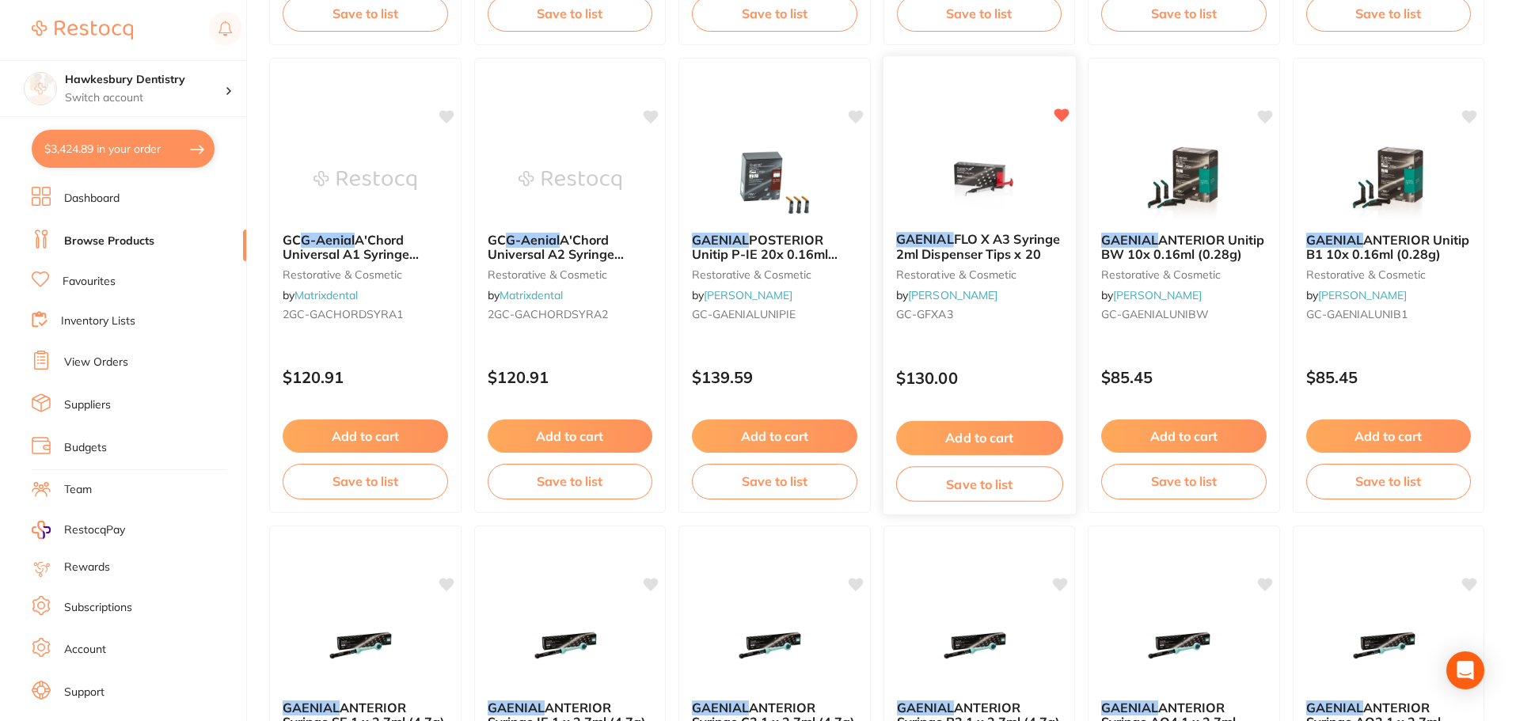
type input "gaenial"
click at [978, 441] on button "Add to cart" at bounding box center [978, 438] width 167 height 34
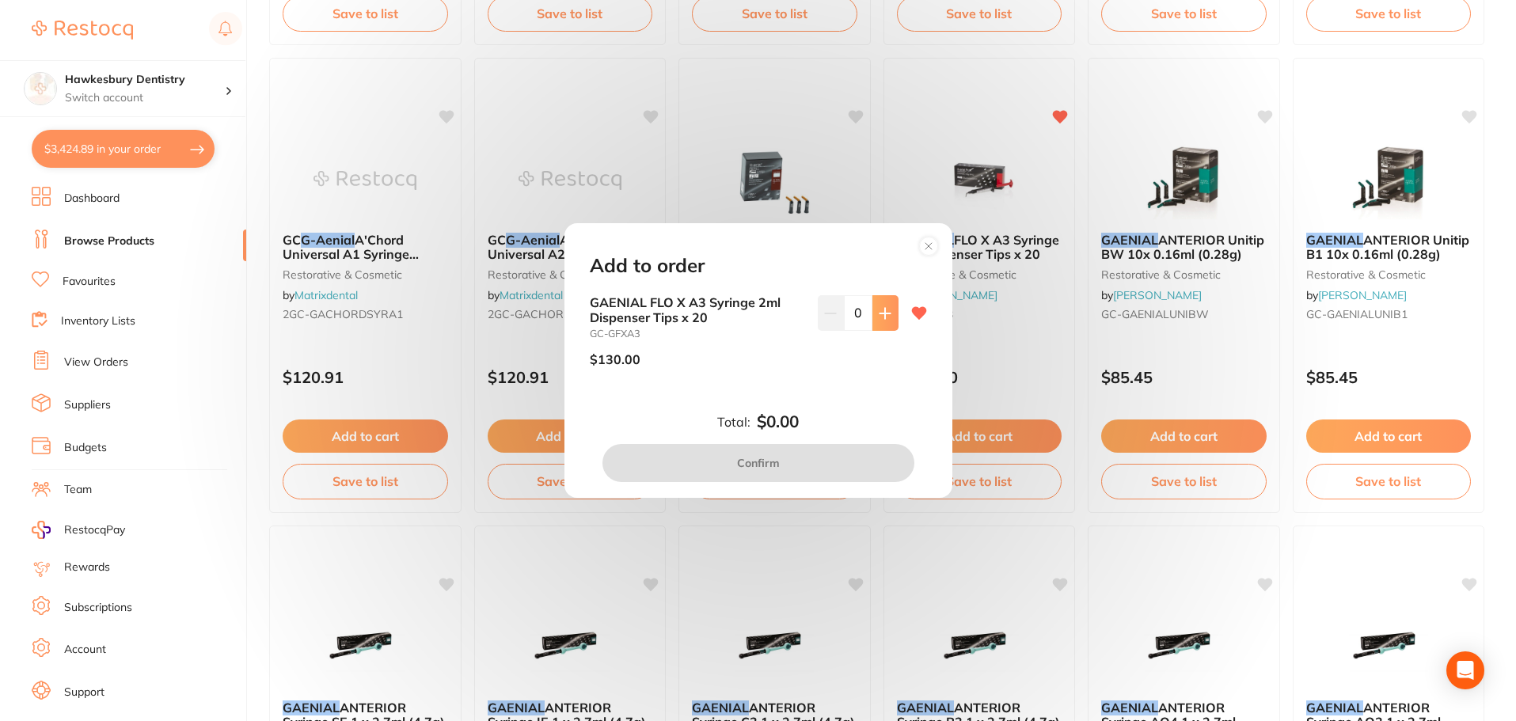
click at [885, 313] on icon at bounding box center [885, 313] width 10 height 10
type input "1"
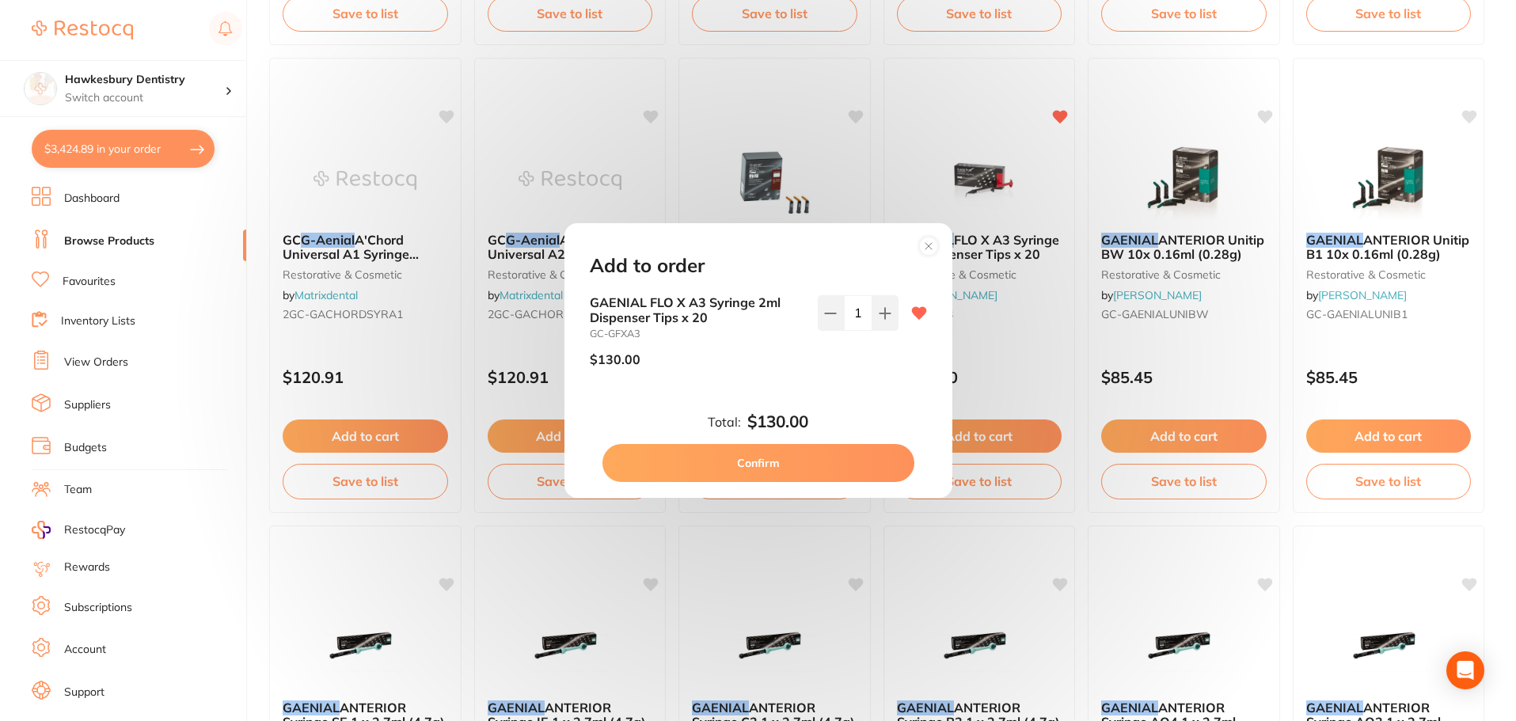
click at [773, 469] on button "Confirm" at bounding box center [758, 463] width 312 height 38
checkbox input "false"
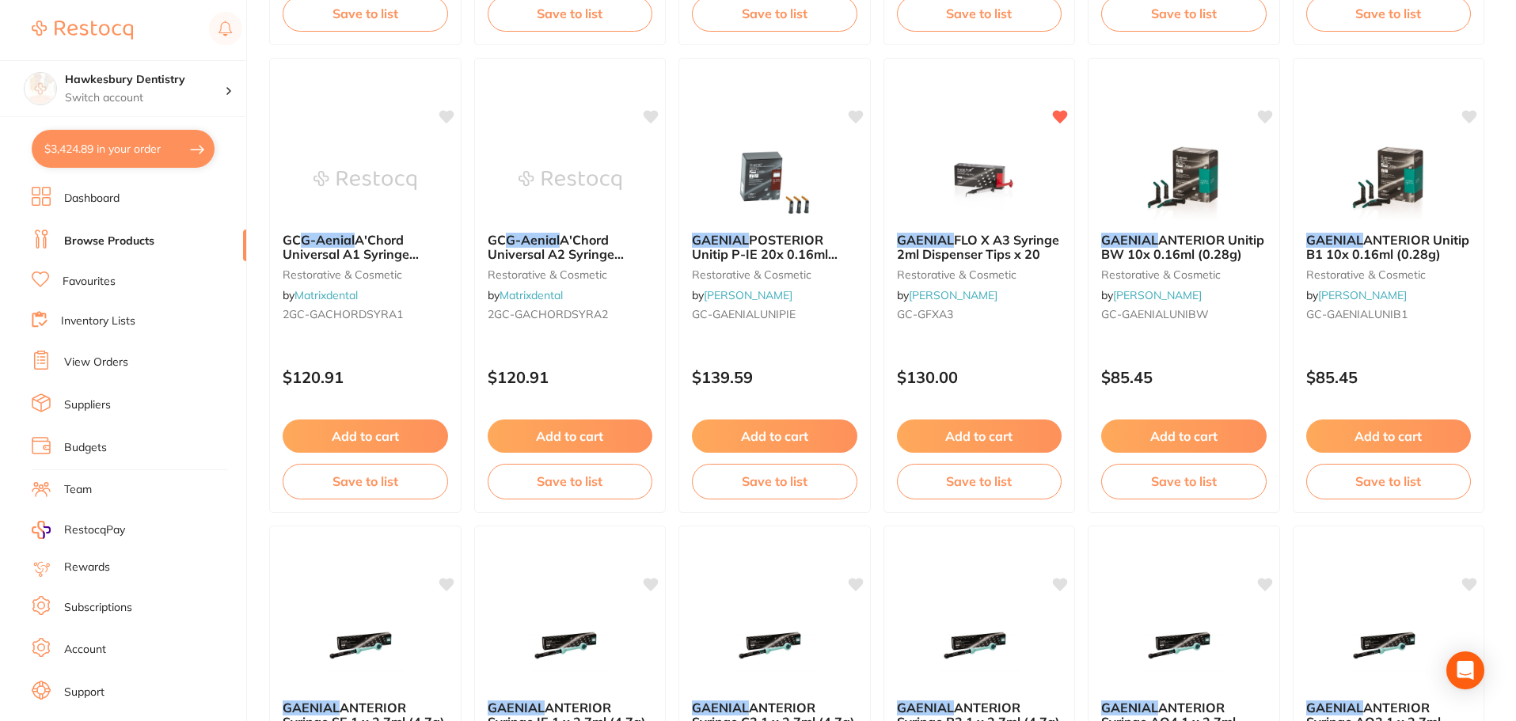
click at [139, 154] on button "$3,424.89 in your order" at bounding box center [123, 149] width 183 height 38
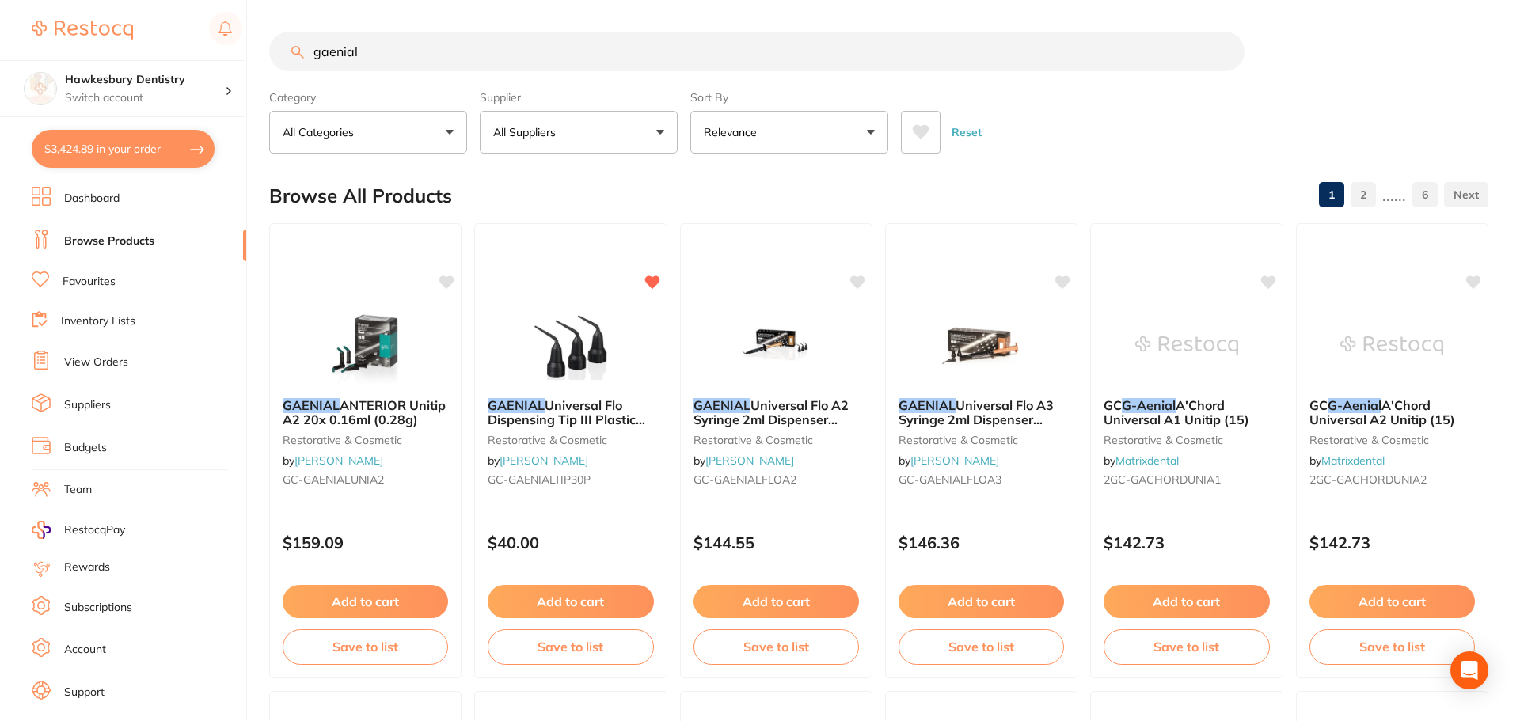
checkbox input "true"
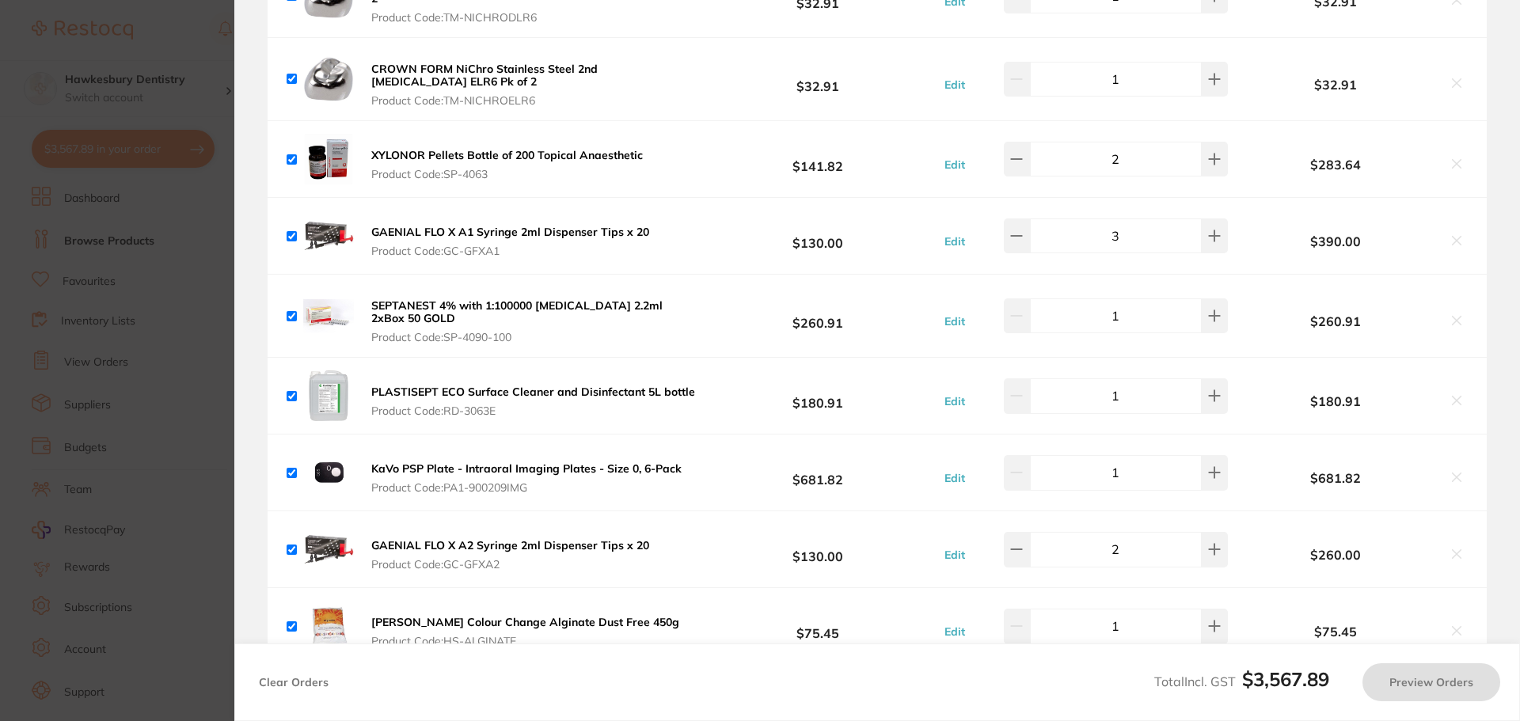
checkbox input "true"
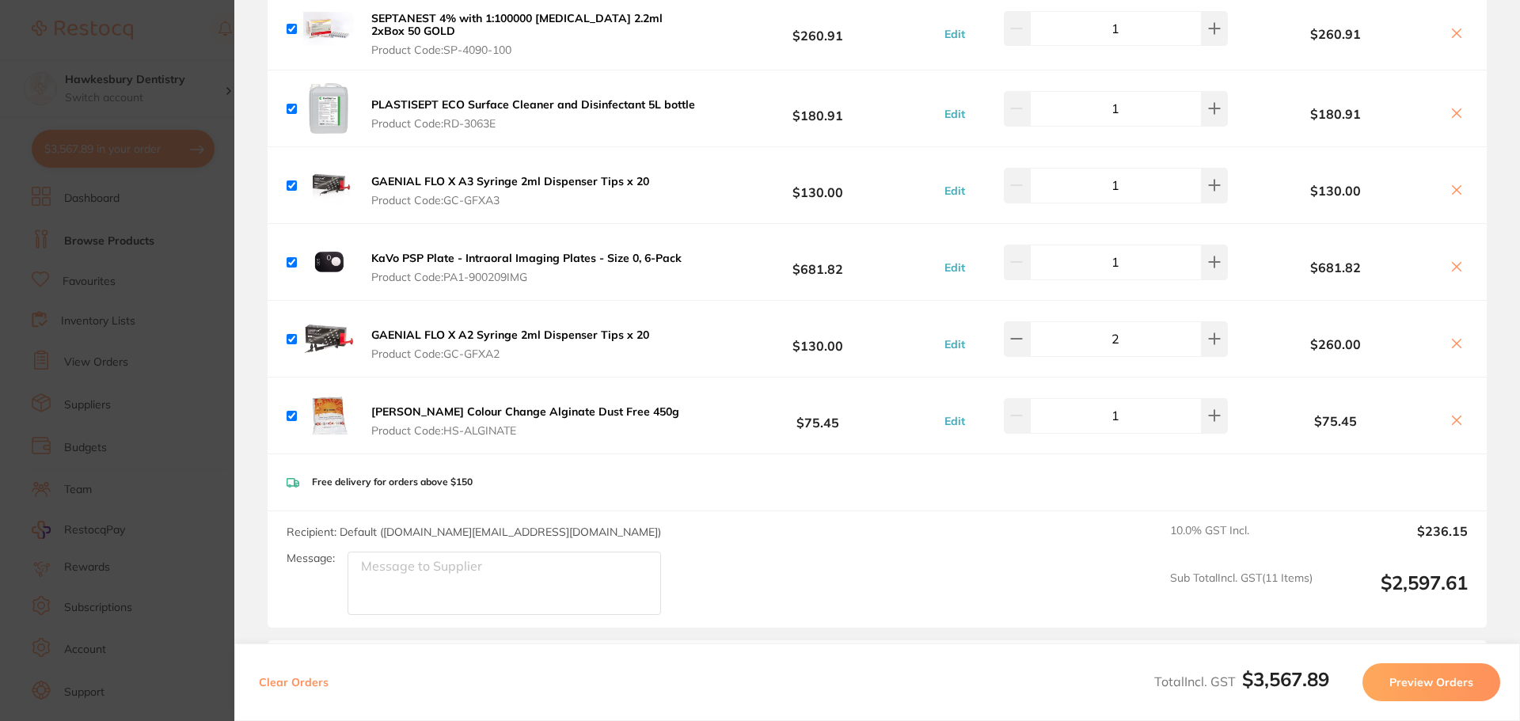
scroll to position [929, 0]
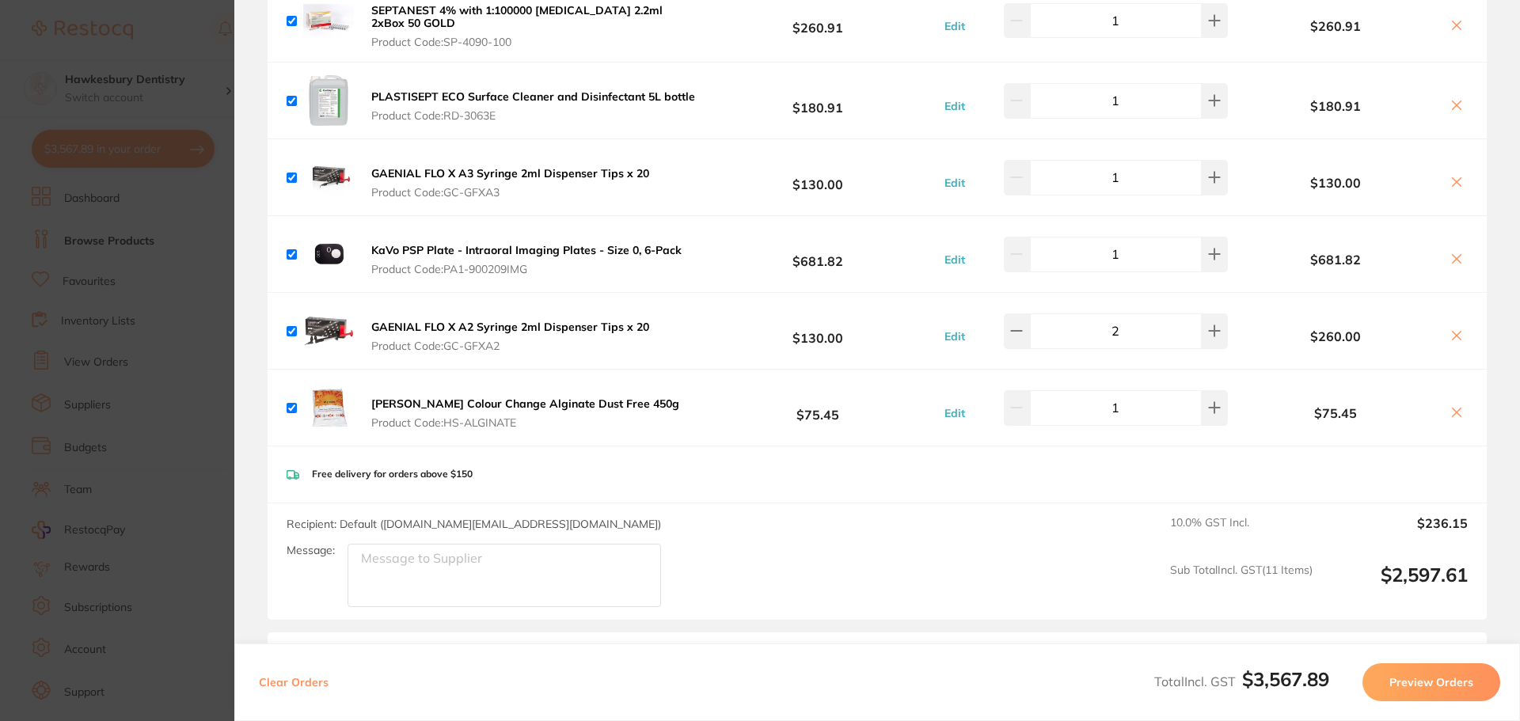
click at [1393, 667] on button "Preview Orders" at bounding box center [1431, 682] width 138 height 38
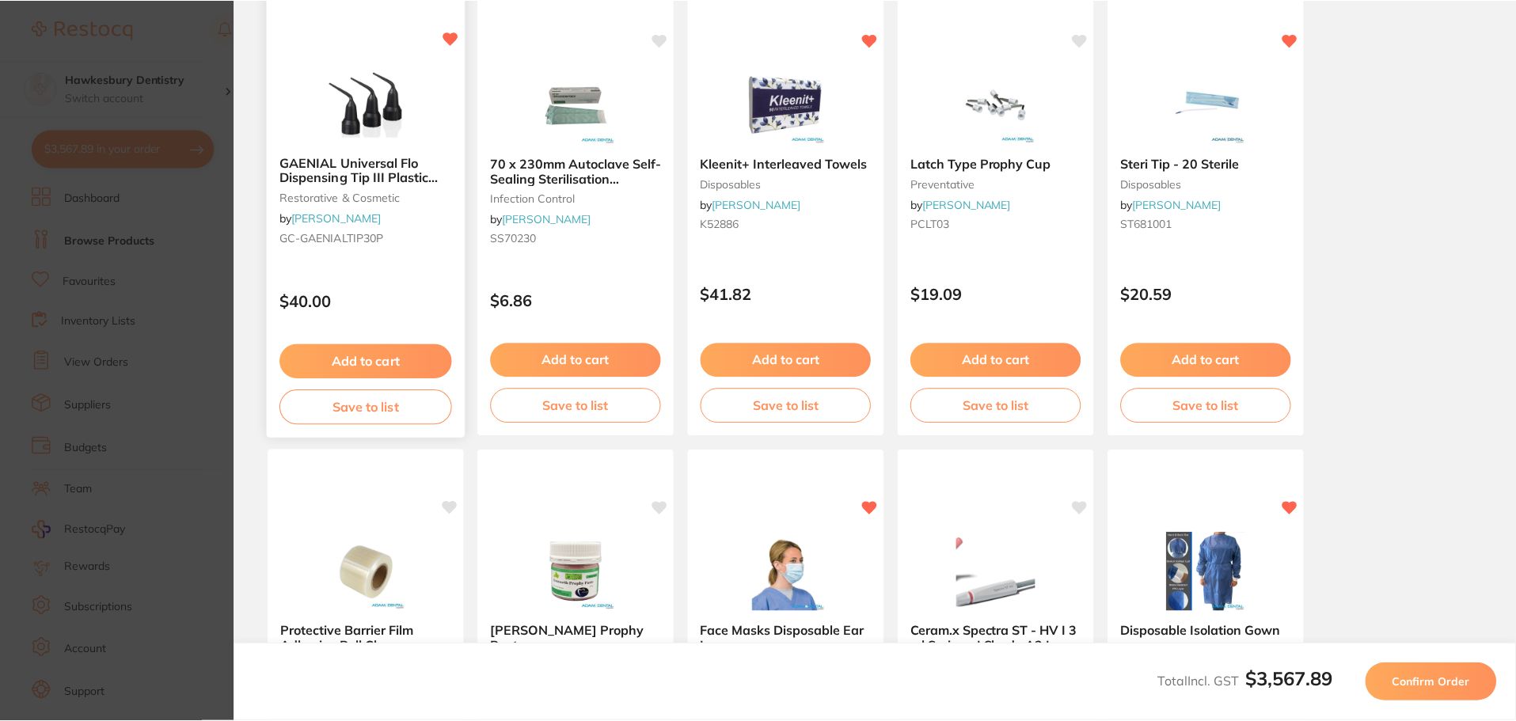
scroll to position [0, 0]
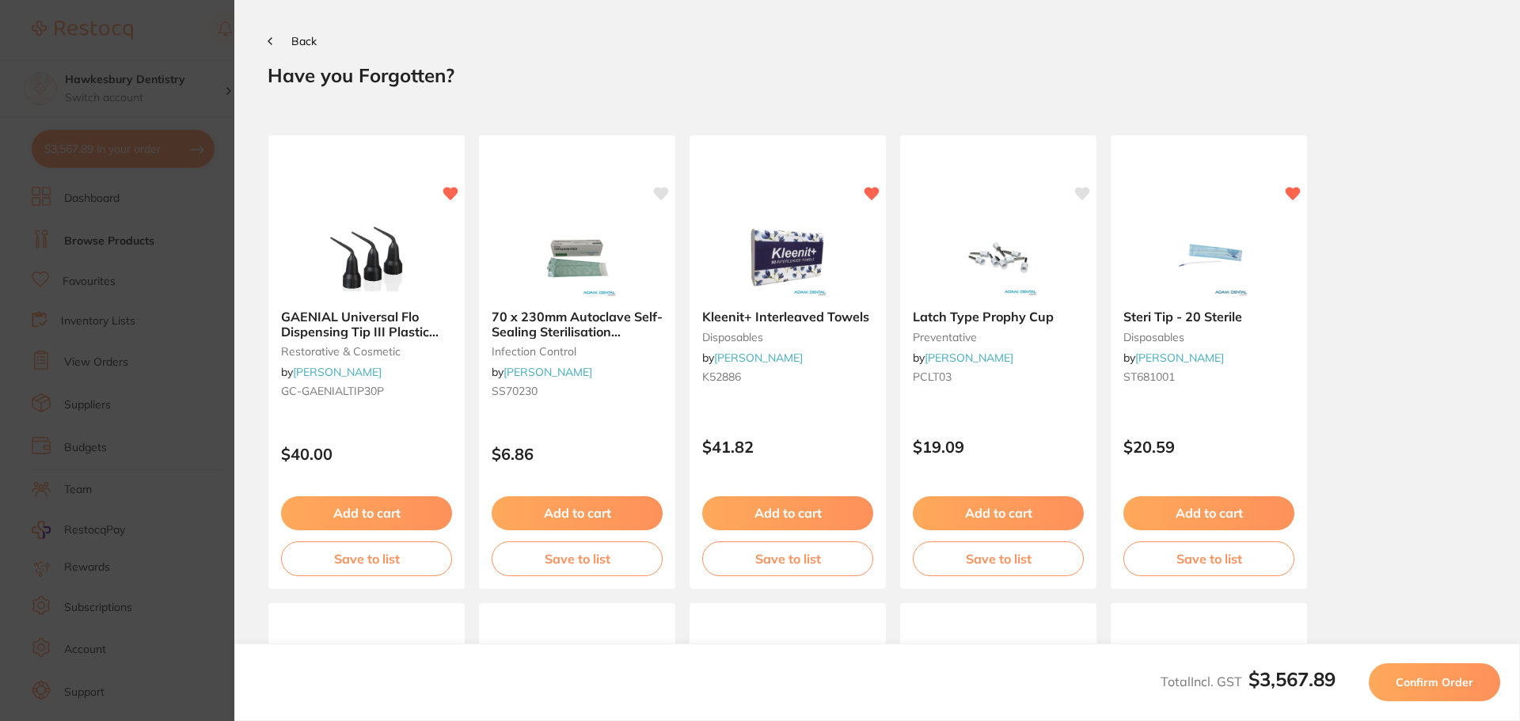
click at [1424, 680] on span "Confirm Order" at bounding box center [1435, 682] width 78 height 14
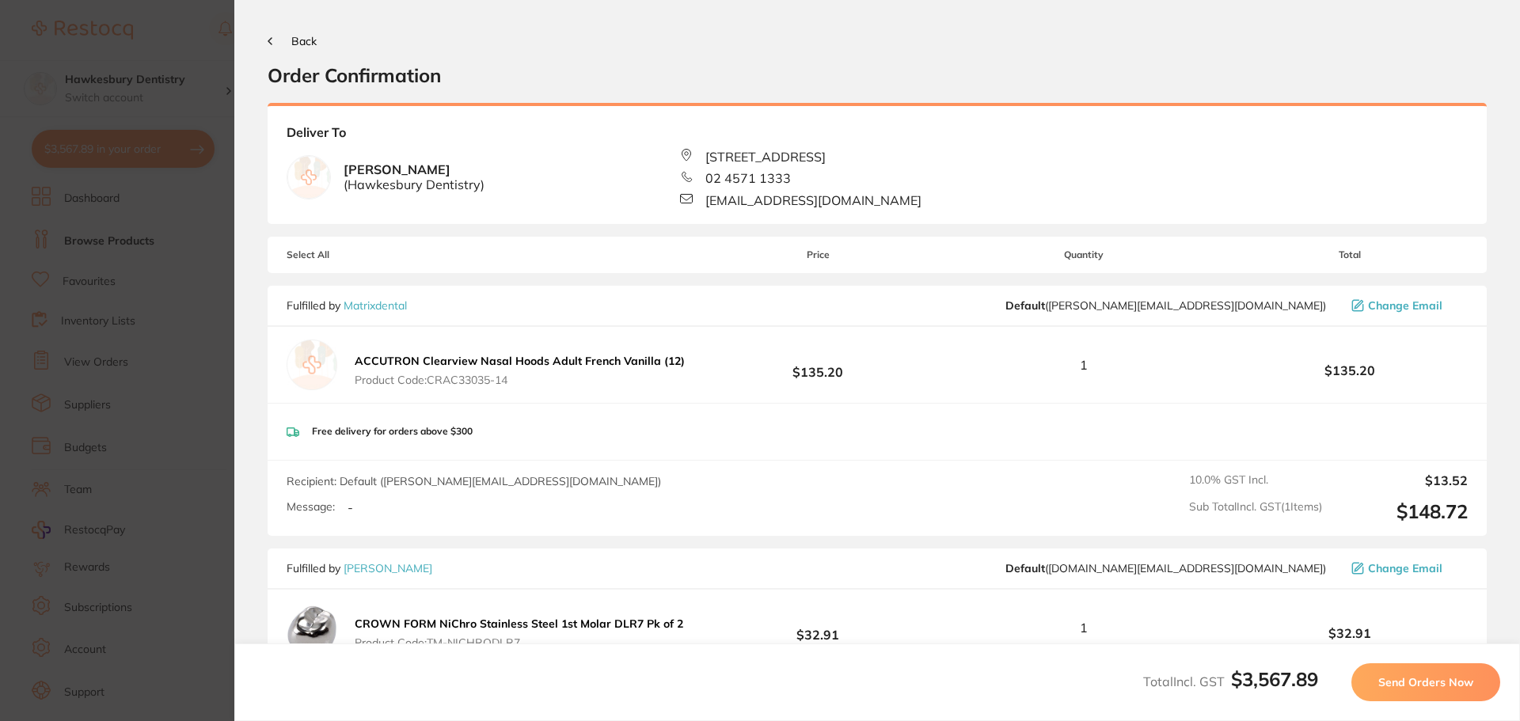
click at [1424, 680] on span "Send Orders Now" at bounding box center [1425, 682] width 95 height 14
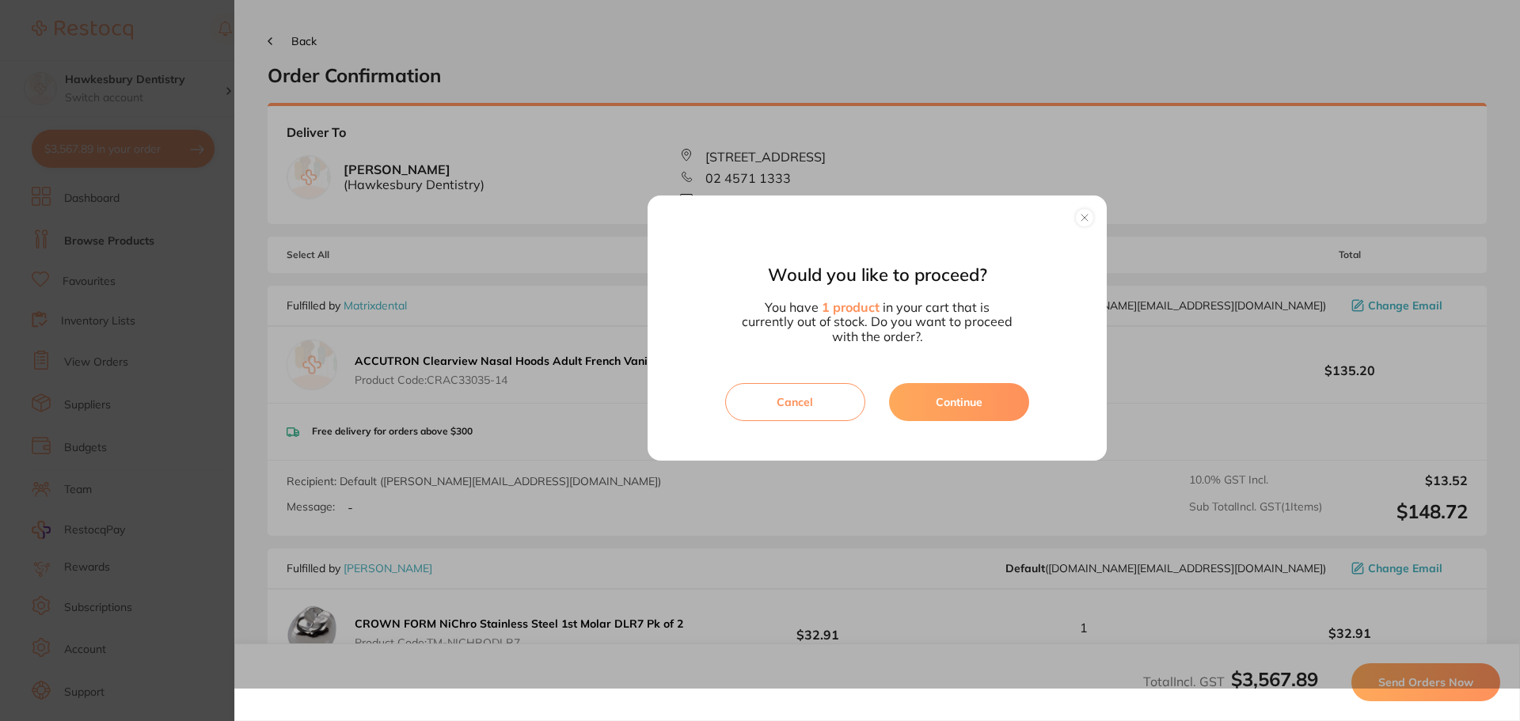
click at [932, 385] on button "Continue" at bounding box center [959, 402] width 140 height 38
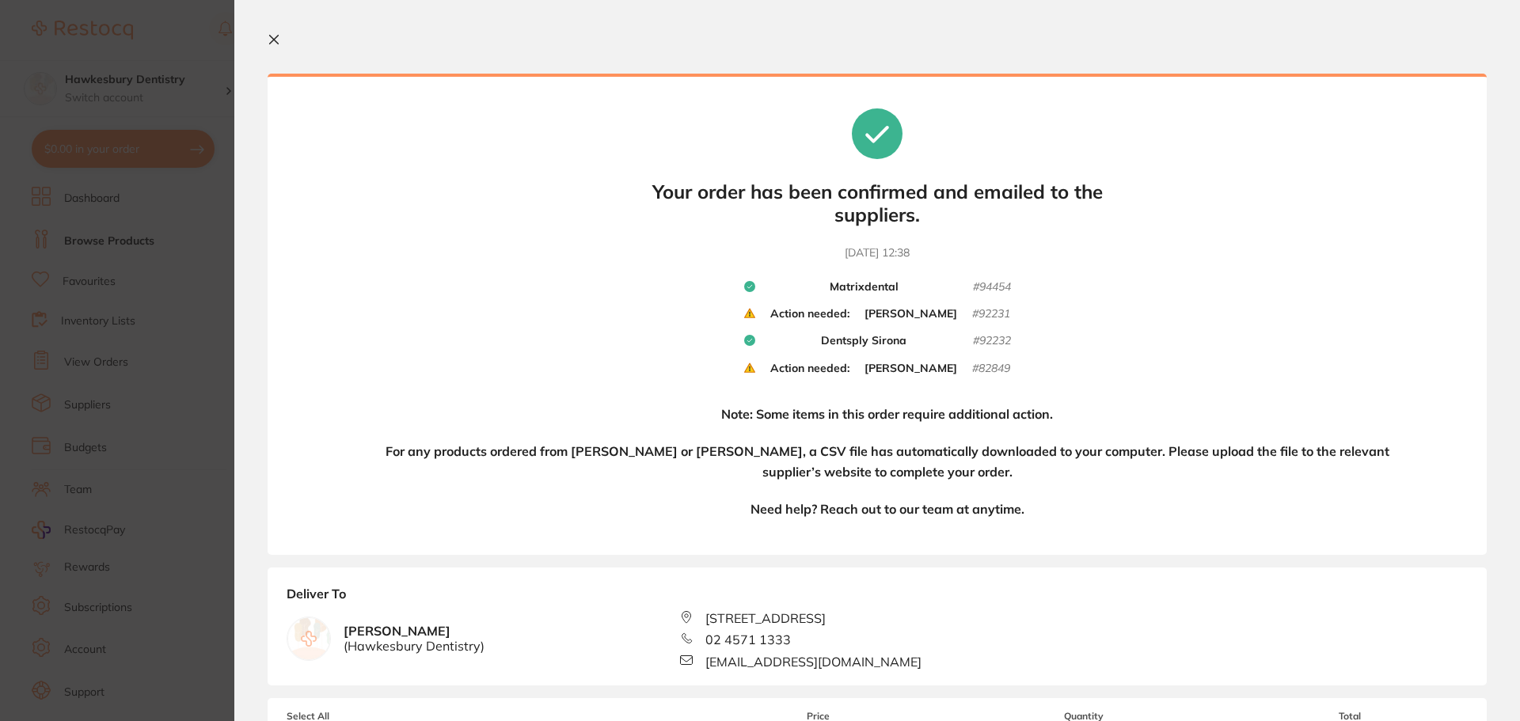
click at [273, 37] on icon at bounding box center [274, 39] width 13 height 13
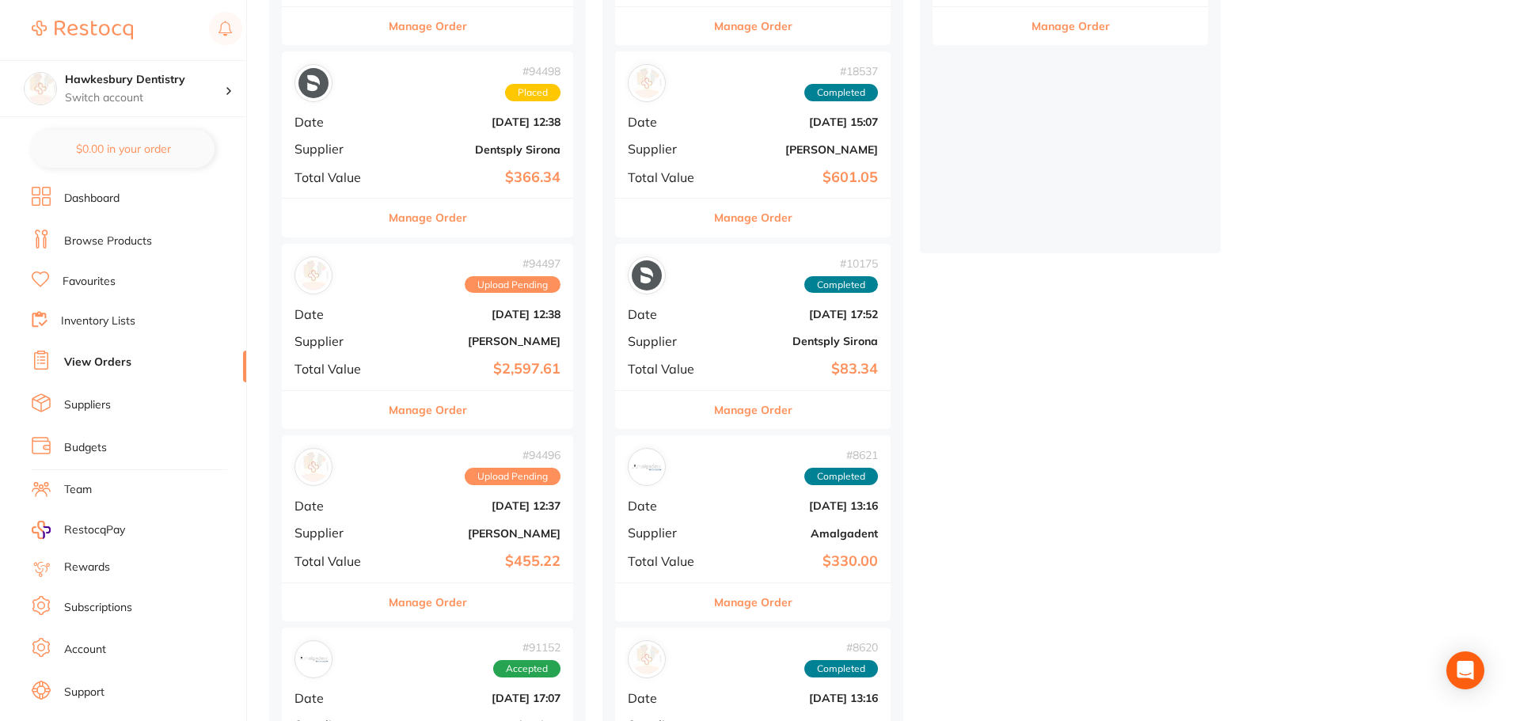
scroll to position [396, 0]
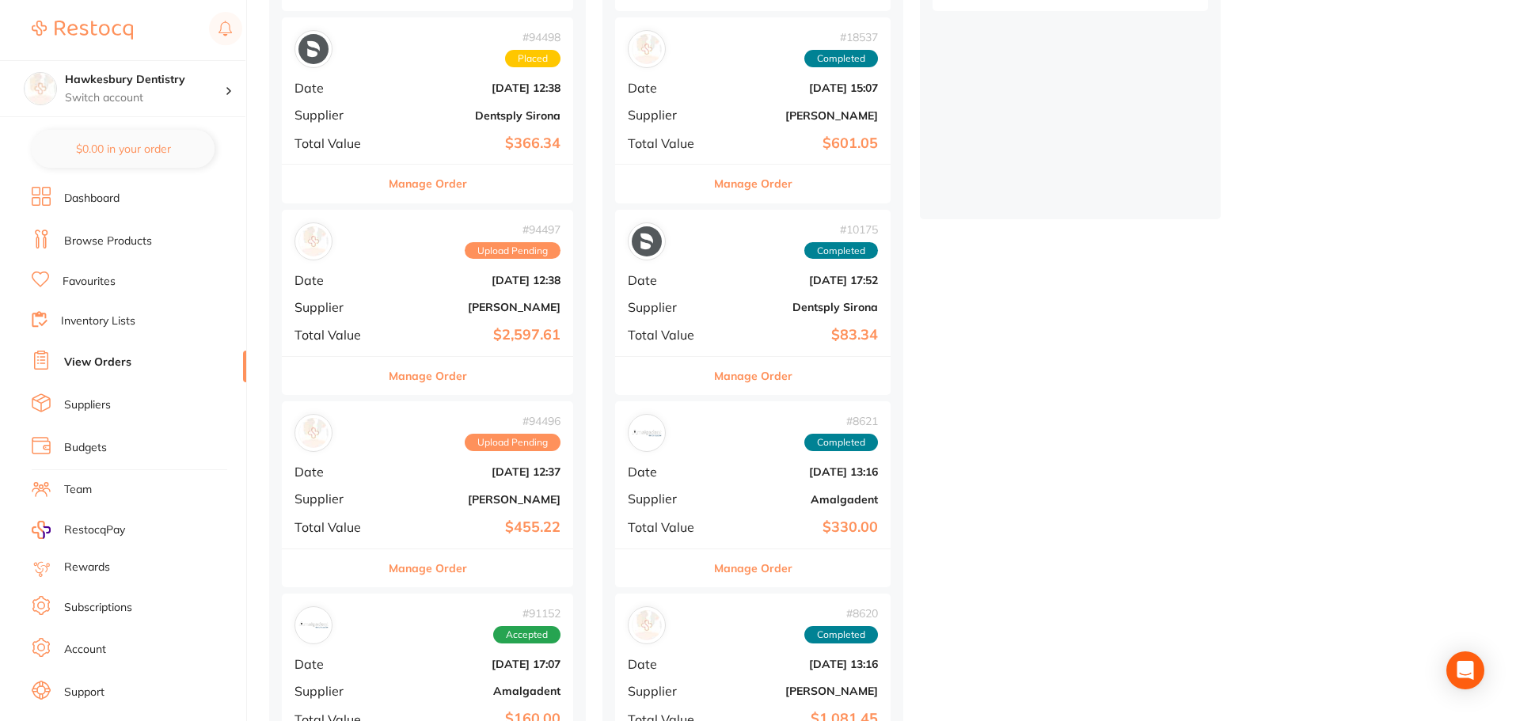
click at [448, 521] on b "$455.22" at bounding box center [476, 527] width 169 height 17
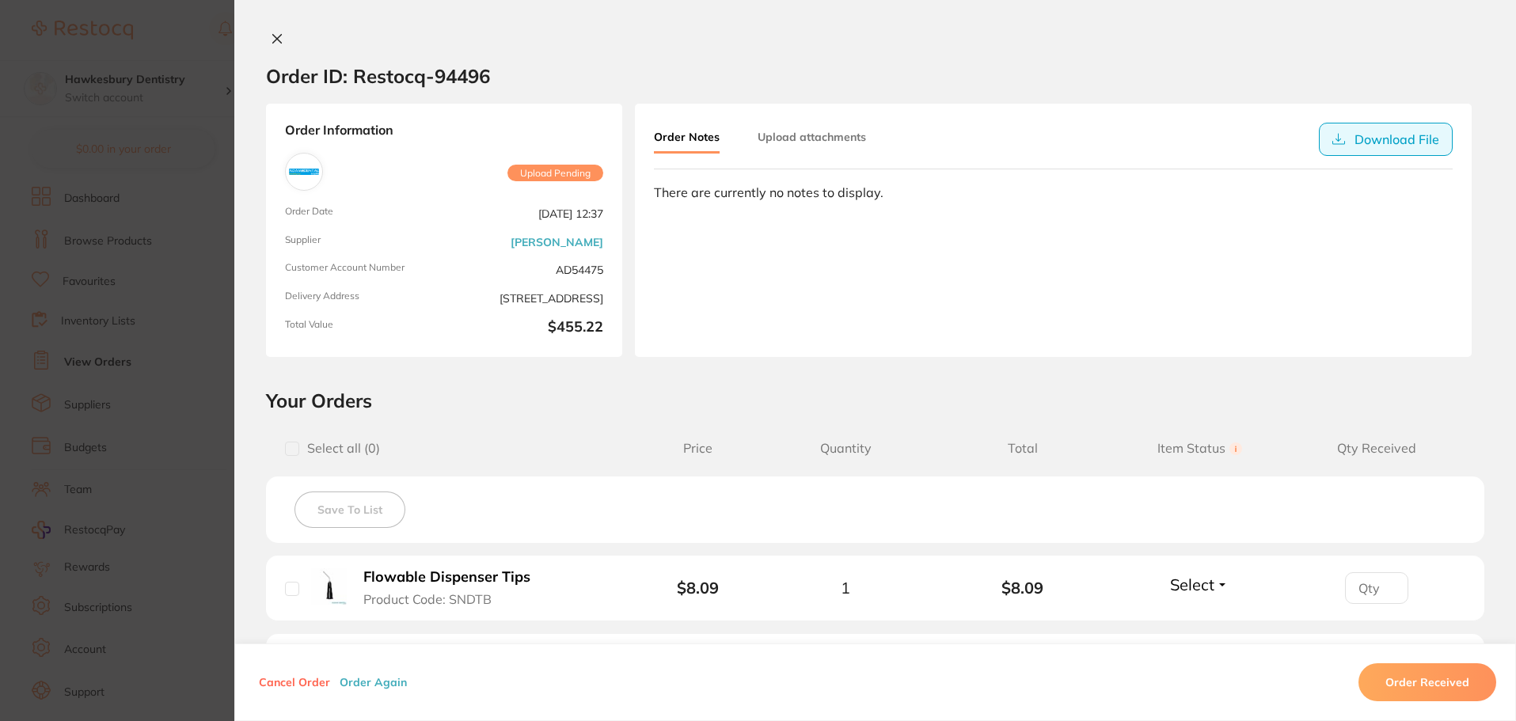
click at [1402, 141] on button "Download File" at bounding box center [1386, 139] width 134 height 33
click at [269, 46] on button at bounding box center [277, 40] width 22 height 17
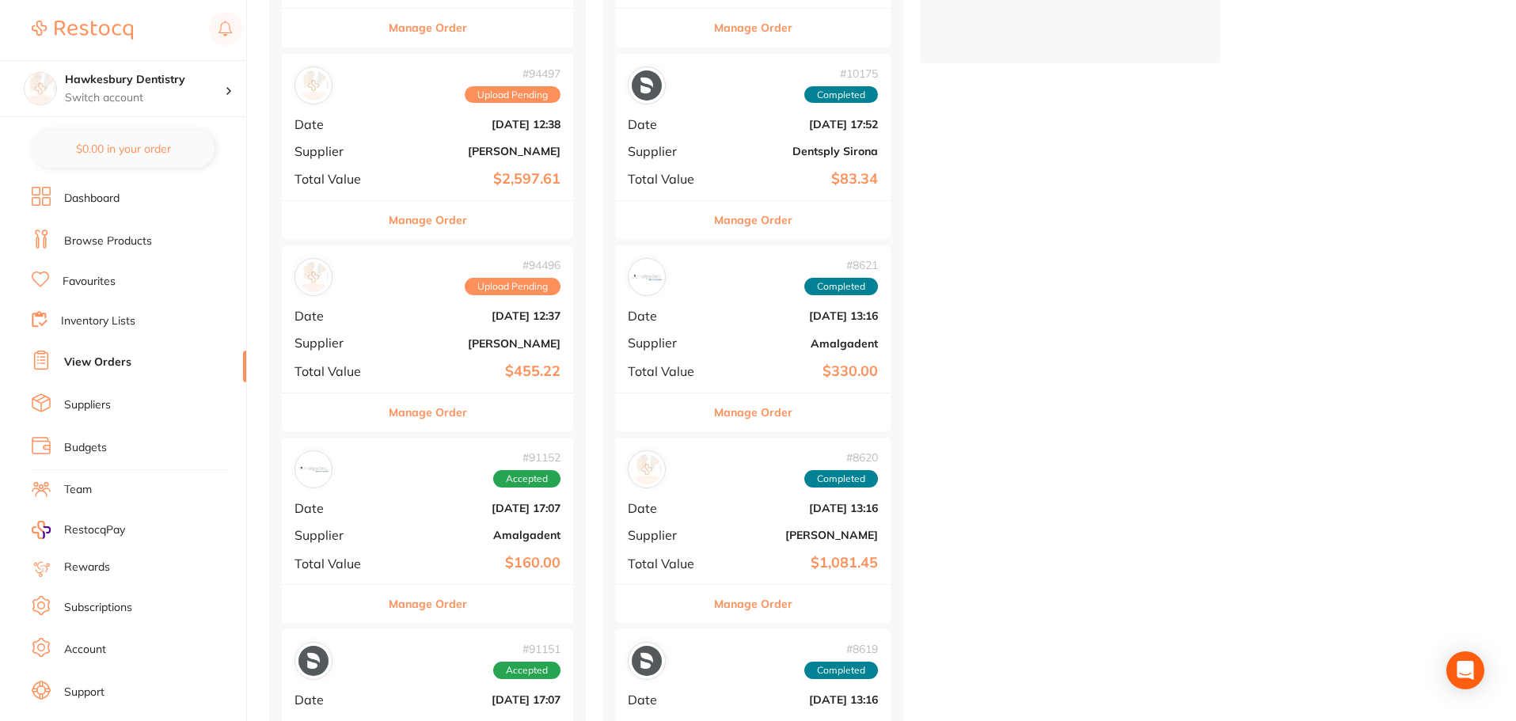
scroll to position [554, 0]
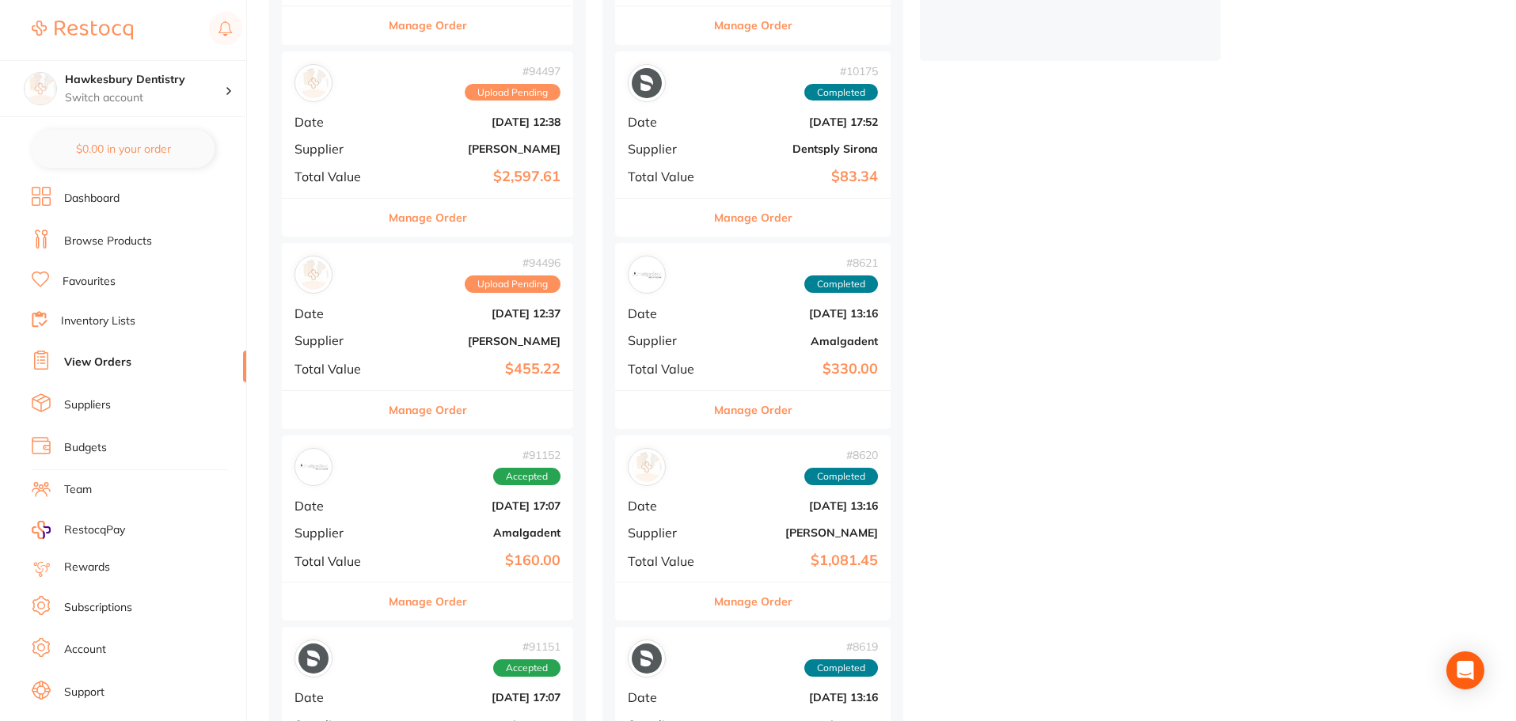
click at [364, 149] on span "Supplier" at bounding box center [336, 149] width 85 height 14
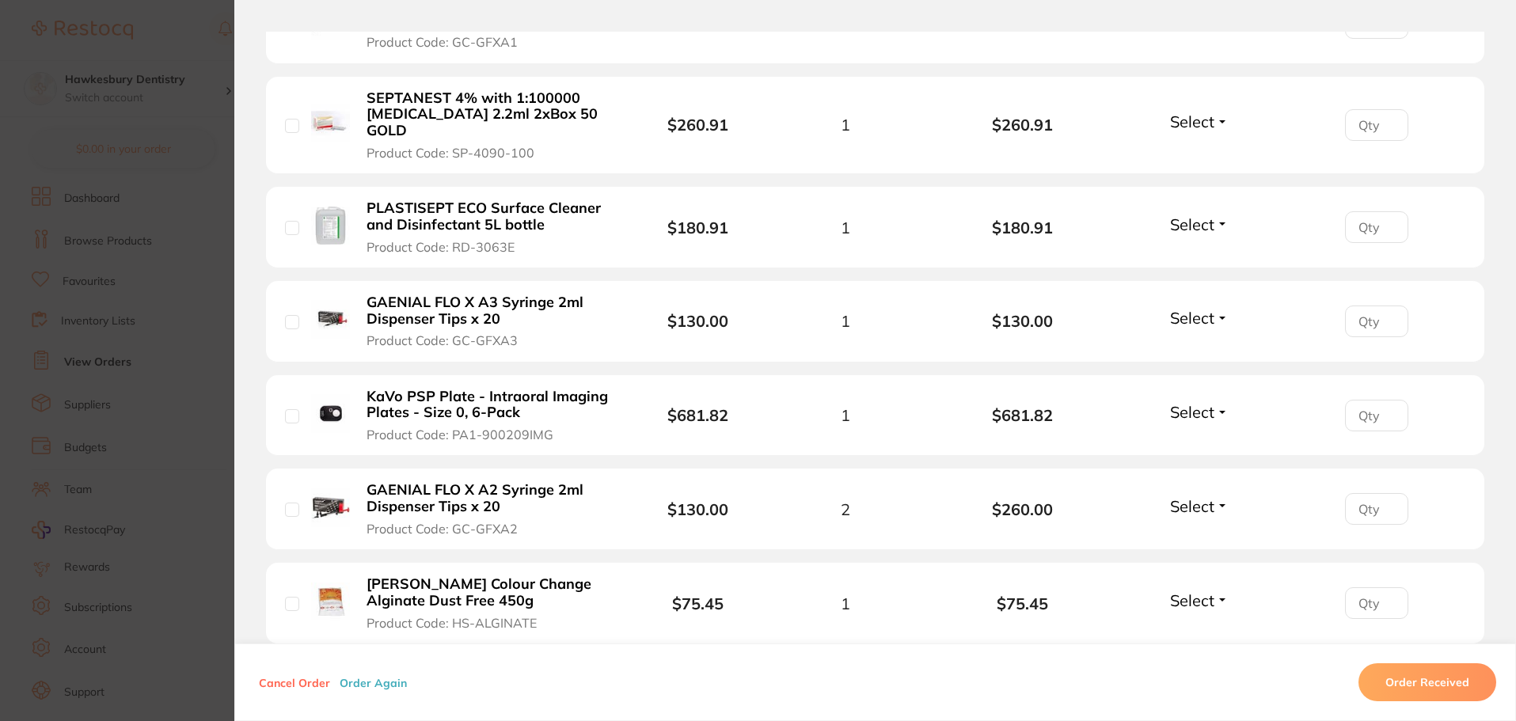
scroll to position [1108, 0]
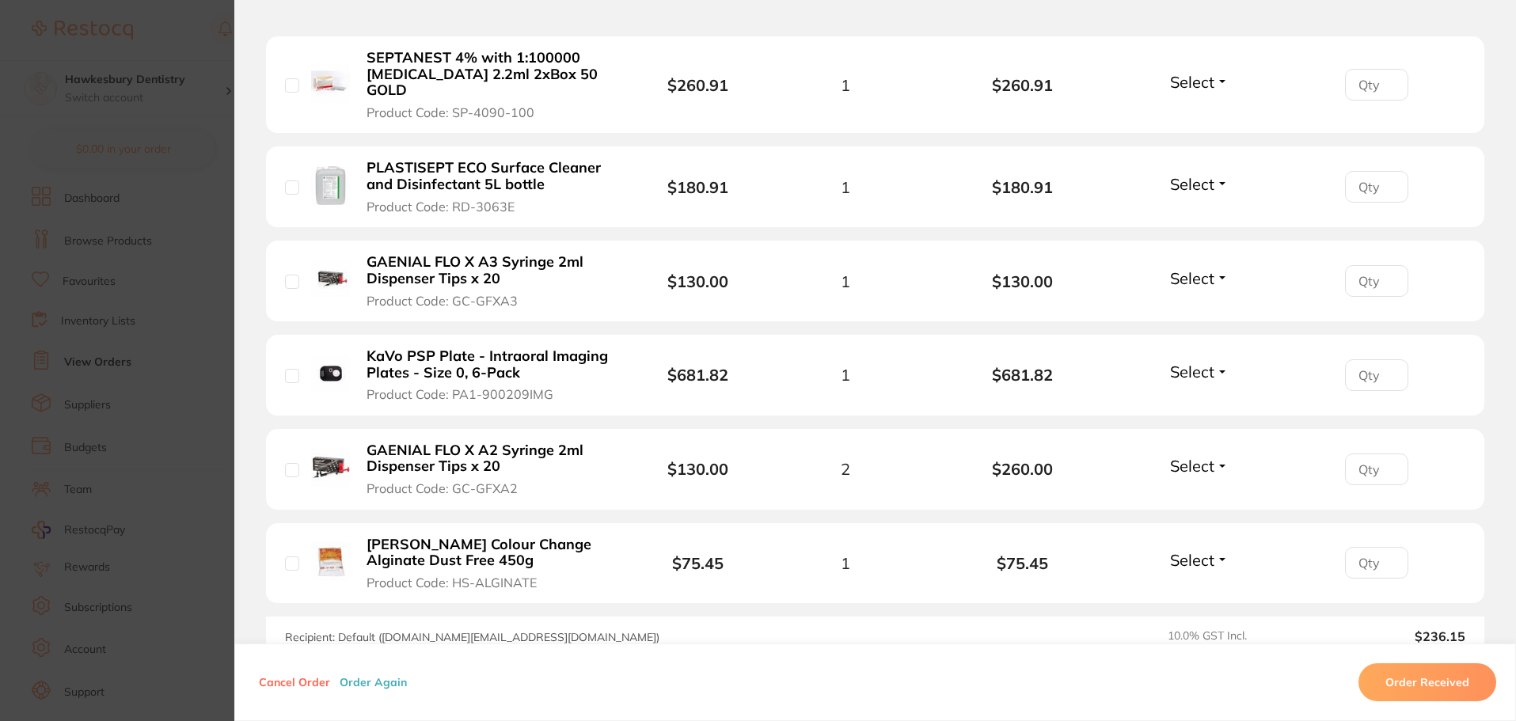
scroll to position [1022, 0]
